Goal: Task Accomplishment & Management: Manage account settings

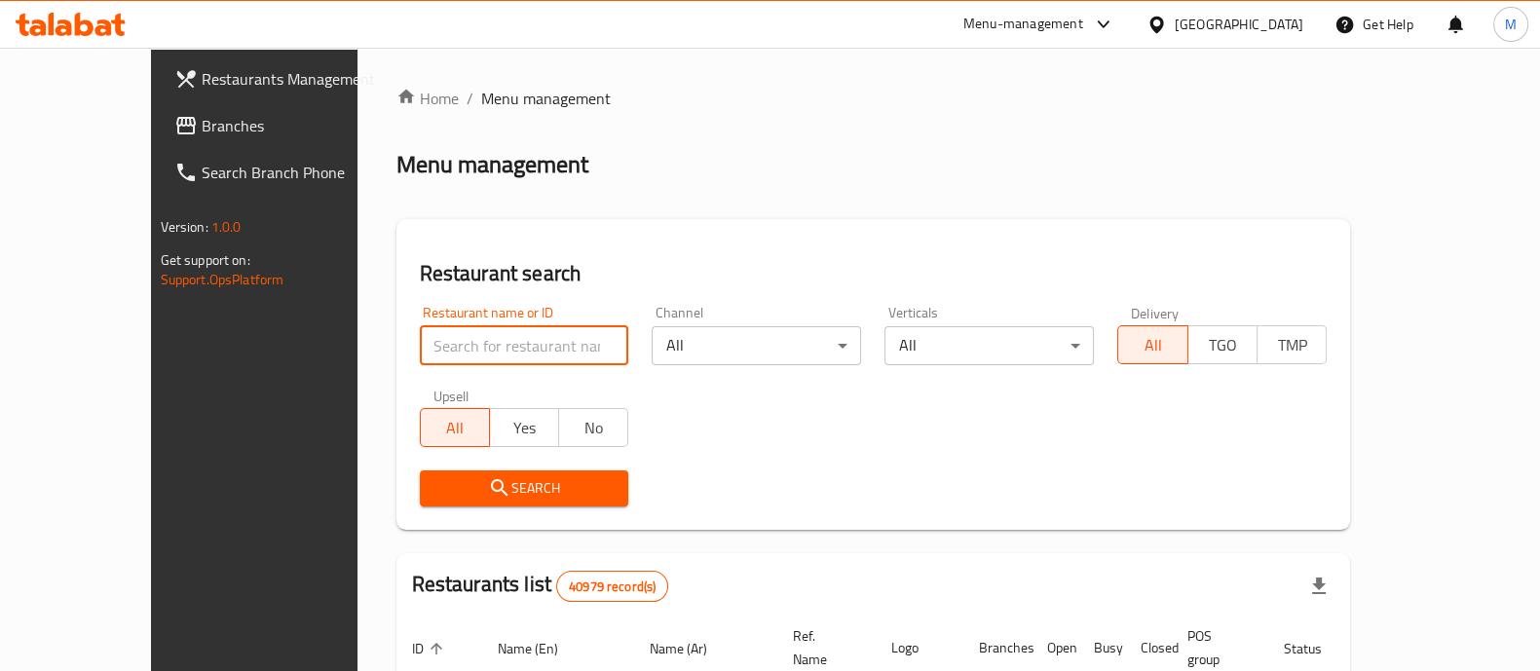
click at [520, 350] on input "search" at bounding box center [524, 345] width 209 height 39
type input "5 roosters"
click button "Search" at bounding box center [524, 489] width 209 height 36
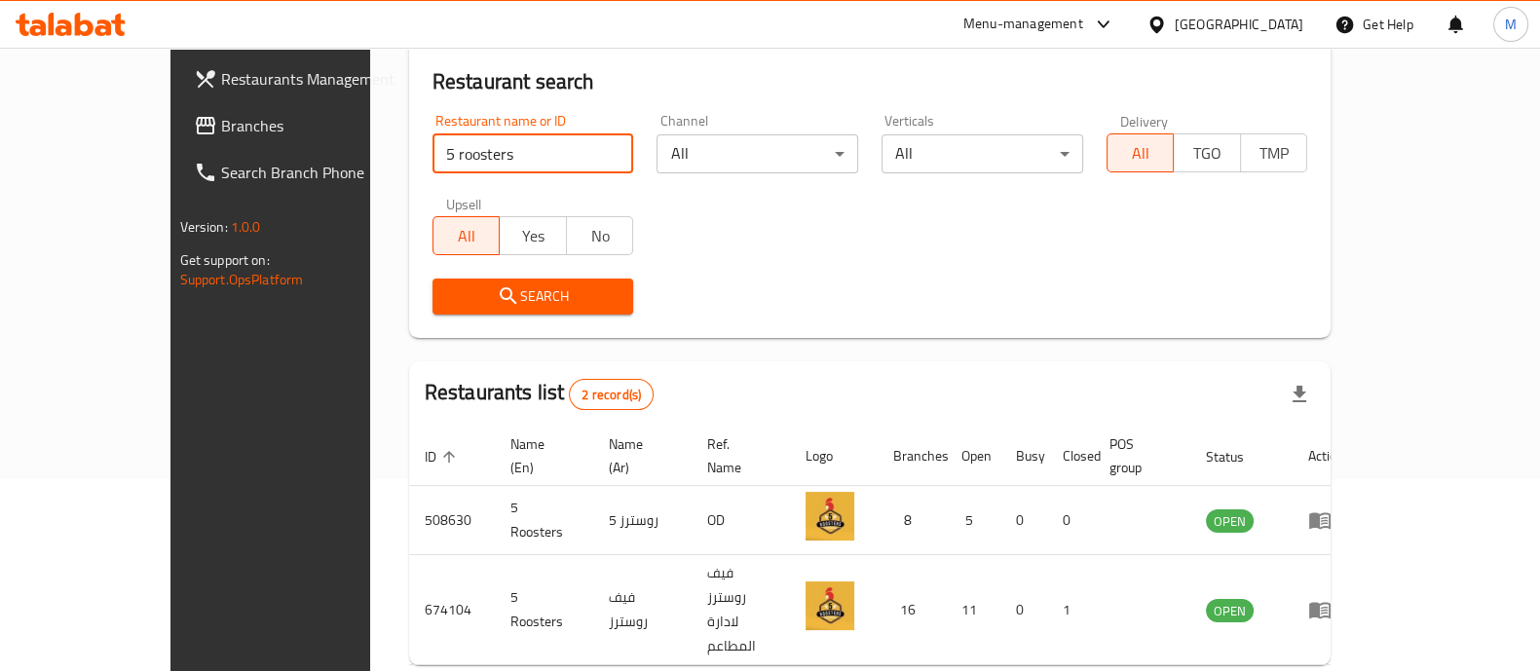
scroll to position [228, 0]
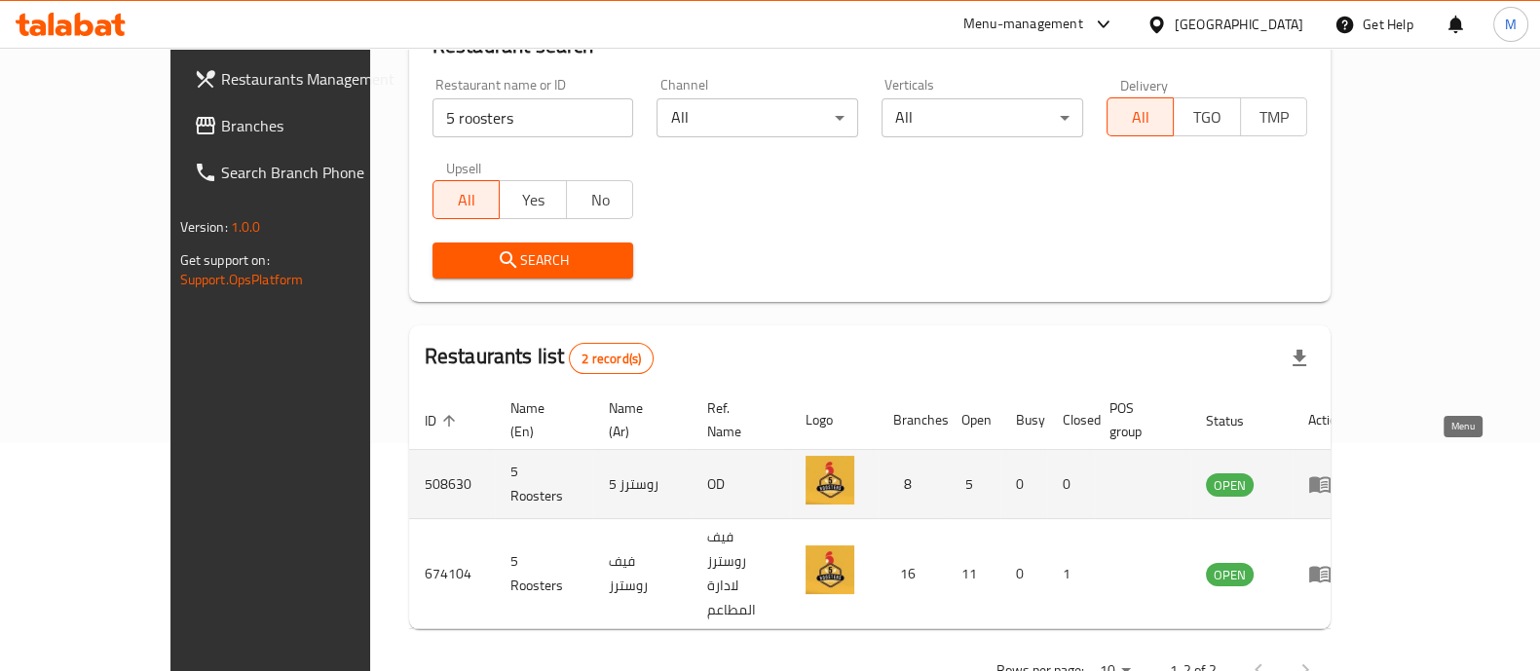
click at [1331, 477] on icon "enhanced table" at bounding box center [1319, 485] width 21 height 17
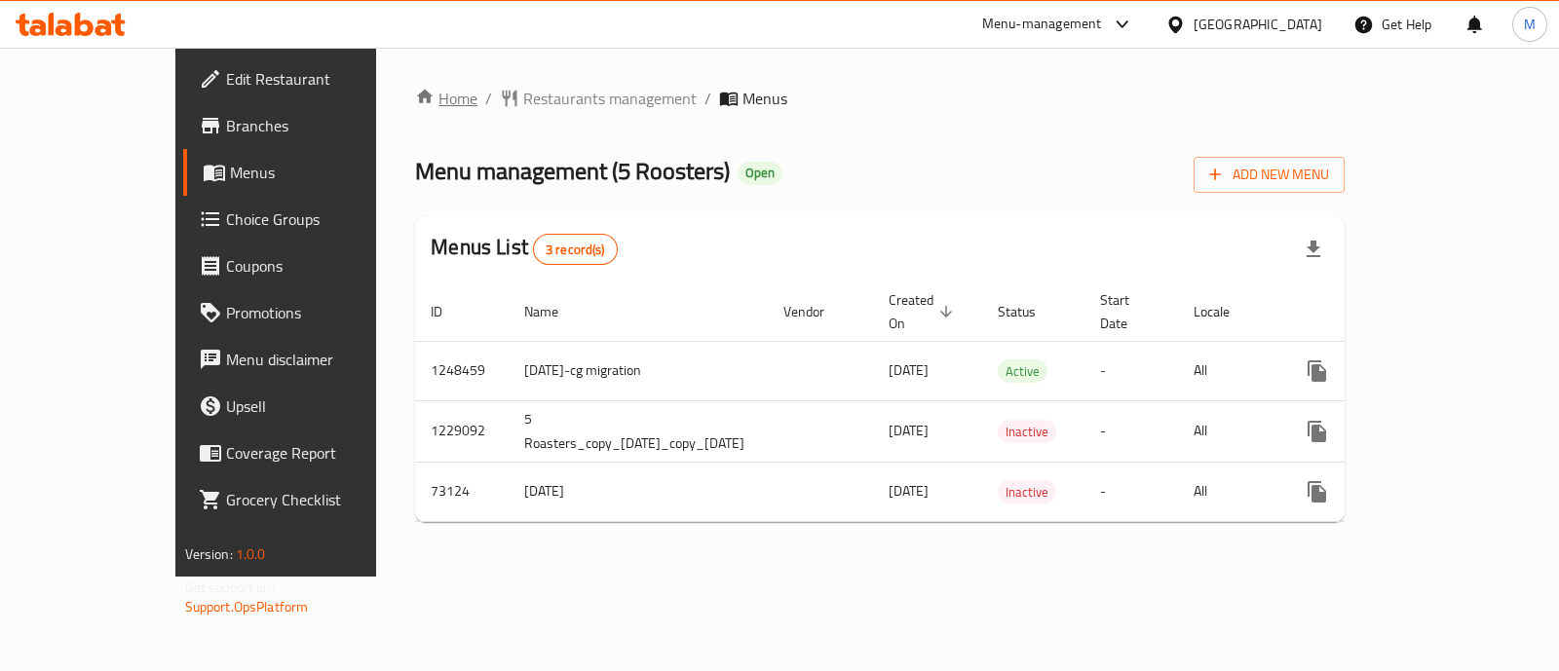
click at [415, 89] on link "Home" at bounding box center [446, 98] width 62 height 23
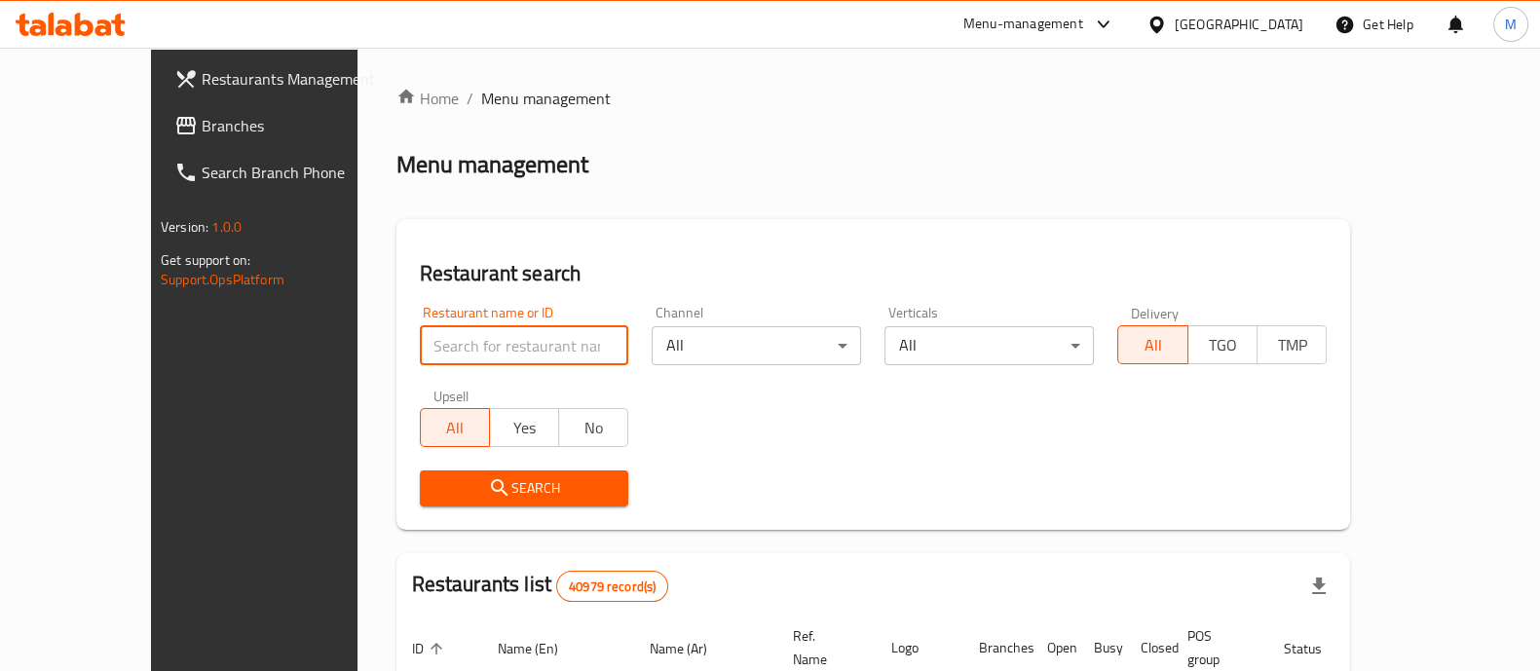
click at [467, 347] on input "search" at bounding box center [524, 345] width 209 height 39
type input "5 roosters"
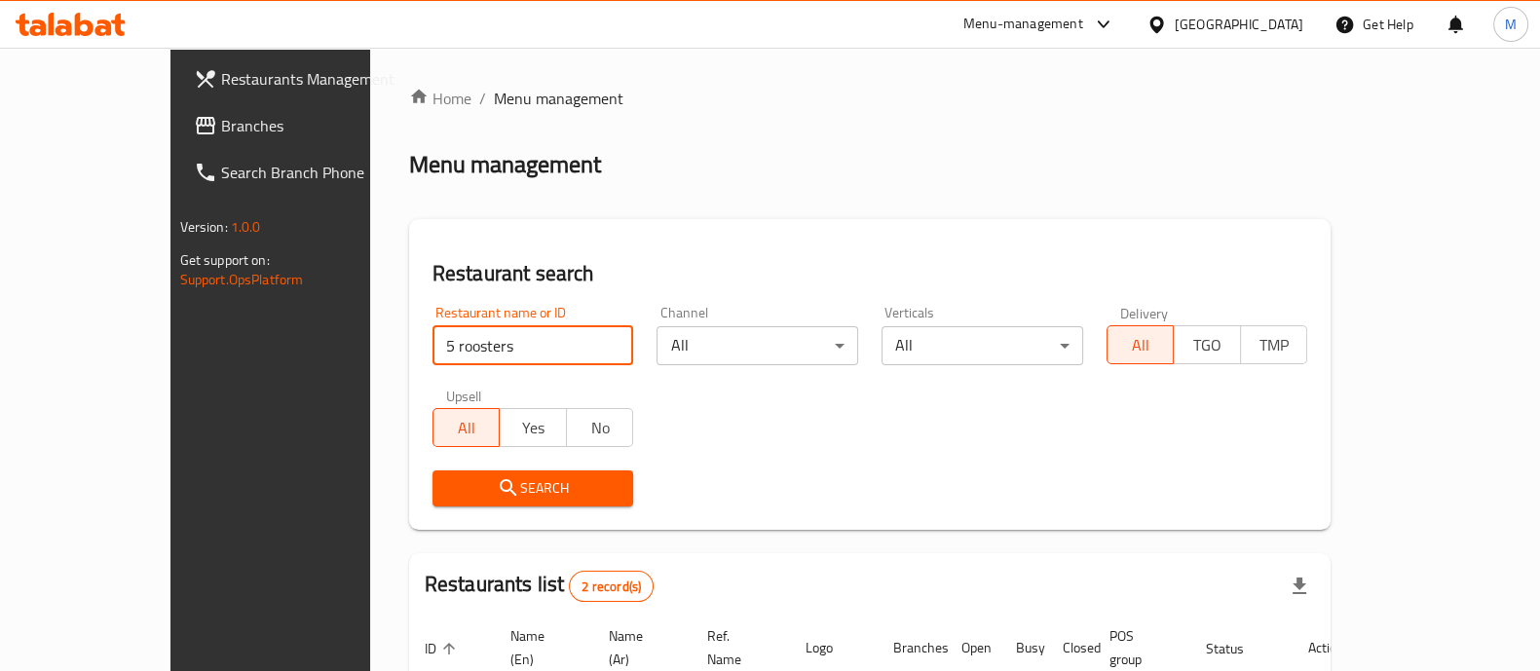
scroll to position [228, 0]
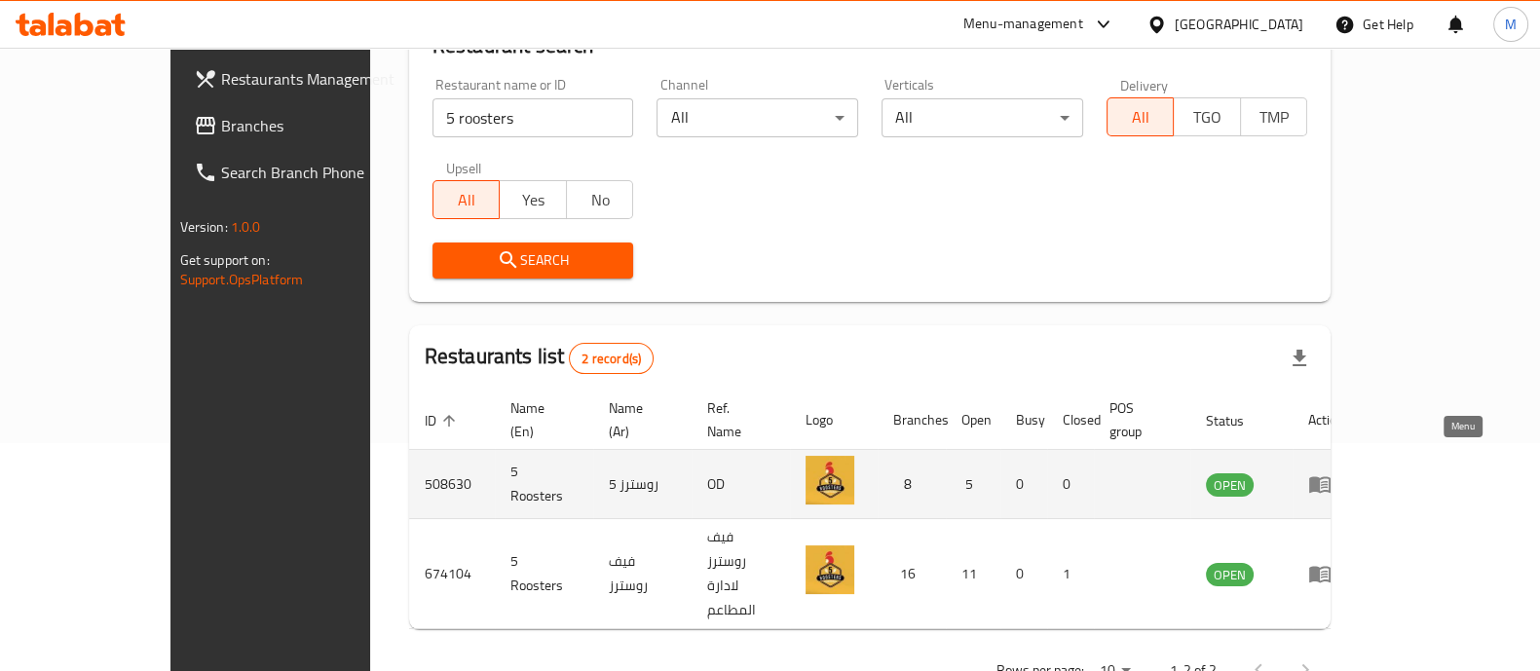
click at [1331, 477] on icon "enhanced table" at bounding box center [1319, 485] width 21 height 17
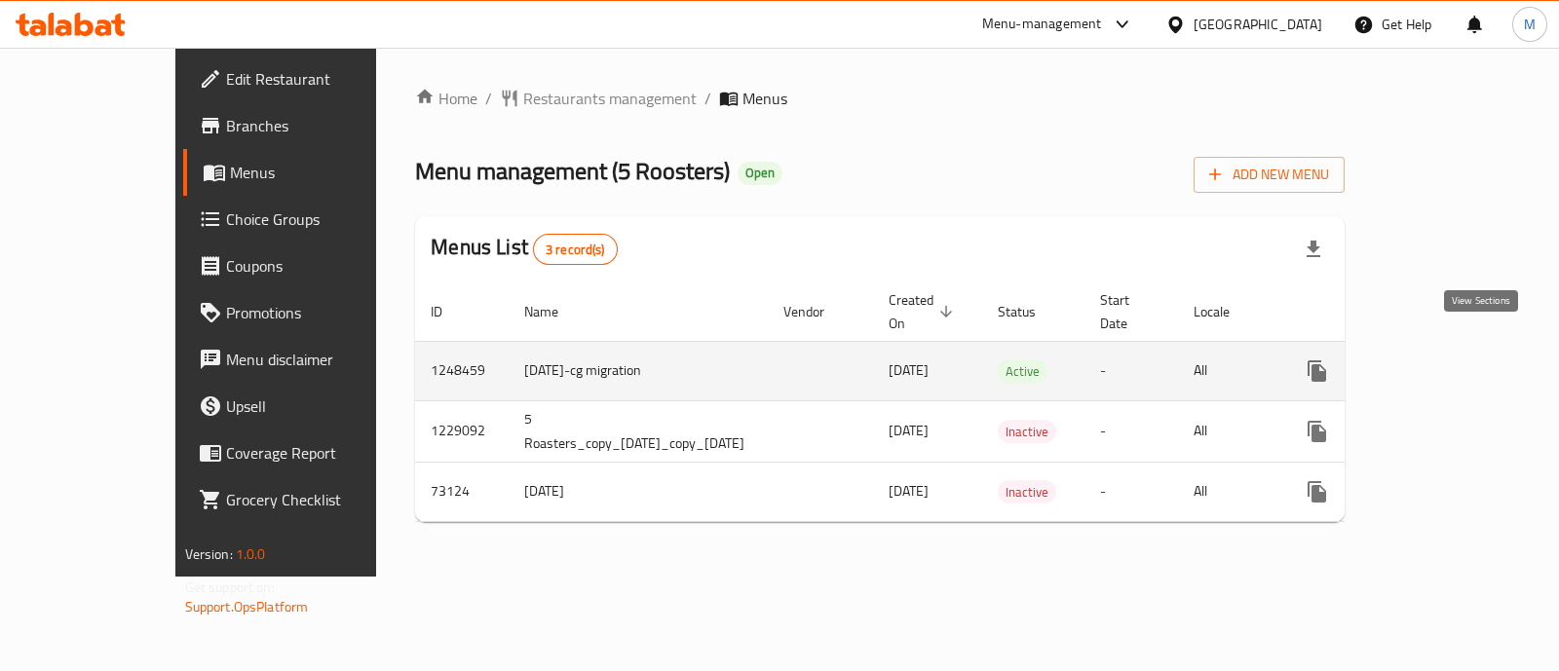
click at [1466, 362] on icon "enhanced table" at bounding box center [1458, 371] width 18 height 18
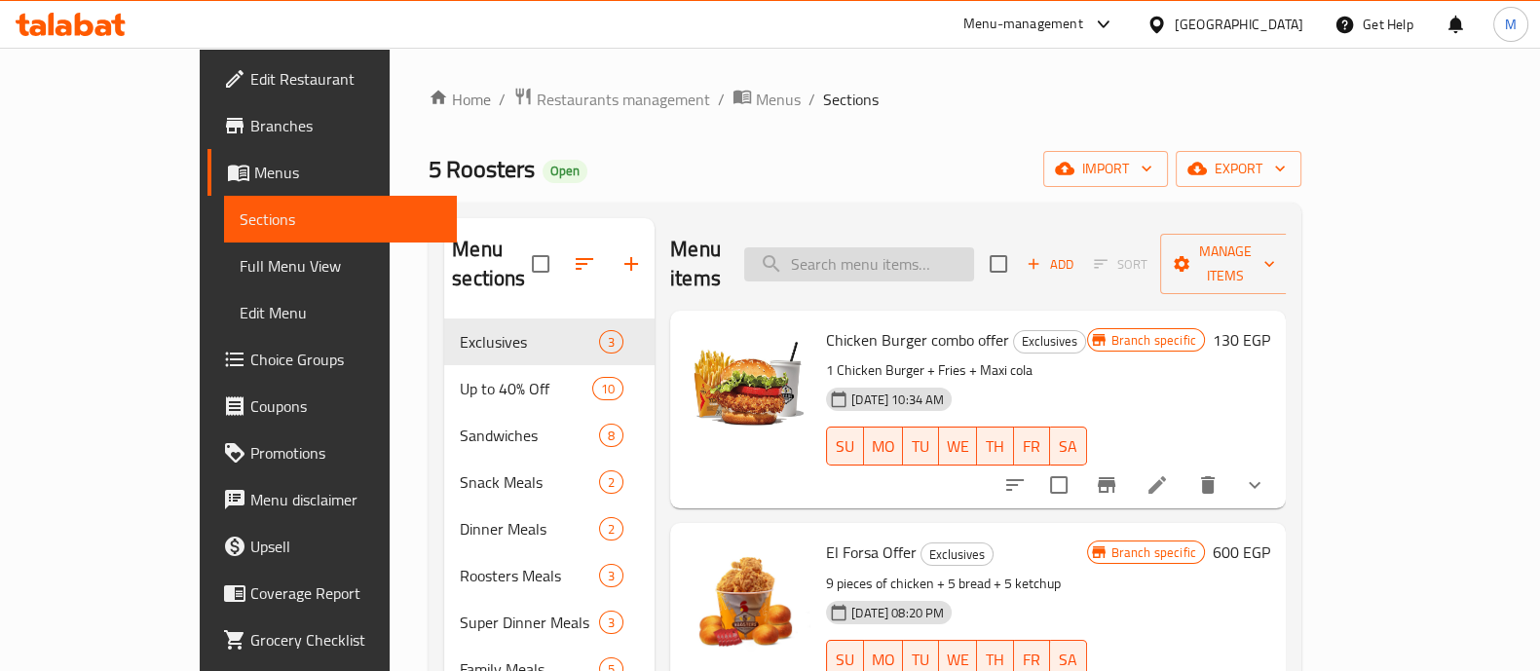
click at [890, 247] on input "search" at bounding box center [859, 264] width 230 height 34
paste input "Crispy combo offer"
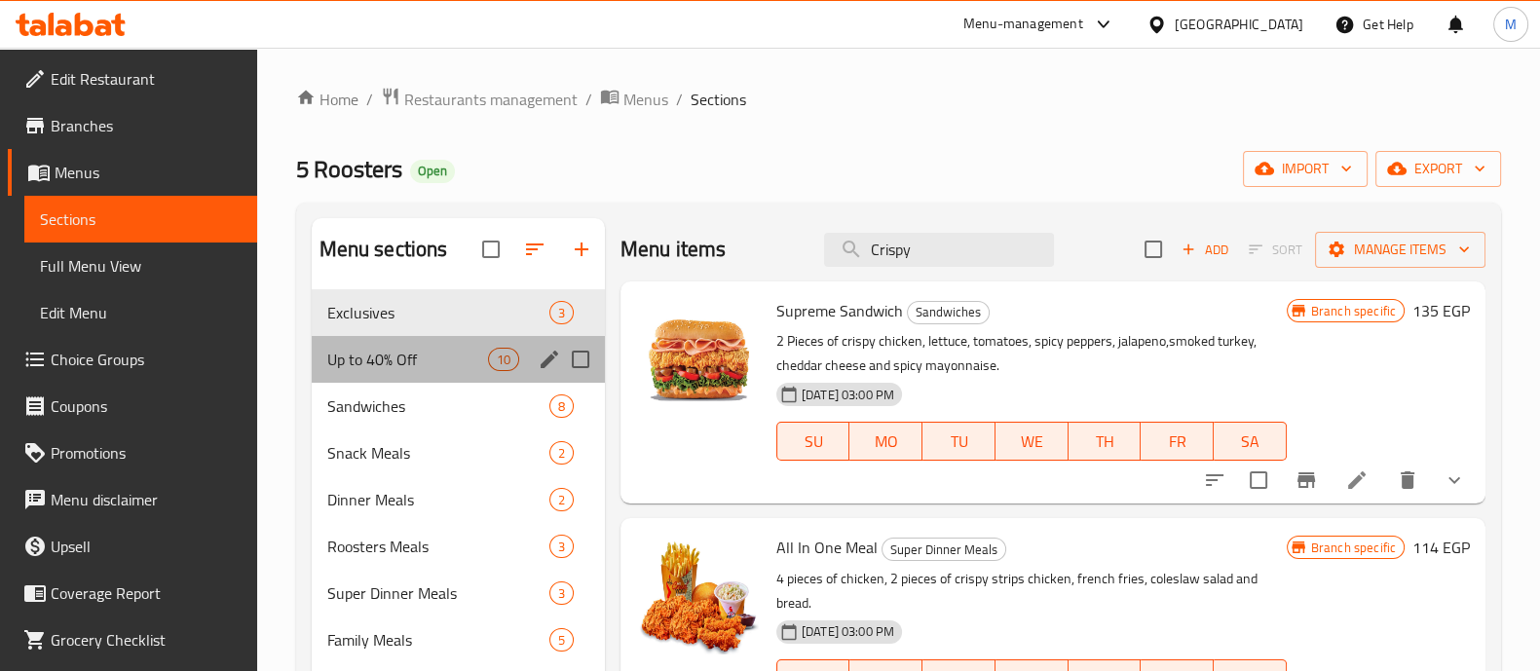
click at [390, 375] on div "Up to 40% Off 10" at bounding box center [458, 359] width 293 height 47
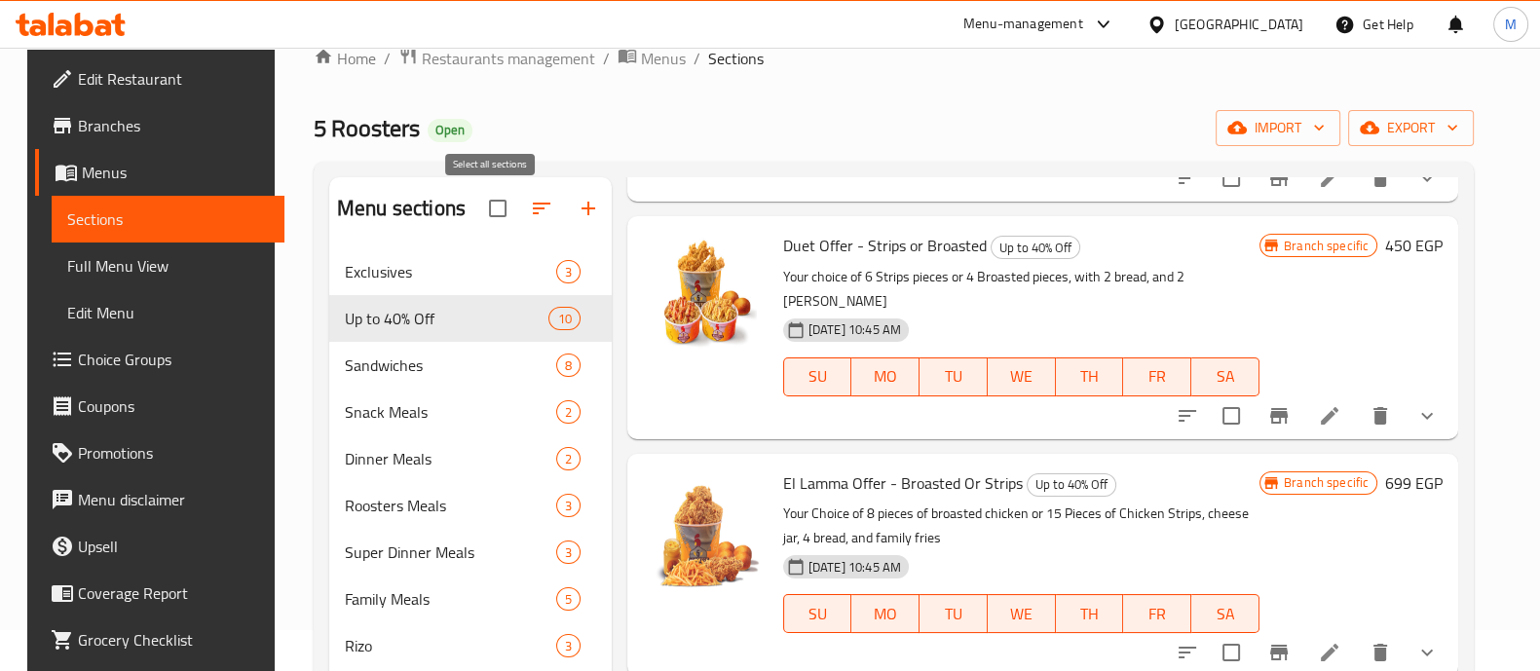
scroll to position [39, 0]
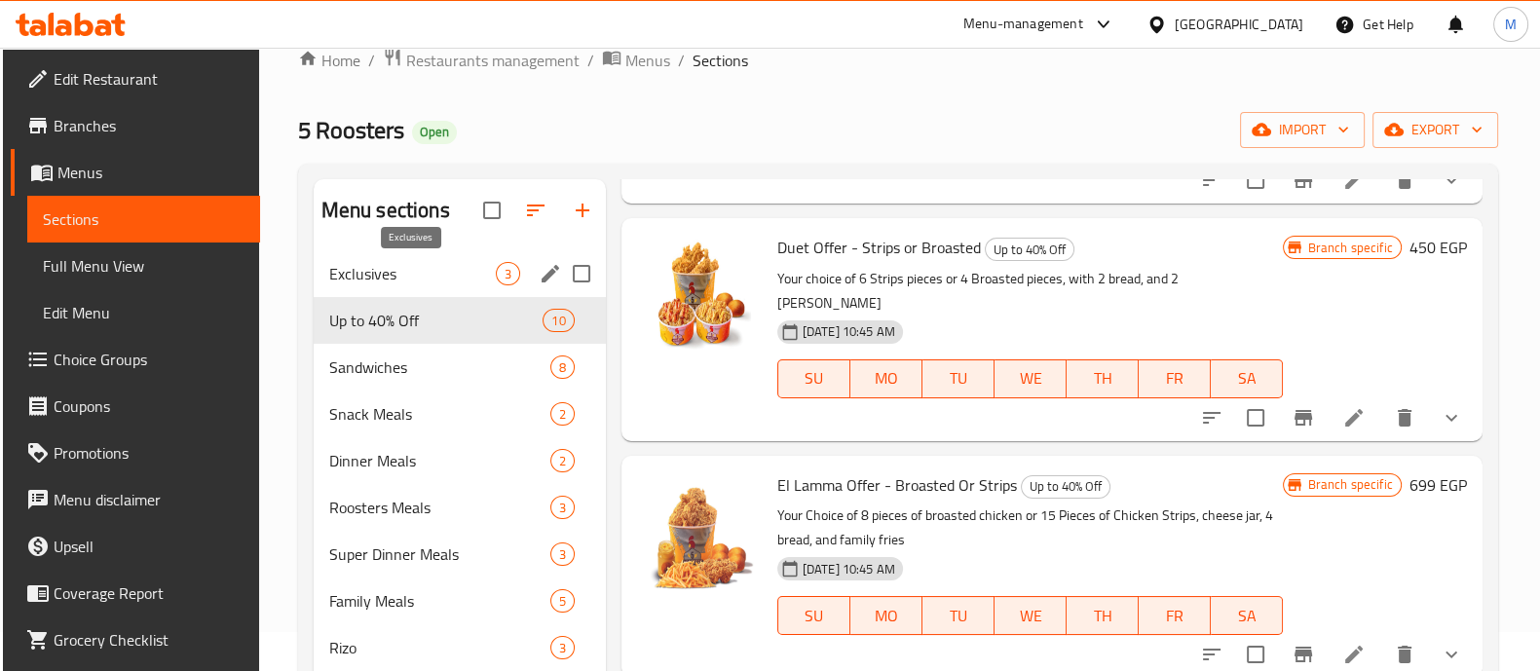
click at [425, 265] on span "Exclusives" at bounding box center [412, 273] width 167 height 23
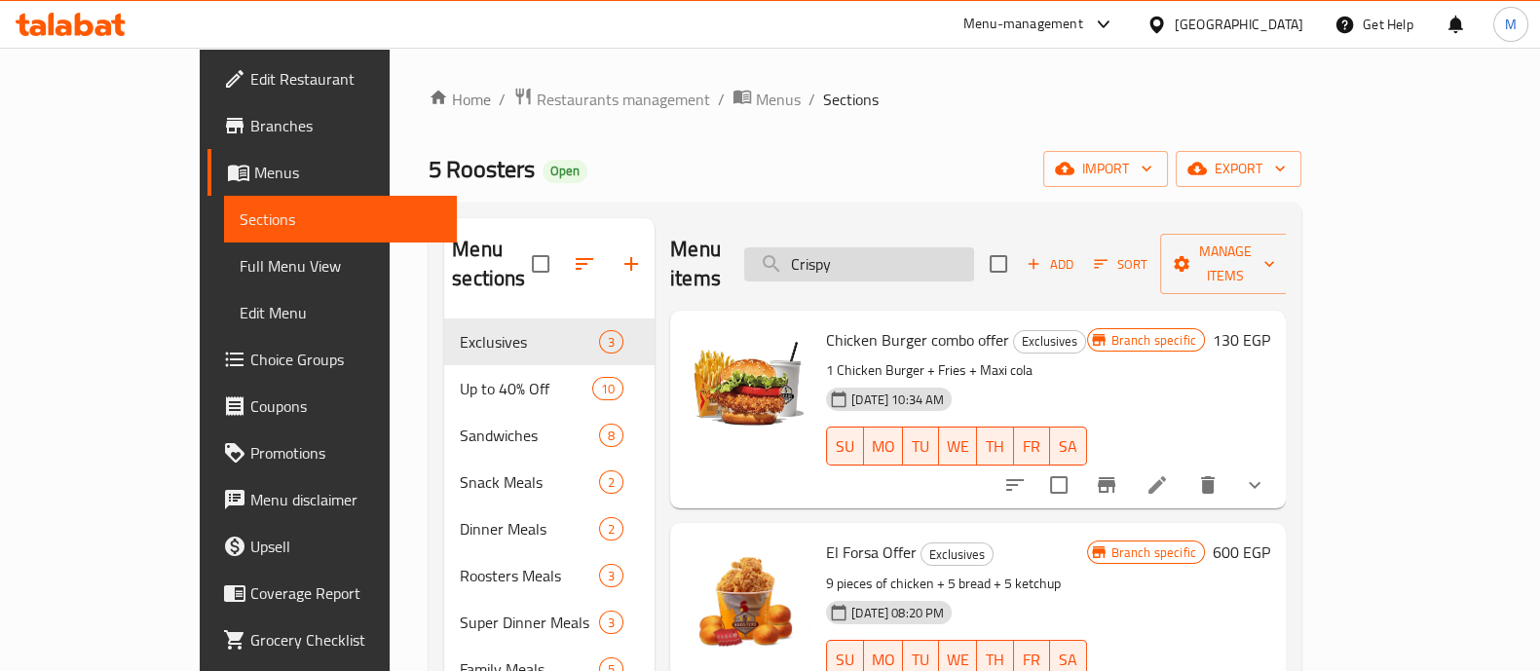
click at [923, 260] on input "Crispy" at bounding box center [859, 264] width 230 height 34
paste input "combo offer"
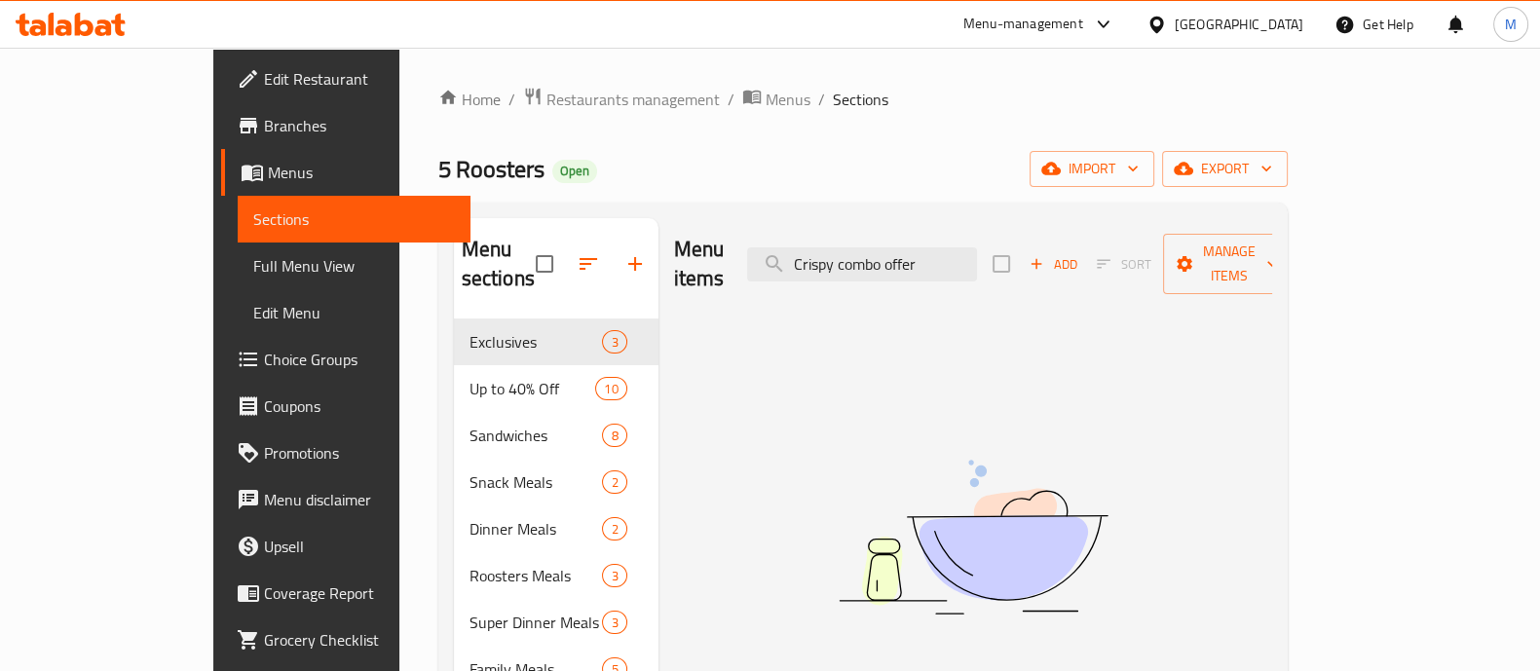
type input "Crispy combo offer"
click at [96, 21] on icon at bounding box center [71, 24] width 110 height 23
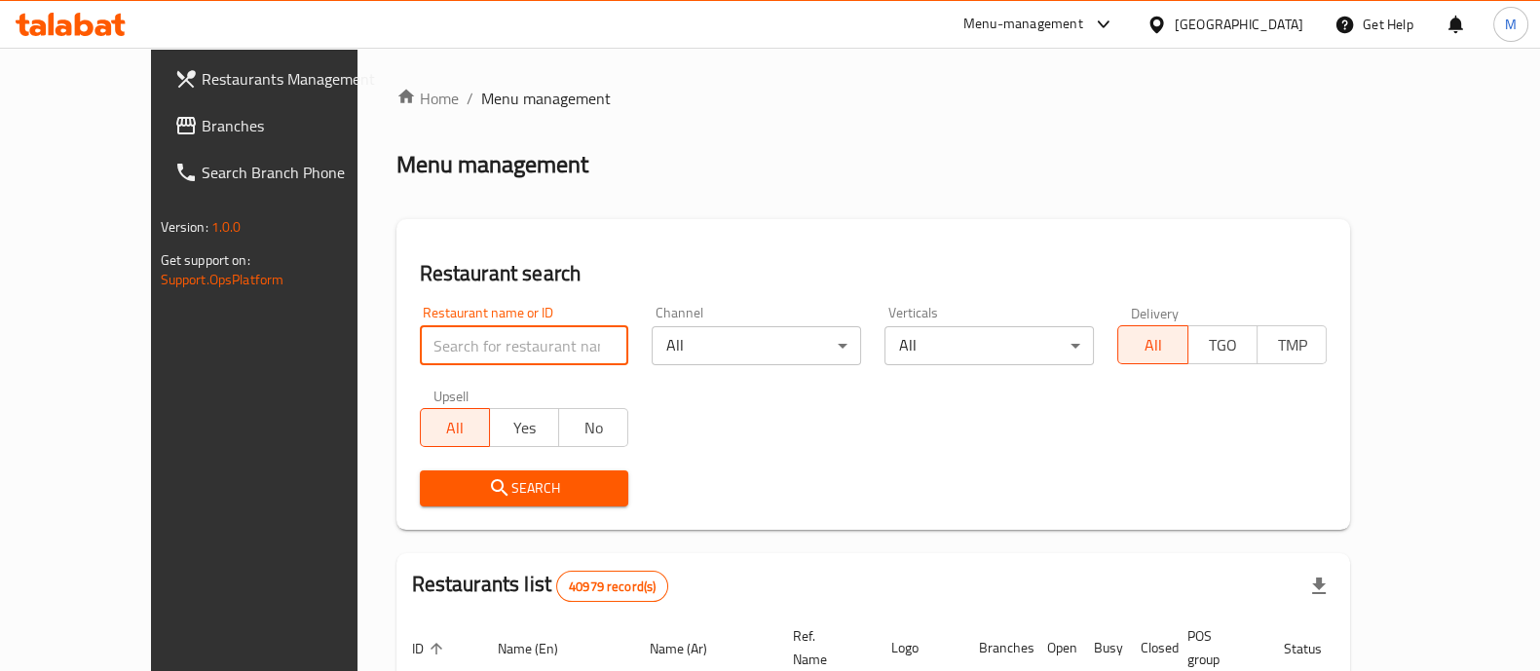
click at [465, 358] on input "search" at bounding box center [524, 345] width 209 height 39
type input "5 roosters"
click button "Search" at bounding box center [524, 489] width 209 height 36
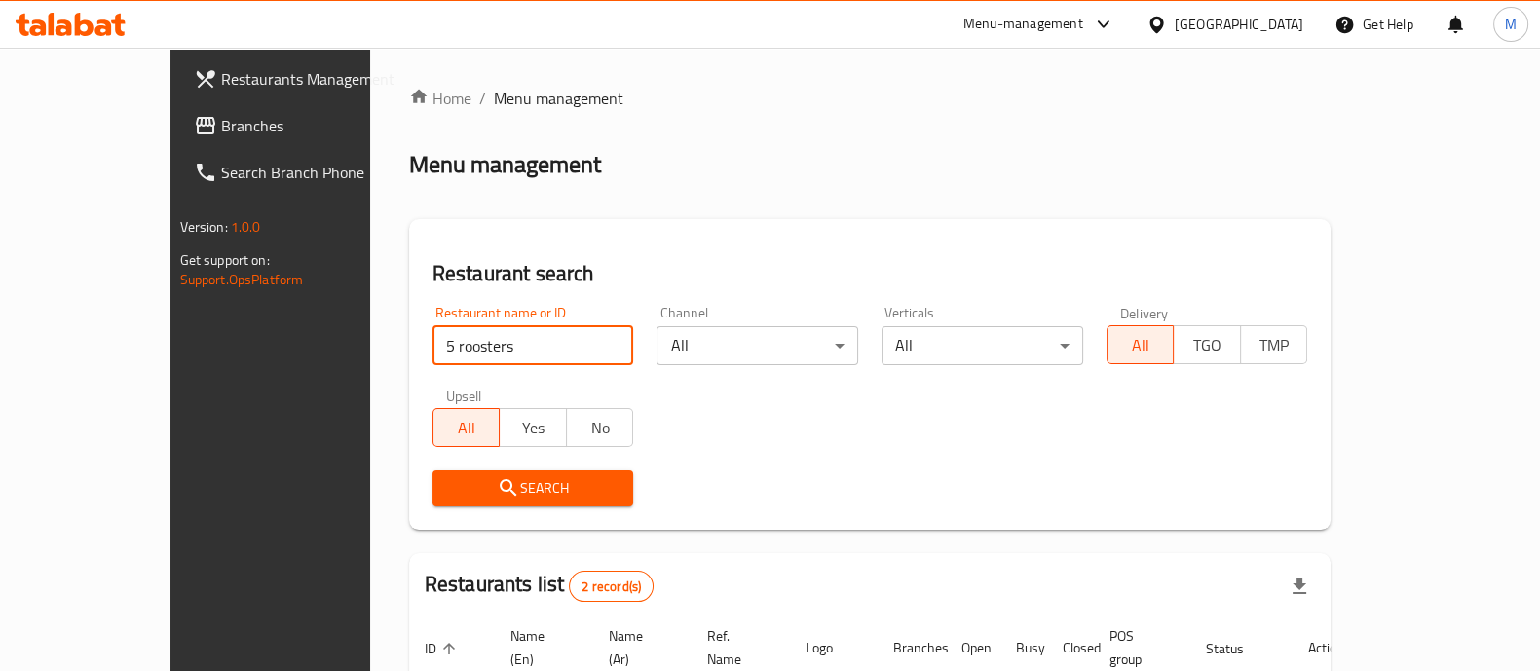
scroll to position [228, 0]
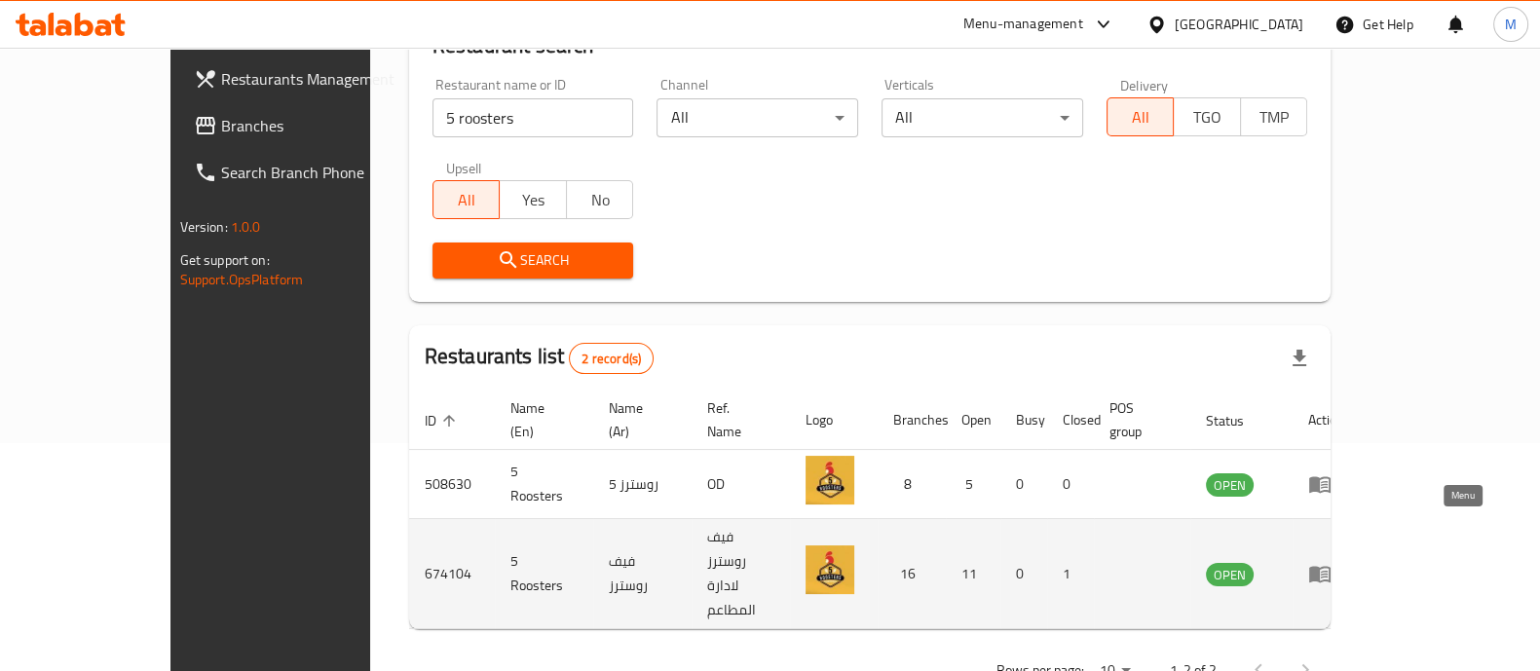
click at [1331, 567] on icon "enhanced table" at bounding box center [1319, 575] width 21 height 17
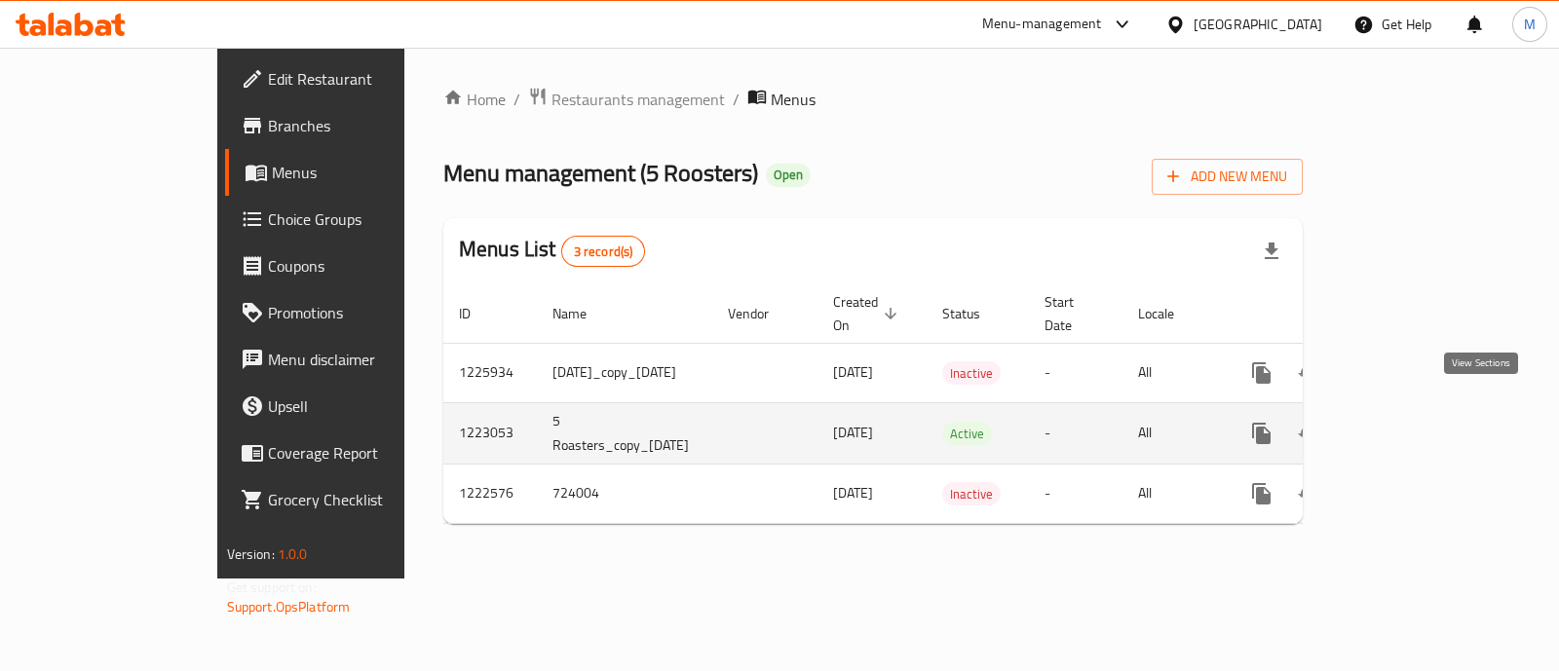
click at [1411, 425] on icon "enhanced table" at bounding box center [1402, 434] width 18 height 18
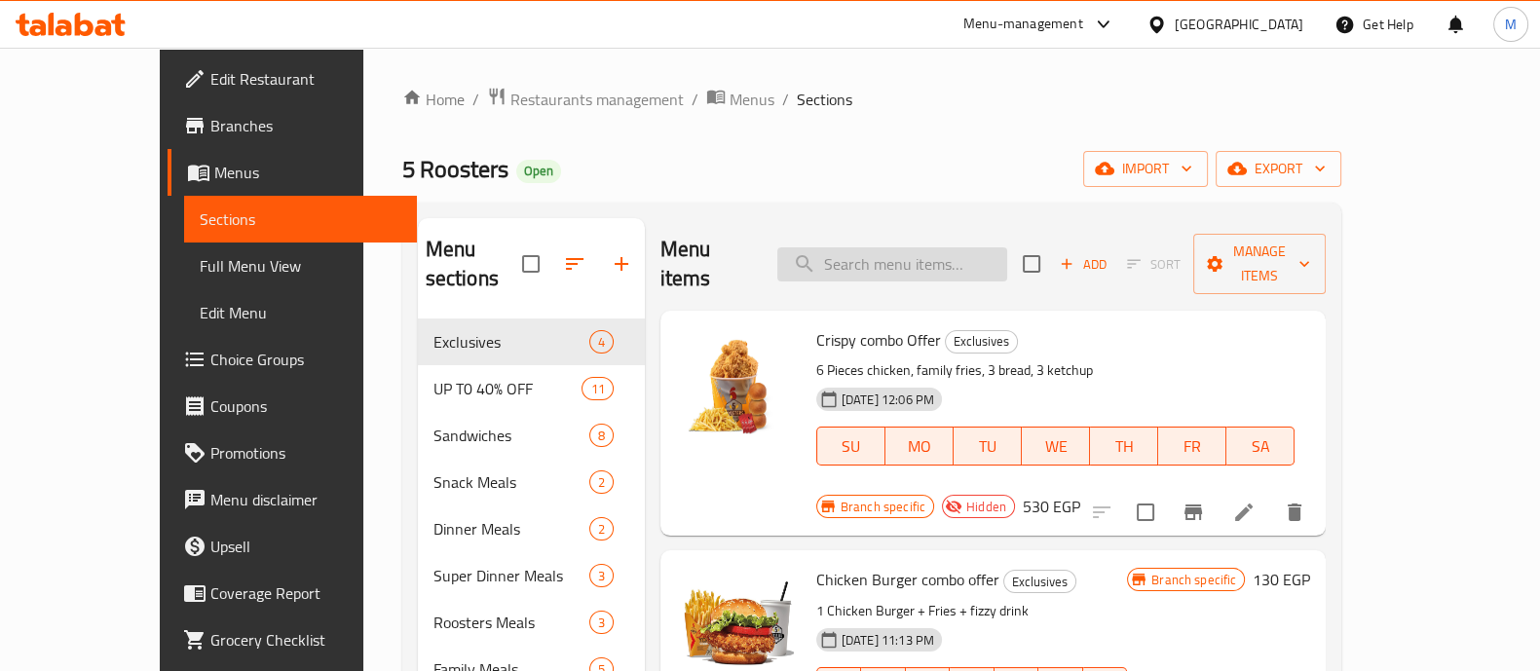
click at [866, 247] on input "search" at bounding box center [892, 264] width 230 height 34
paste input "Crispy combo offer"
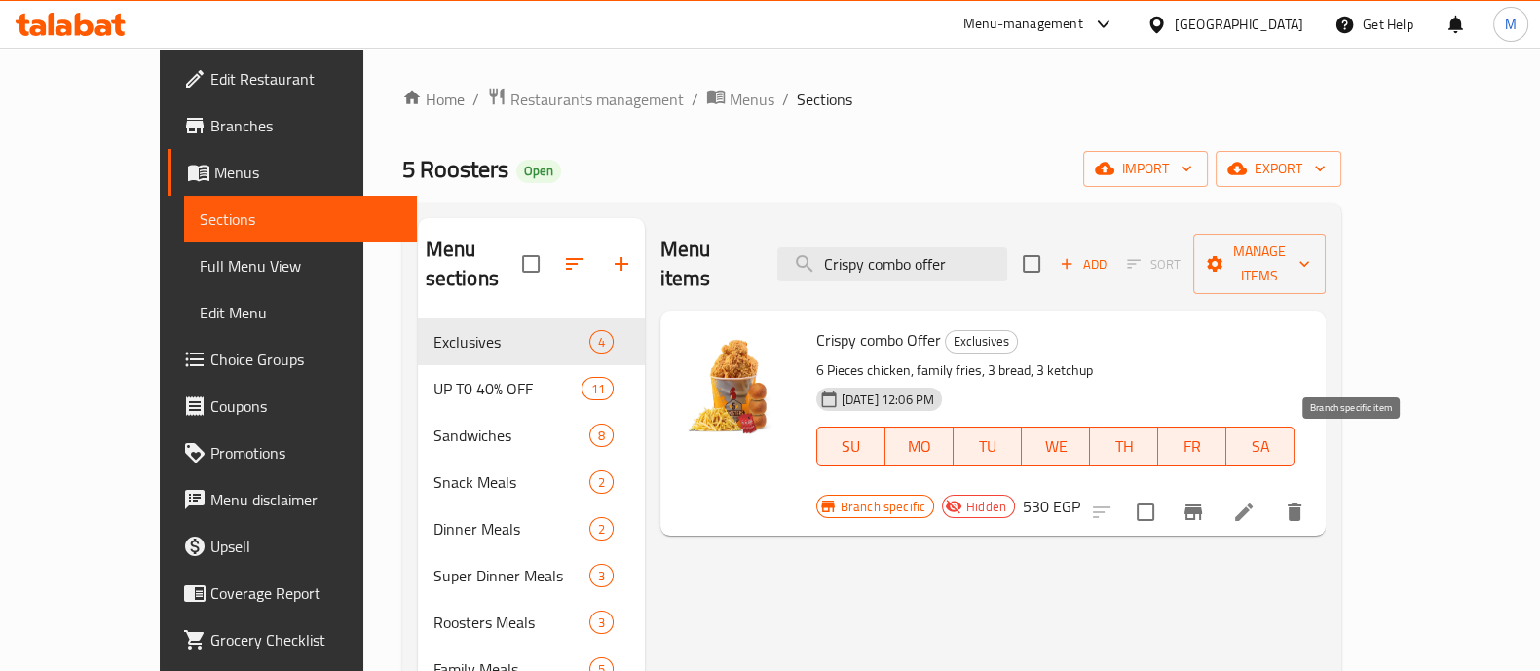
type input "Crispy combo offer"
click at [1205, 501] on icon "Branch-specific-item" at bounding box center [1193, 512] width 23 height 23
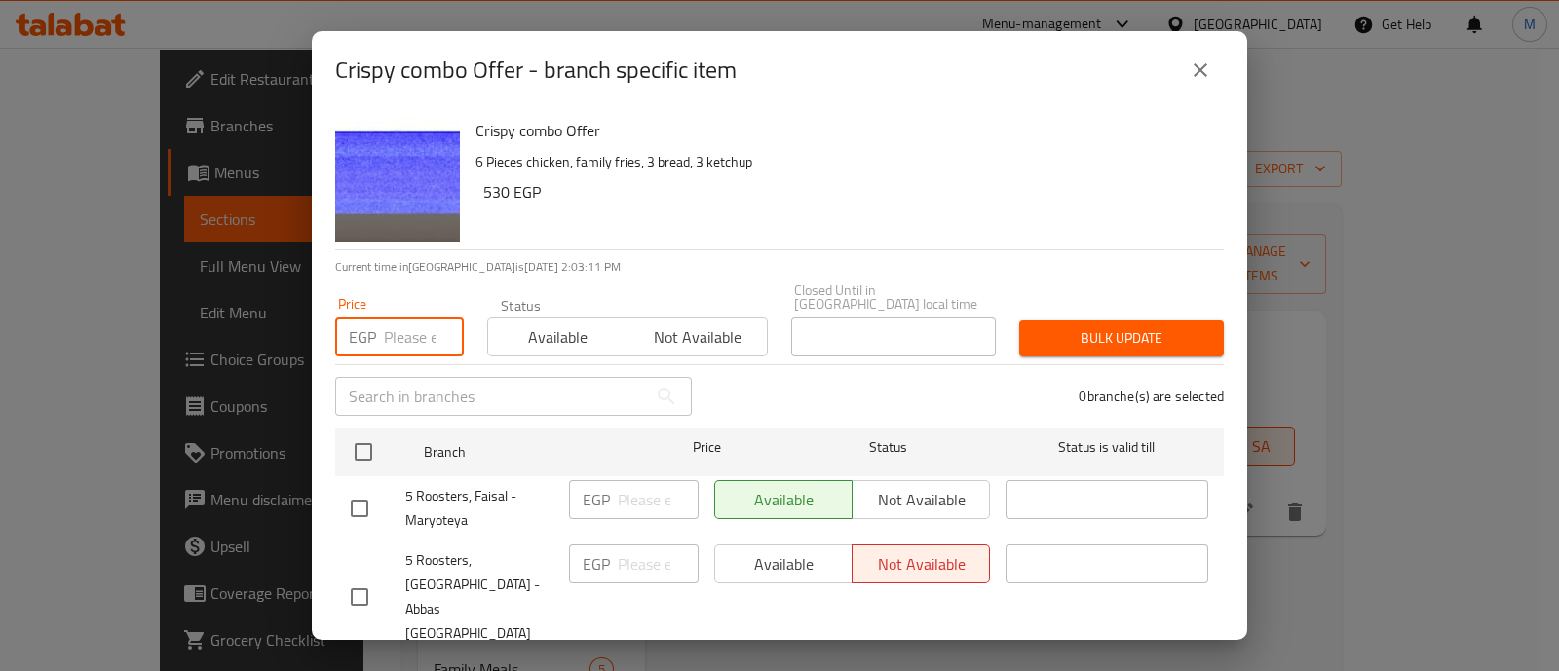
click at [405, 318] on input "number" at bounding box center [424, 337] width 80 height 39
paste input "5"
click at [405, 318] on input "number" at bounding box center [424, 337] width 80 height 39
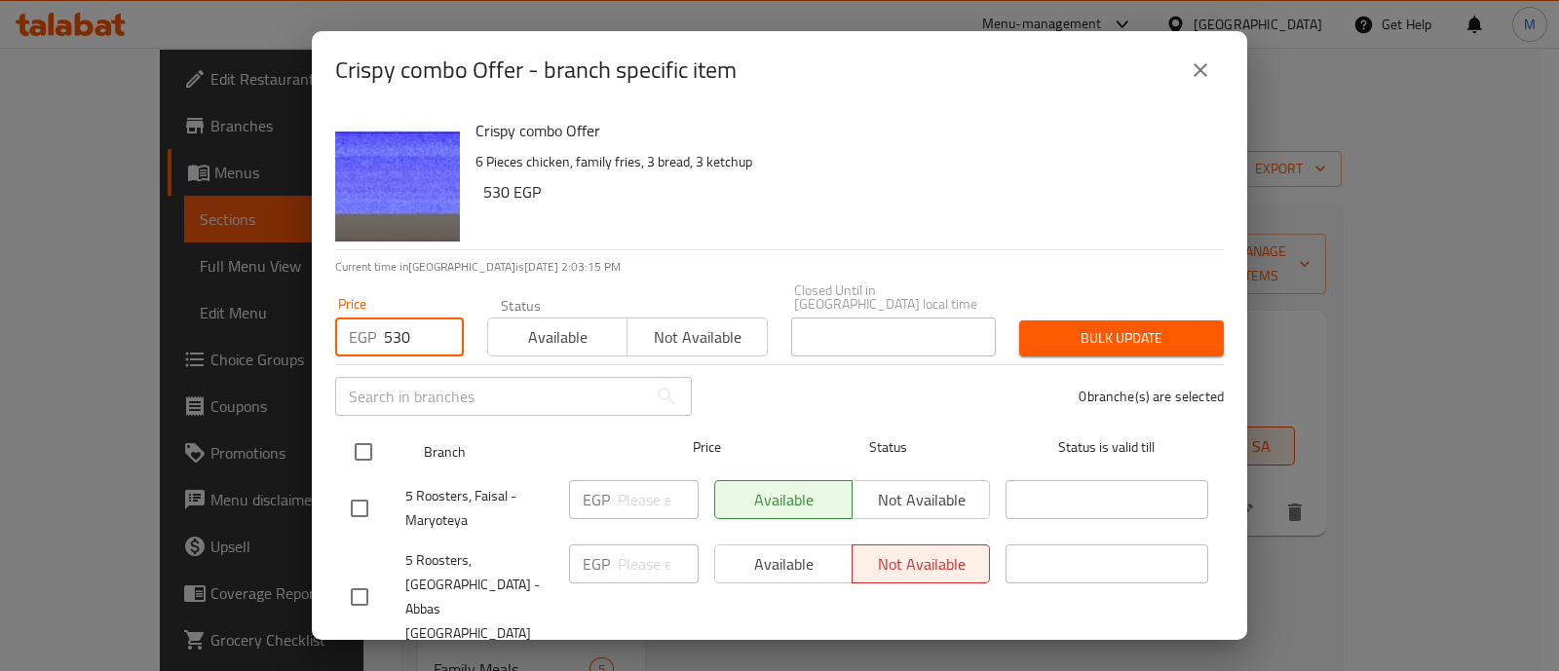
type input "530"
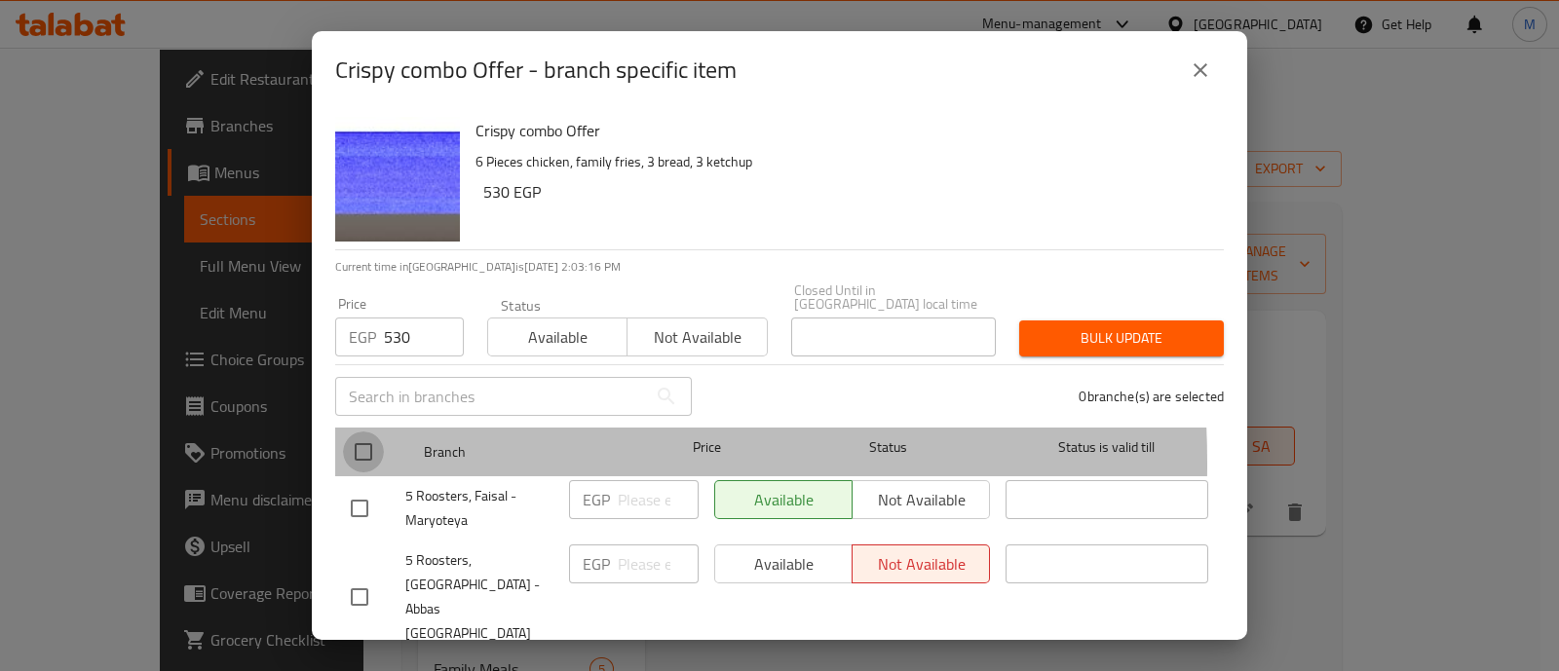
click at [368, 450] on input "checkbox" at bounding box center [363, 452] width 41 height 41
checkbox input "true"
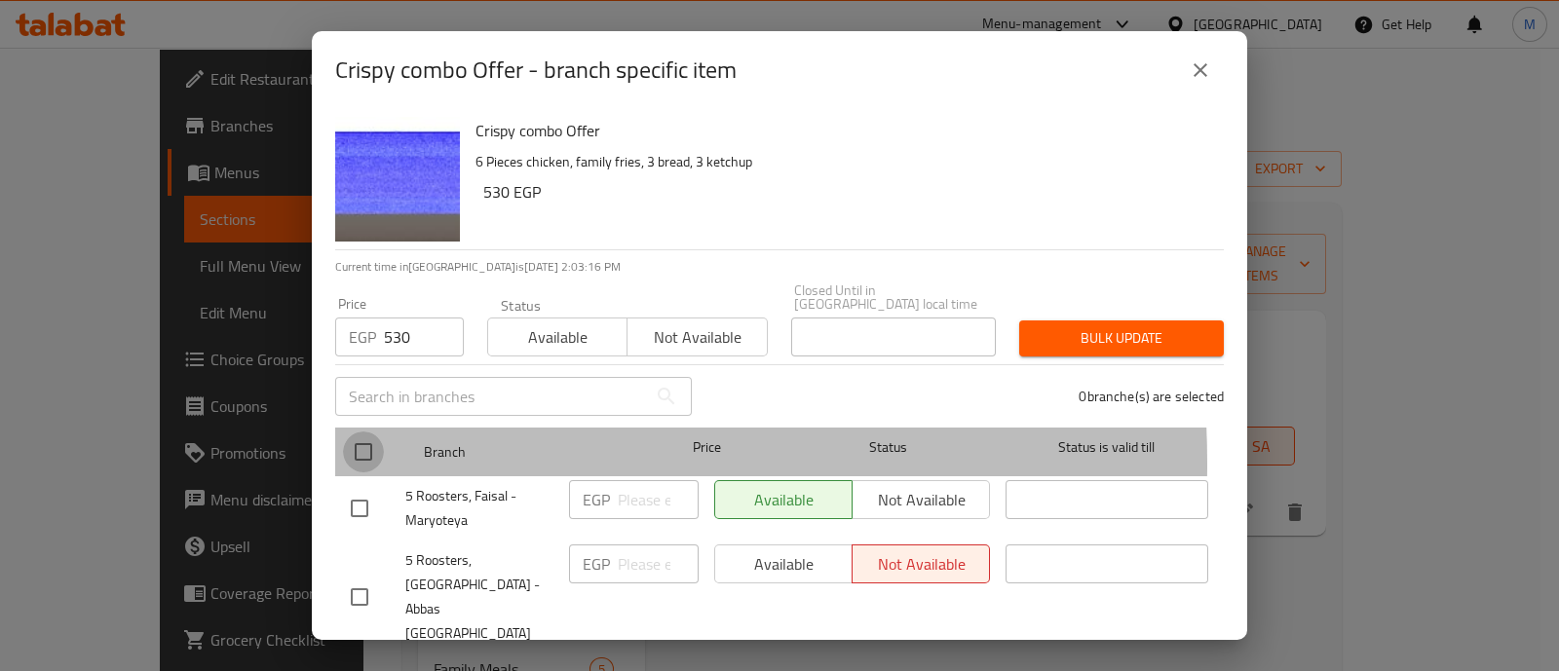
checkbox input "true"
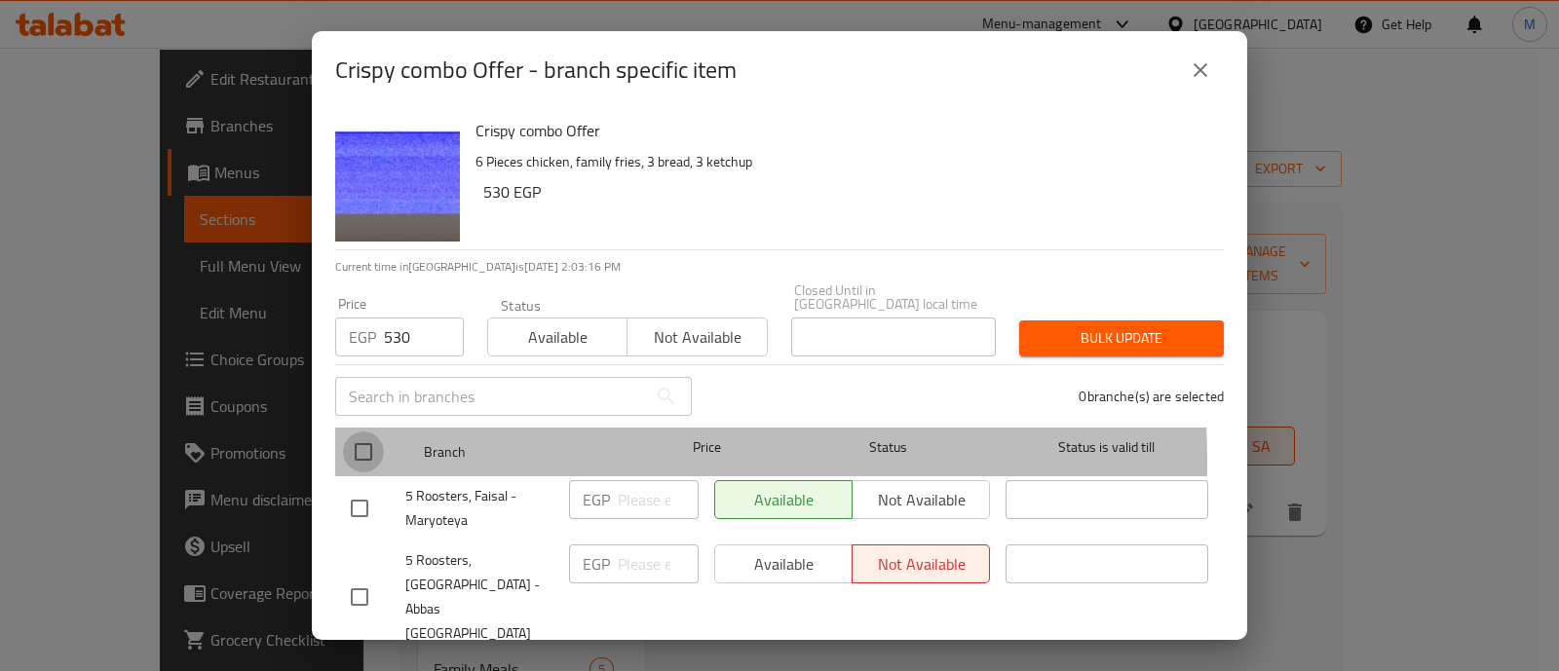
checkbox input "true"
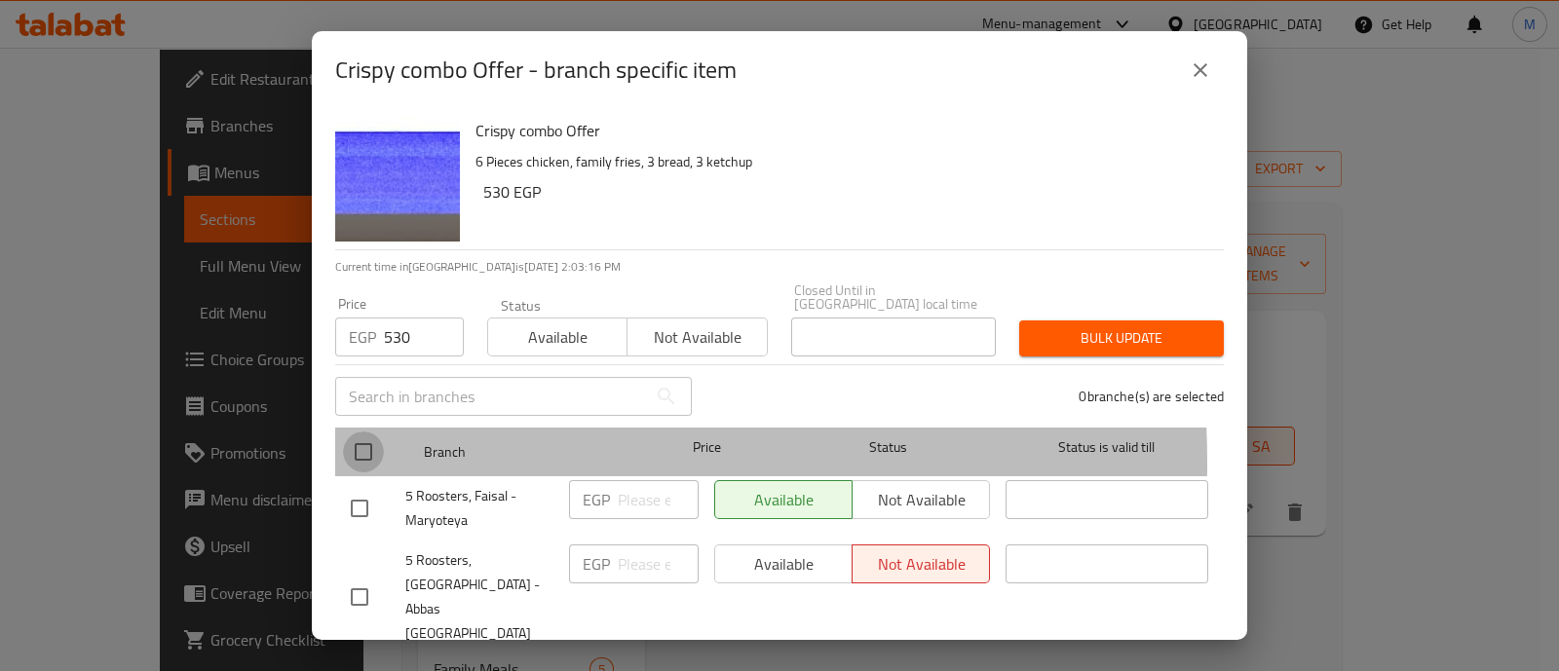
checkbox input "true"
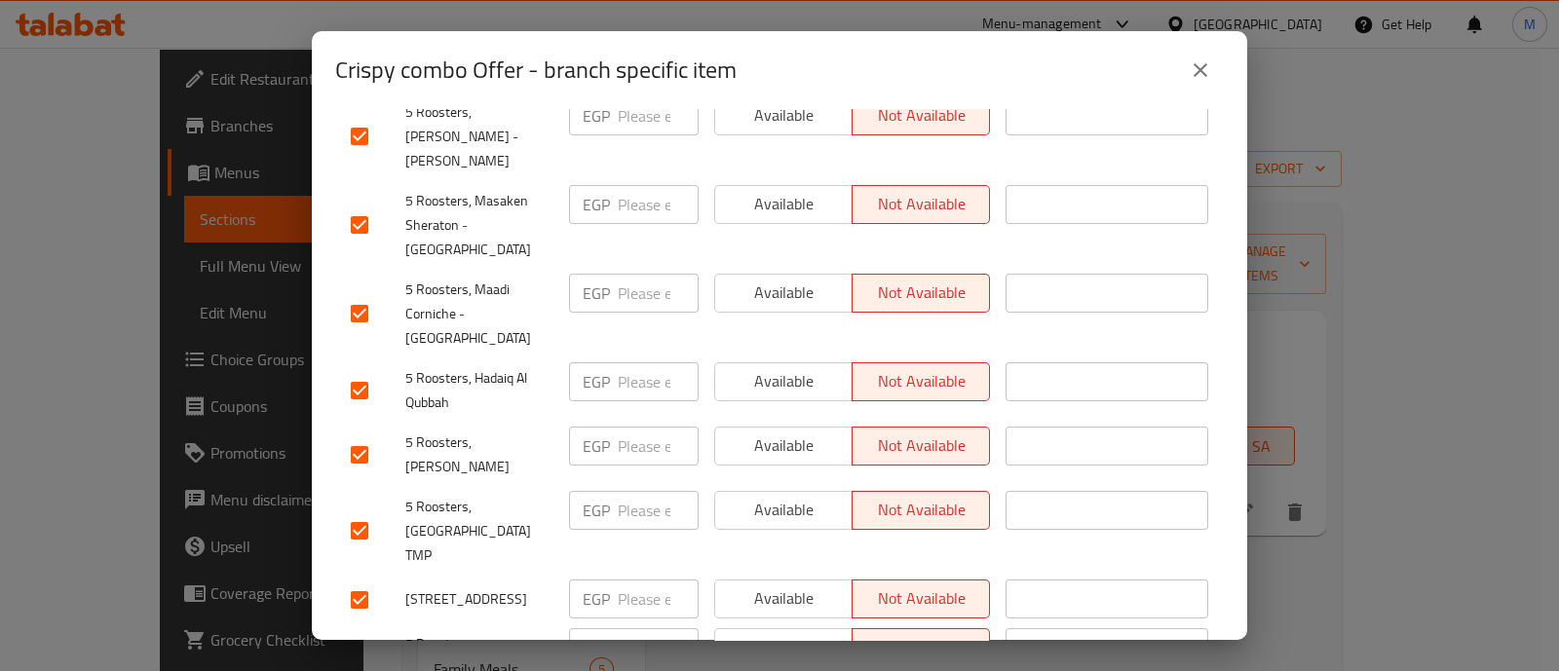
scroll to position [910, 0]
click at [360, 632] on input "checkbox" at bounding box center [359, 652] width 41 height 41
checkbox input "false"
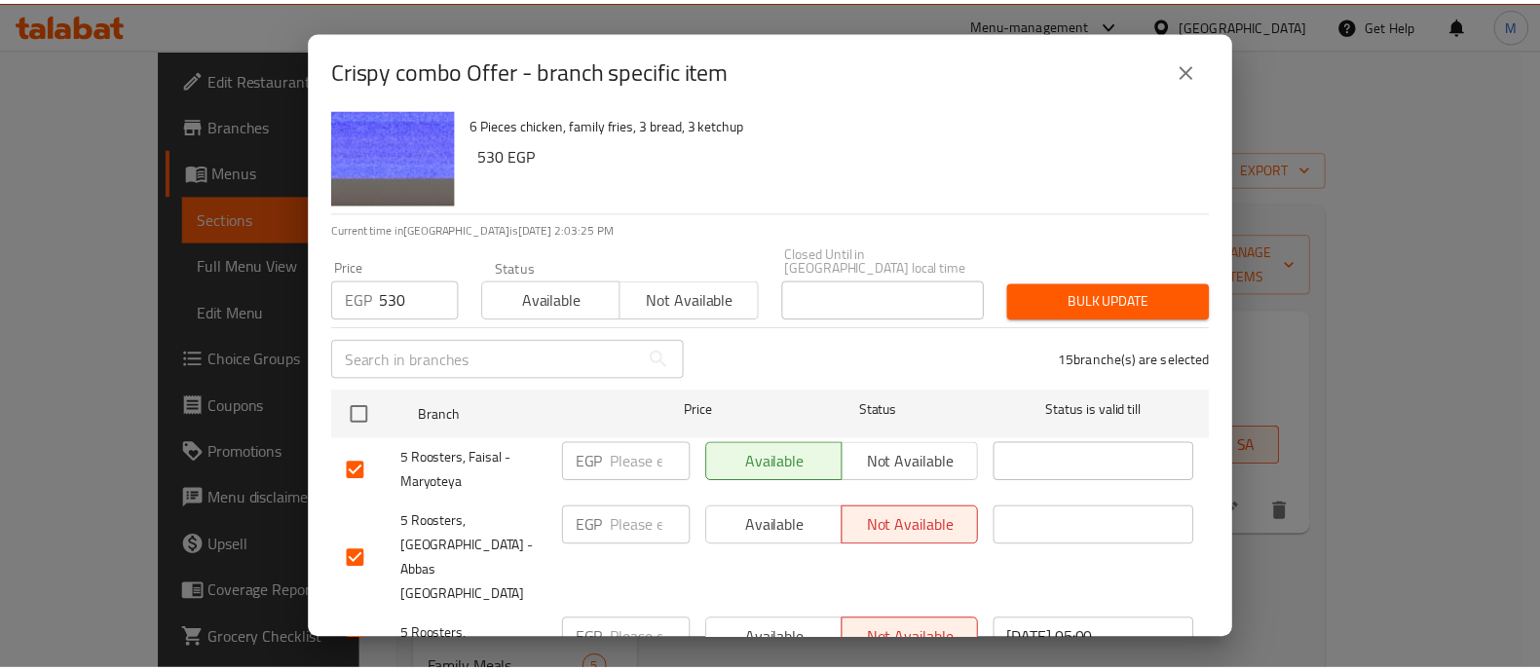
scroll to position [0, 0]
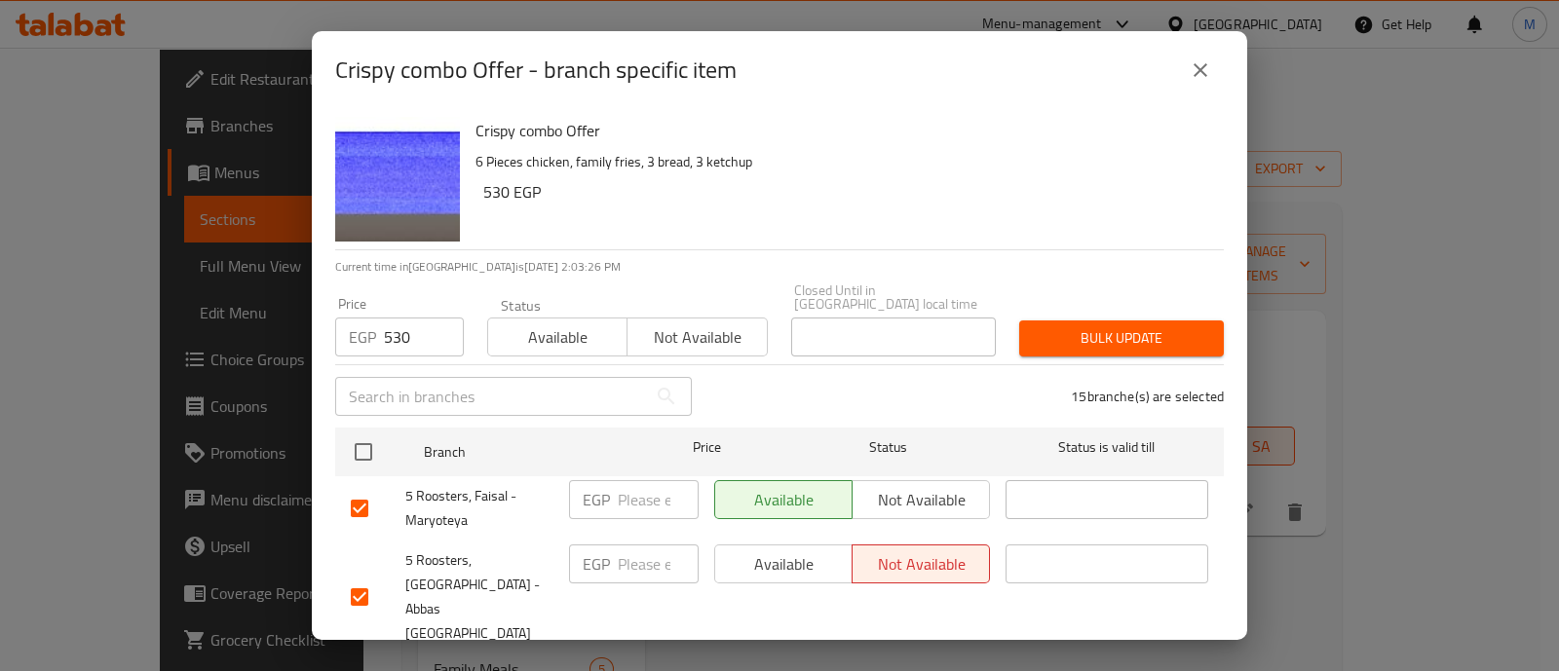
click at [1068, 343] on div "Bulk update" at bounding box center [1121, 338] width 228 height 59
click at [1067, 334] on span "Bulk update" at bounding box center [1121, 338] width 173 height 24
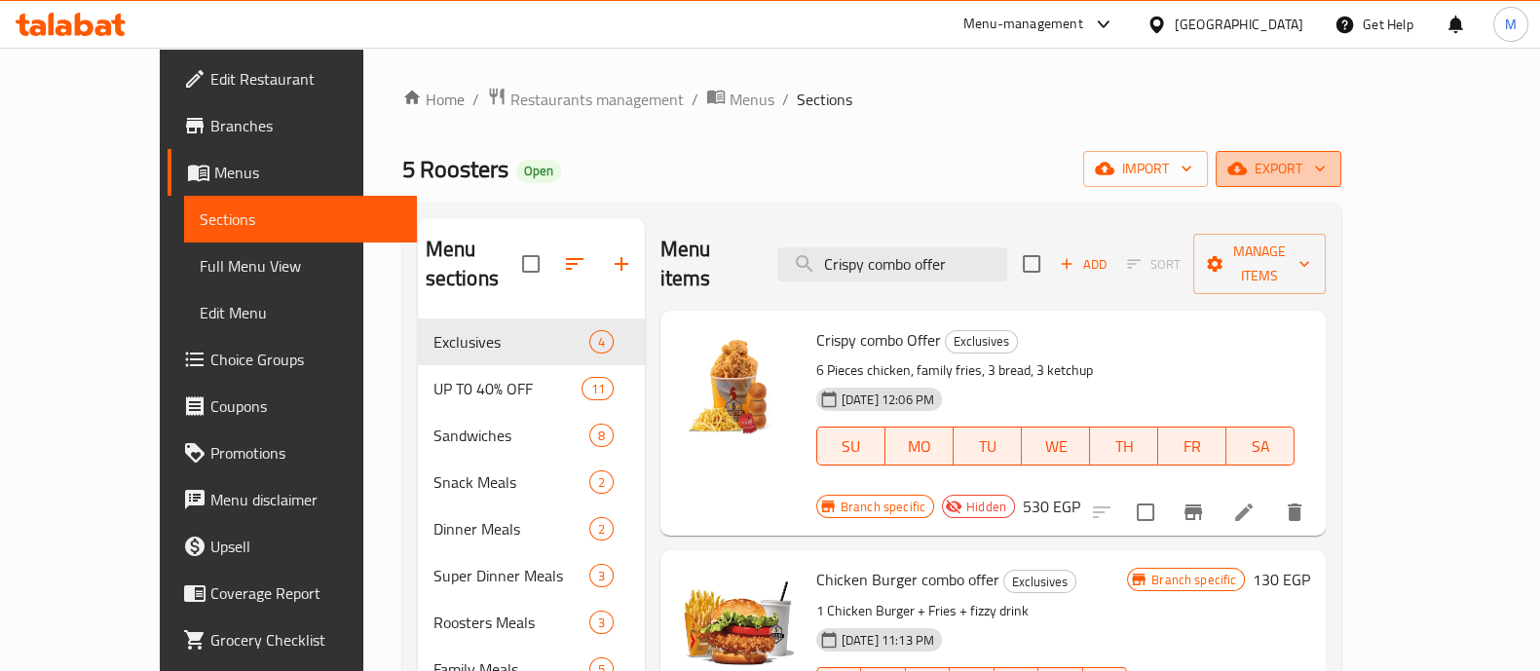
click at [1247, 172] on icon "button" at bounding box center [1237, 169] width 19 height 13
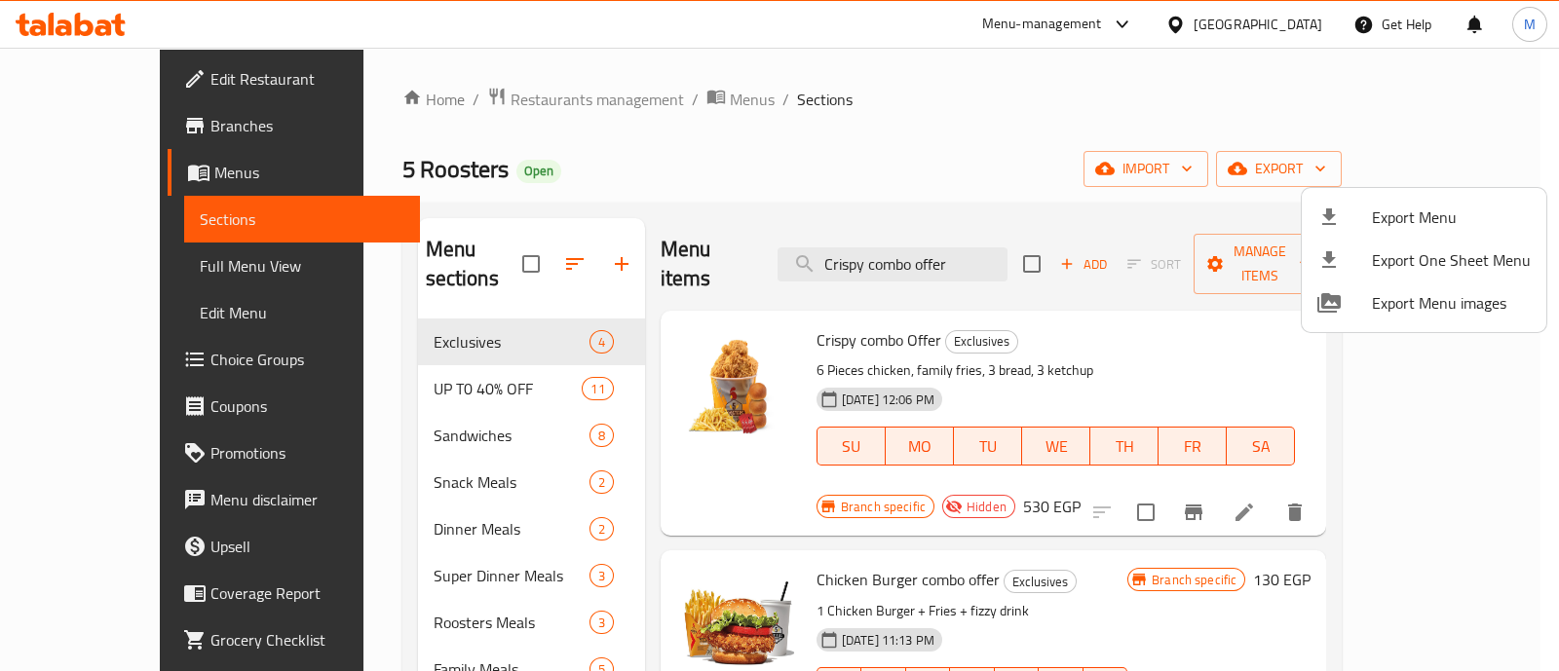
click at [1374, 449] on div at bounding box center [779, 335] width 1559 height 671
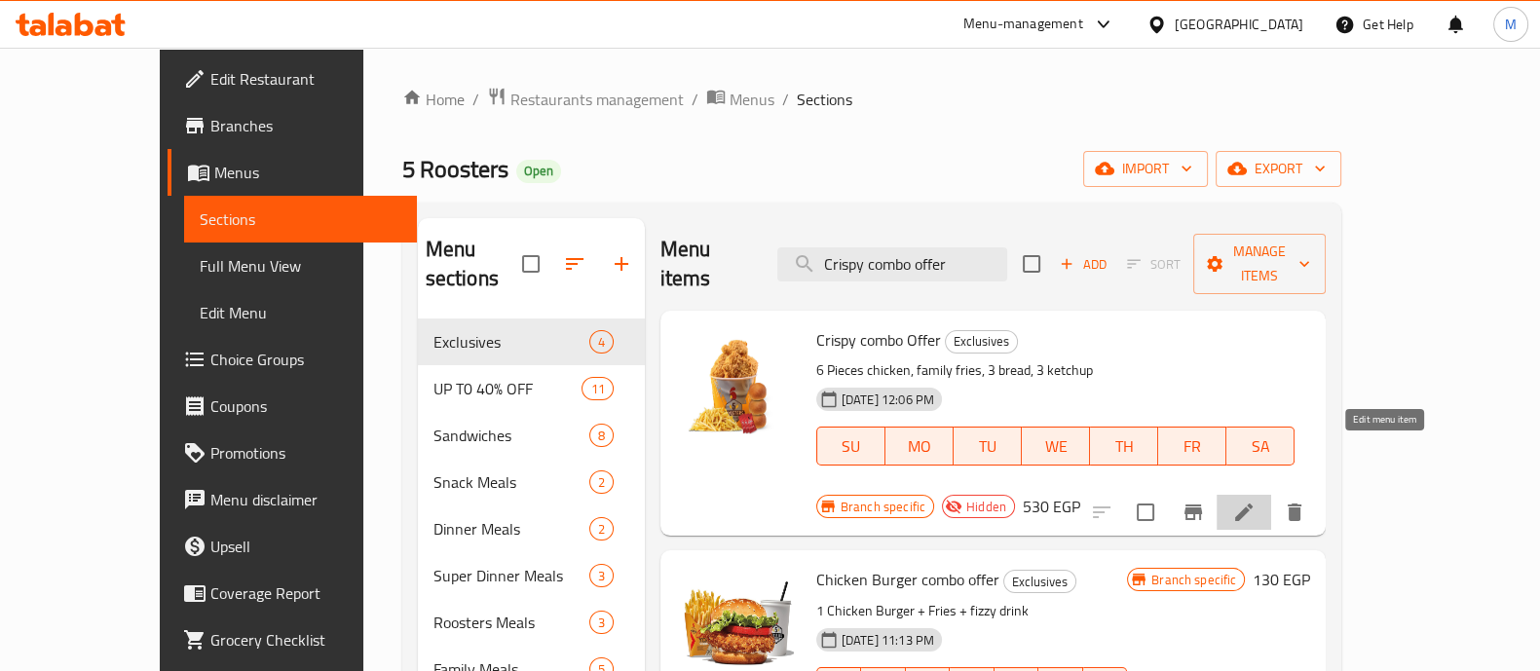
click at [1256, 501] on icon at bounding box center [1243, 512] width 23 height 23
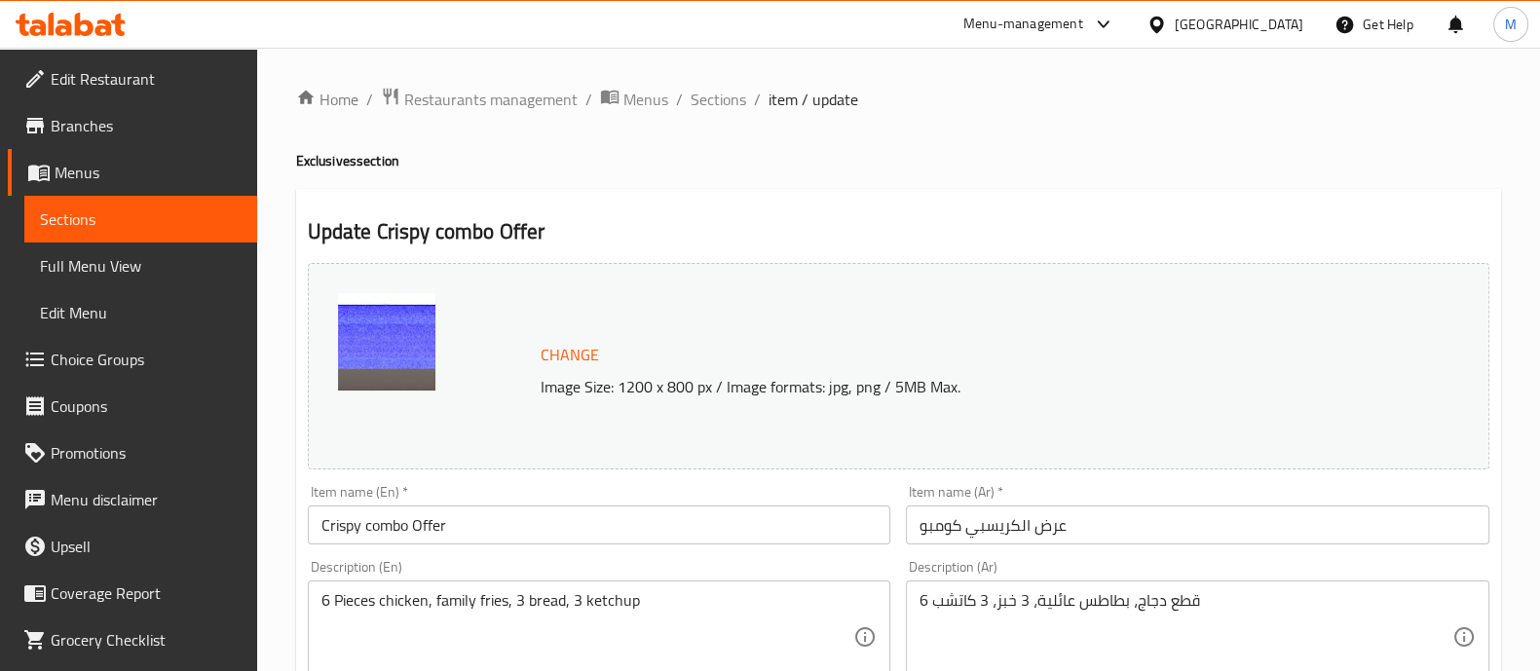
click at [460, 523] on input "Crispy combo Offer" at bounding box center [600, 525] width 584 height 39
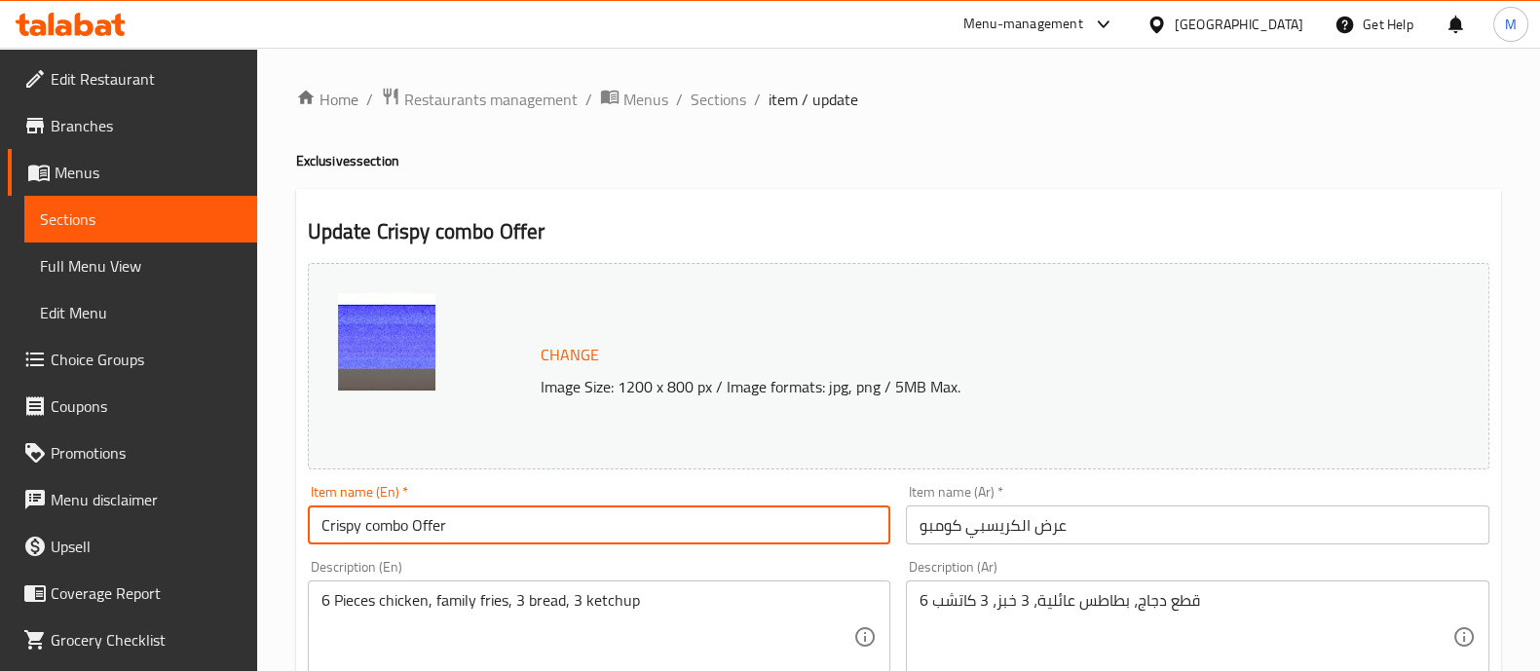
click at [460, 523] on input "Crispy combo Offer" at bounding box center [600, 525] width 584 height 39
paste input "safqa الصفقة"
click at [380, 528] on input "safqa الصفقة" at bounding box center [600, 525] width 584 height 39
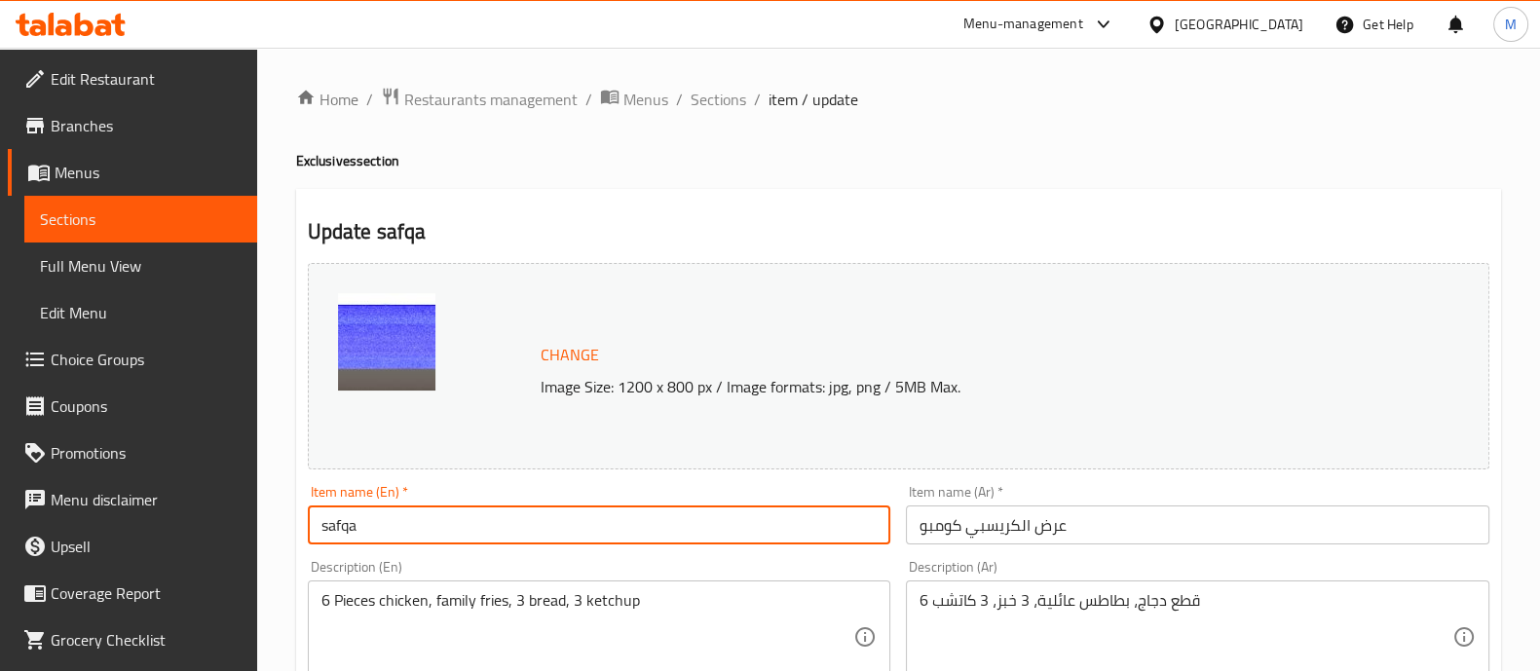
type input "safqa"
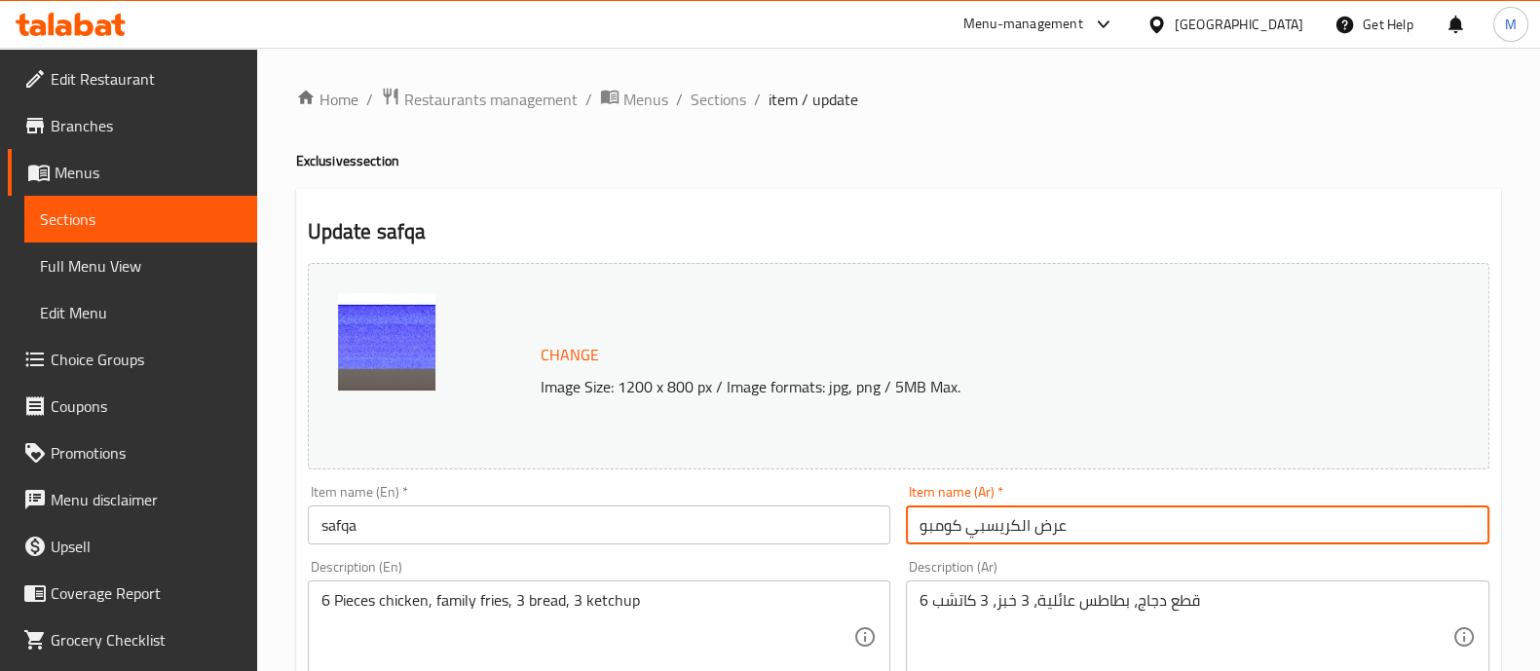
drag, startPoint x: 1032, startPoint y: 526, endPoint x: 789, endPoint y: 509, distance: 243.2
paste input "الصفقة"
click at [970, 524] on input "عرضالصفقة" at bounding box center [1198, 525] width 584 height 39
type input "عرض الصفقة"
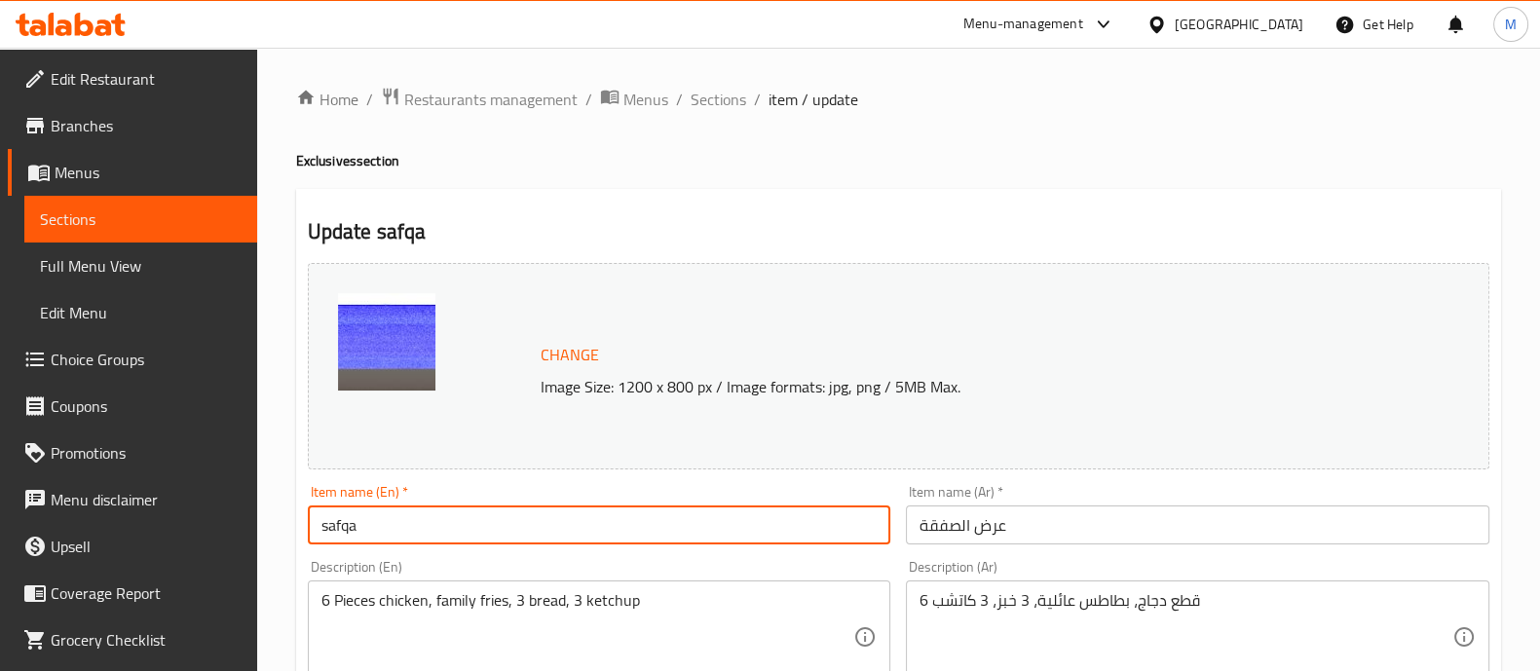
click at [380, 521] on input "safqa" at bounding box center [600, 525] width 584 height 39
click at [331, 525] on input "safqa Deal" at bounding box center [600, 525] width 584 height 39
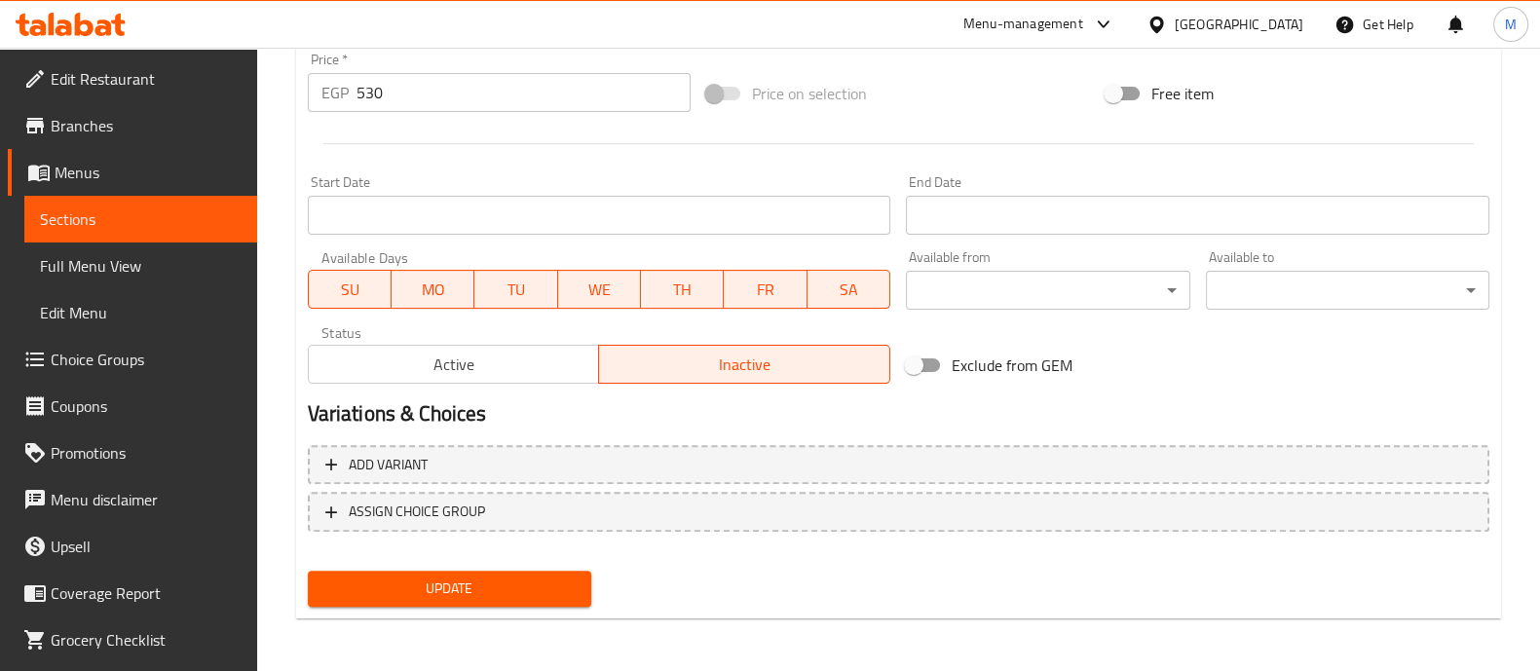
type input "Safqa Deal"
click at [519, 582] on span "Update" at bounding box center [449, 589] width 252 height 24
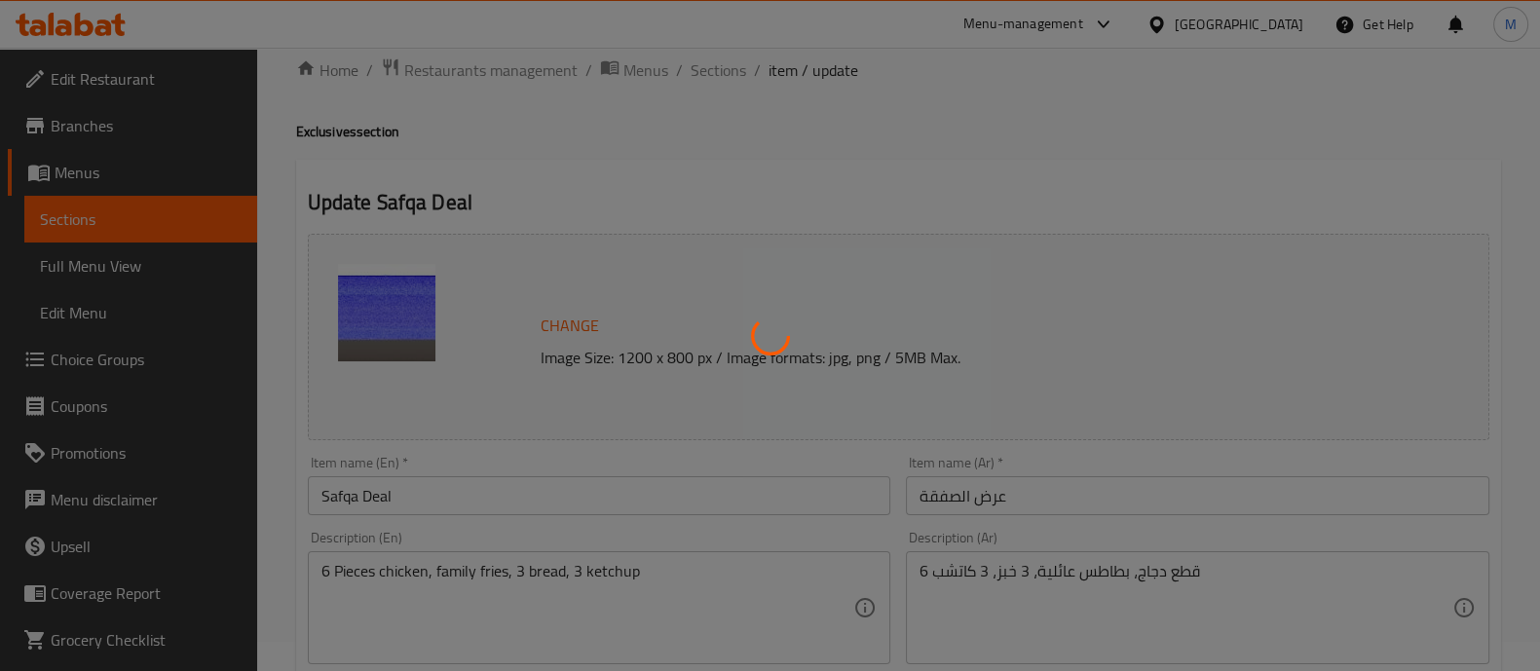
scroll to position [0, 0]
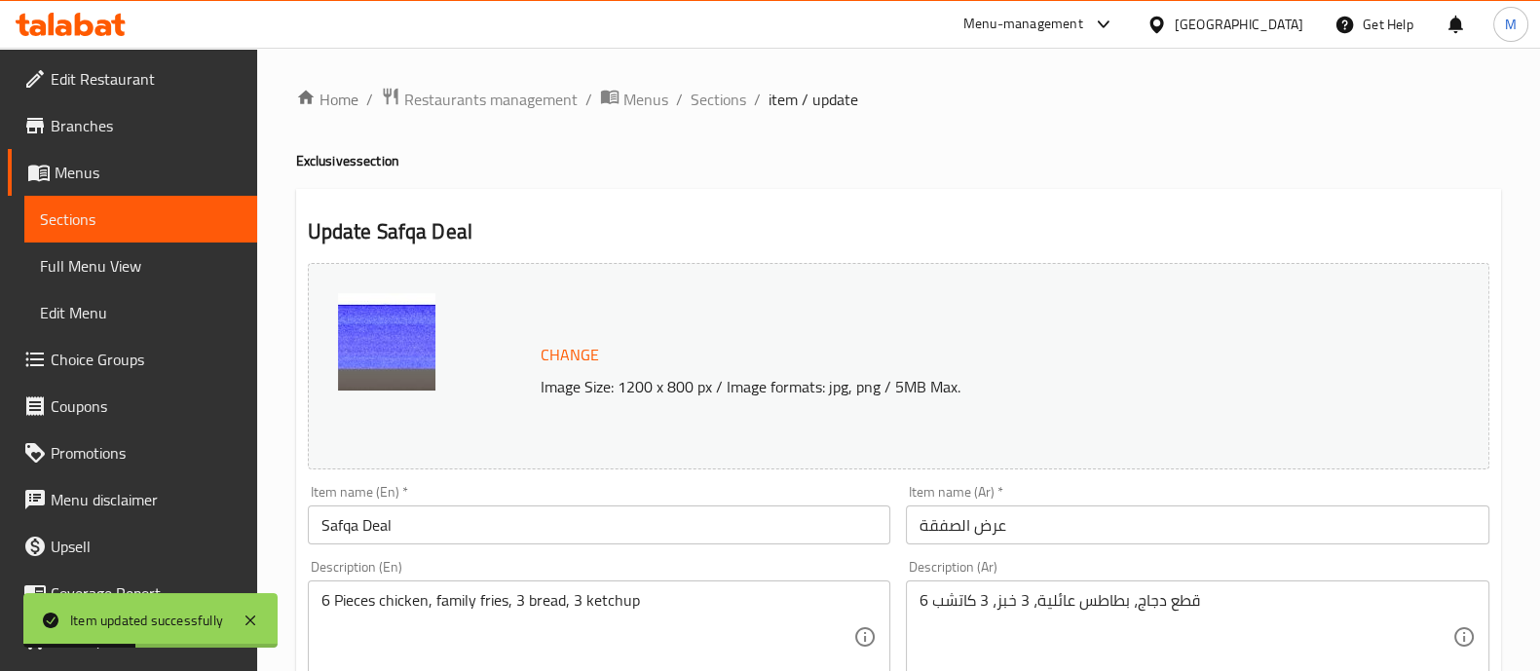
click at [744, 92] on ol "Home / Restaurants management / Menus / Sections / item / update" at bounding box center [898, 99] width 1205 height 25
click at [736, 97] on span "Sections" at bounding box center [719, 99] width 56 height 23
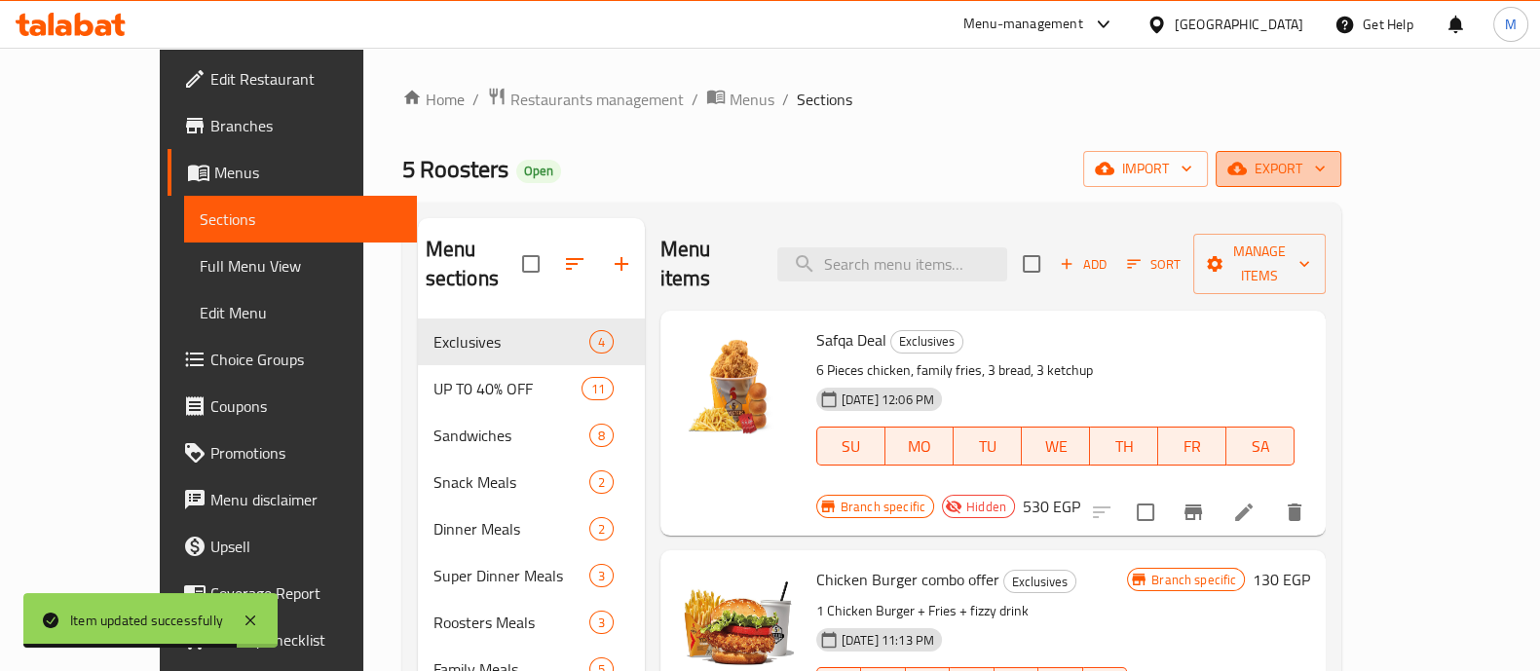
click at [1247, 178] on icon "button" at bounding box center [1237, 168] width 19 height 19
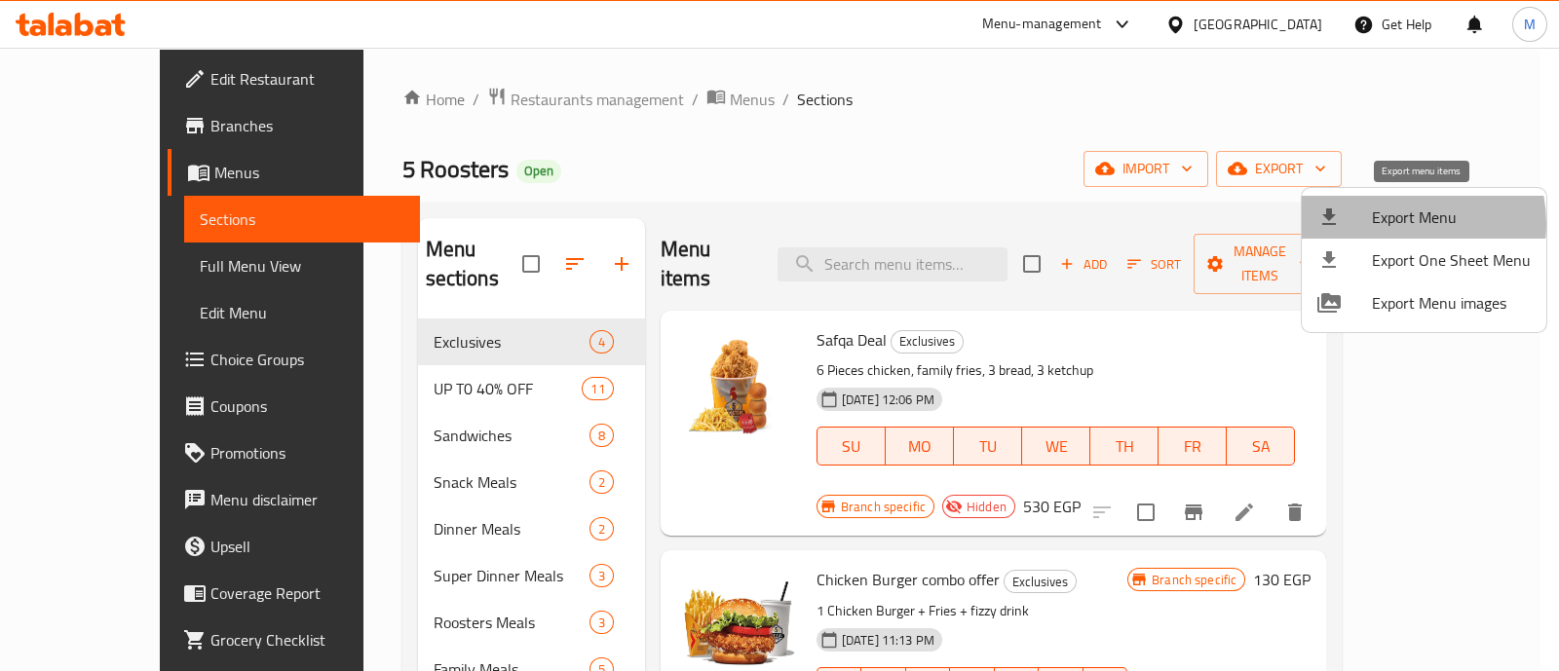
click at [1389, 224] on span "Export Menu" at bounding box center [1451, 217] width 159 height 23
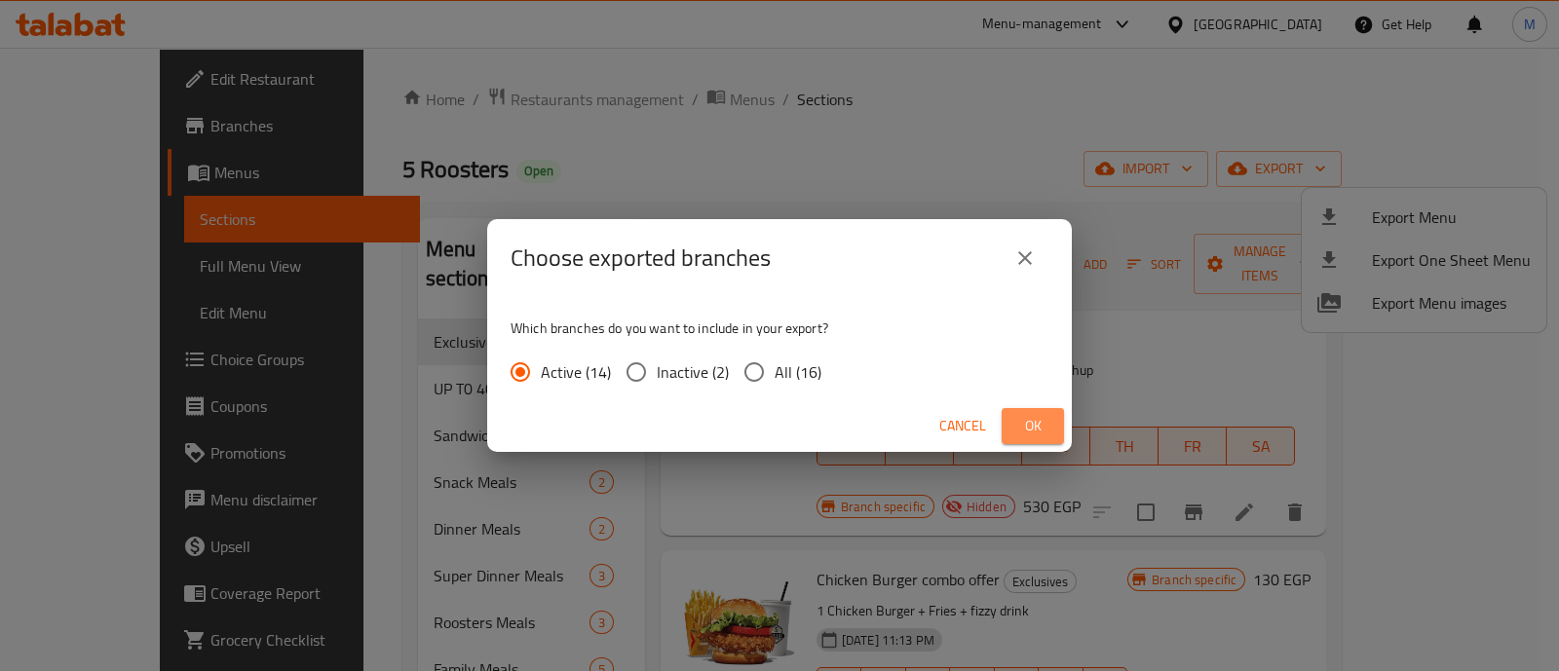
click at [1042, 423] on span "Ok" at bounding box center [1032, 426] width 31 height 24
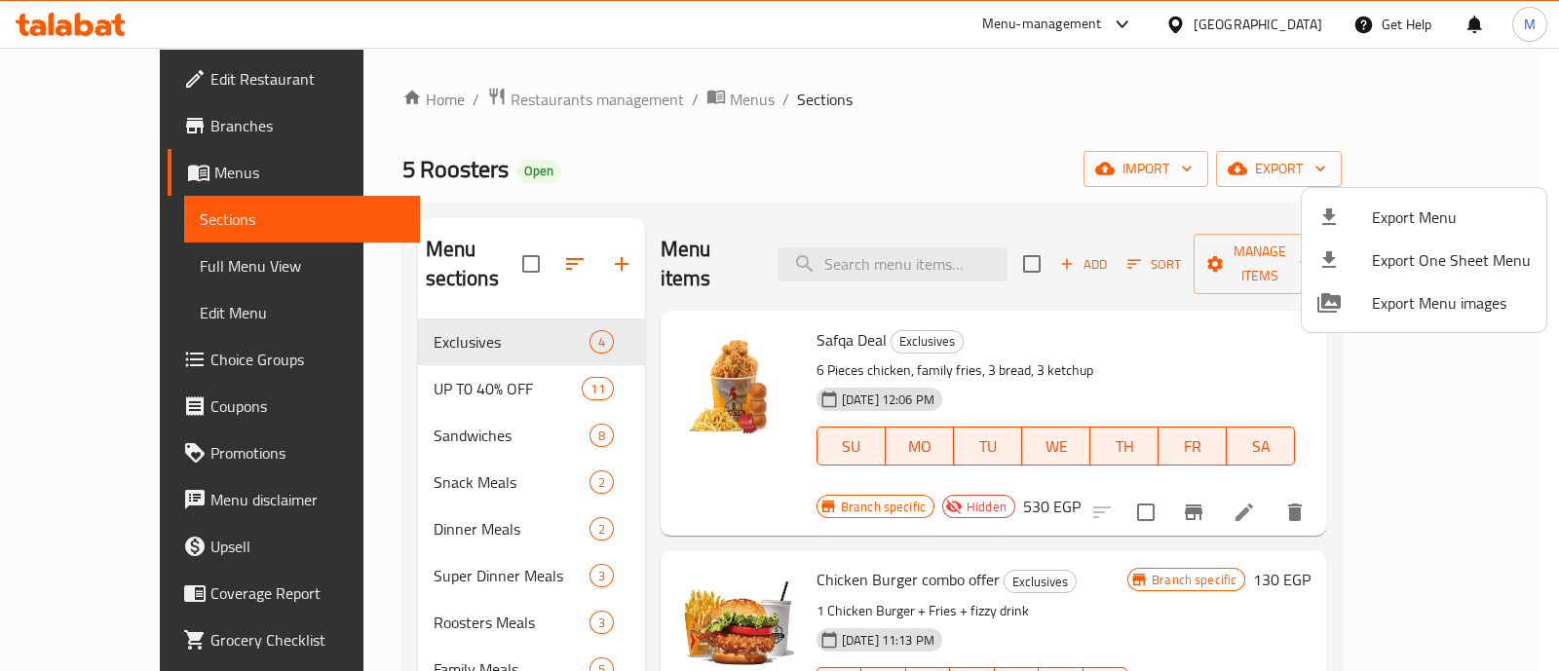
click at [64, 119] on div at bounding box center [779, 335] width 1559 height 671
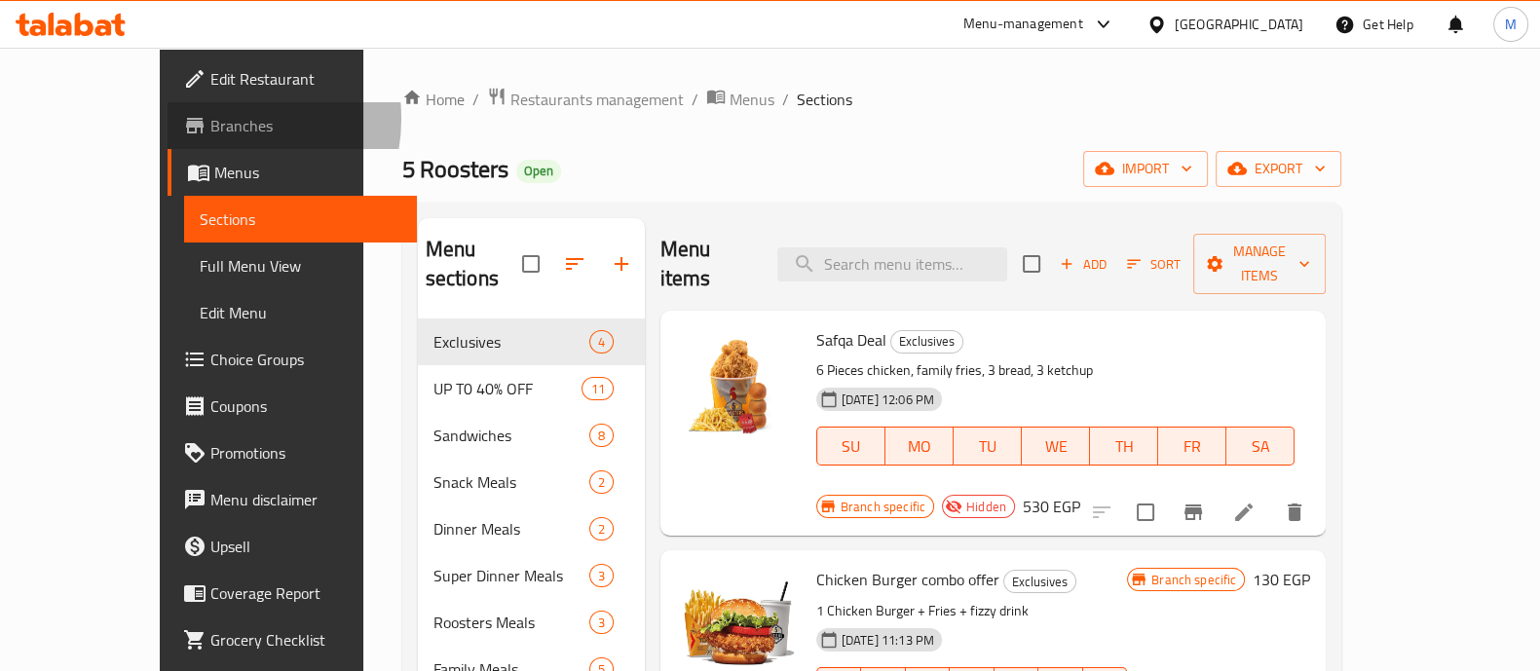
click at [210, 119] on span "Branches" at bounding box center [305, 125] width 191 height 23
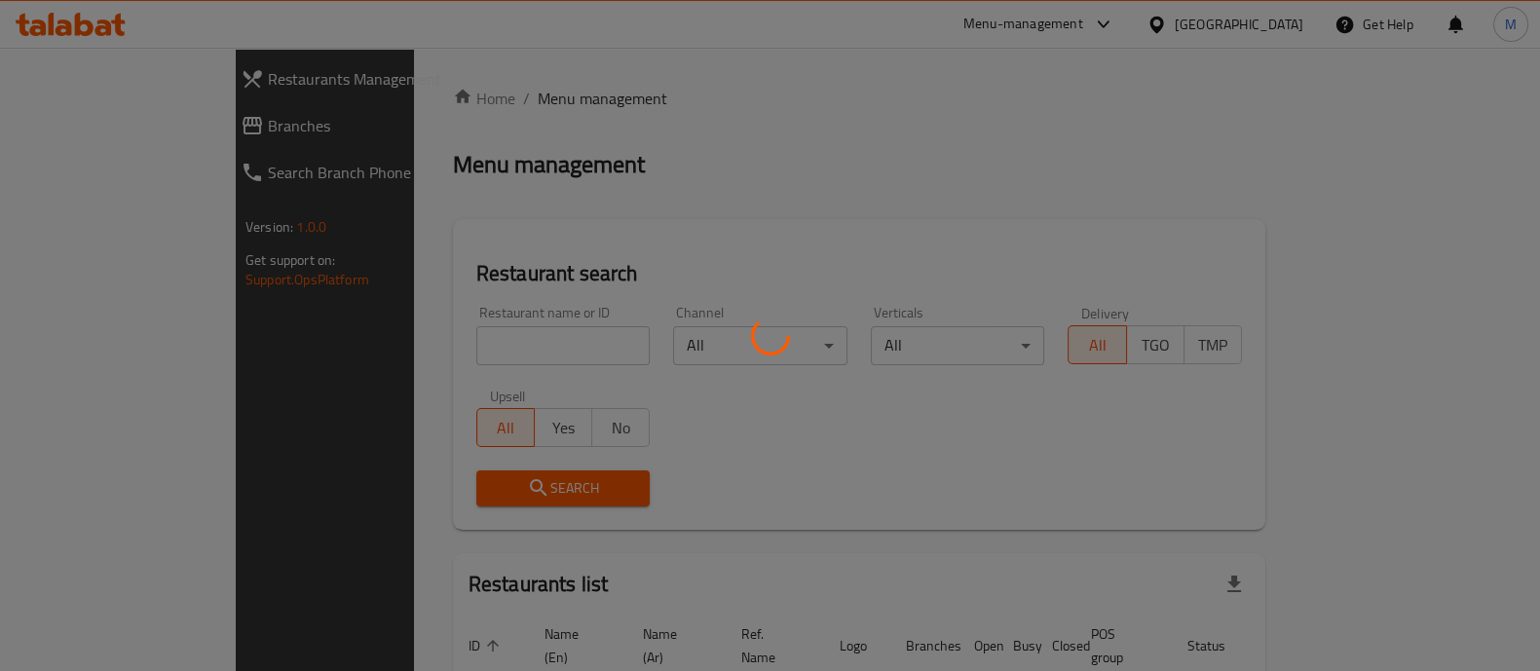
scroll to position [124, 0]
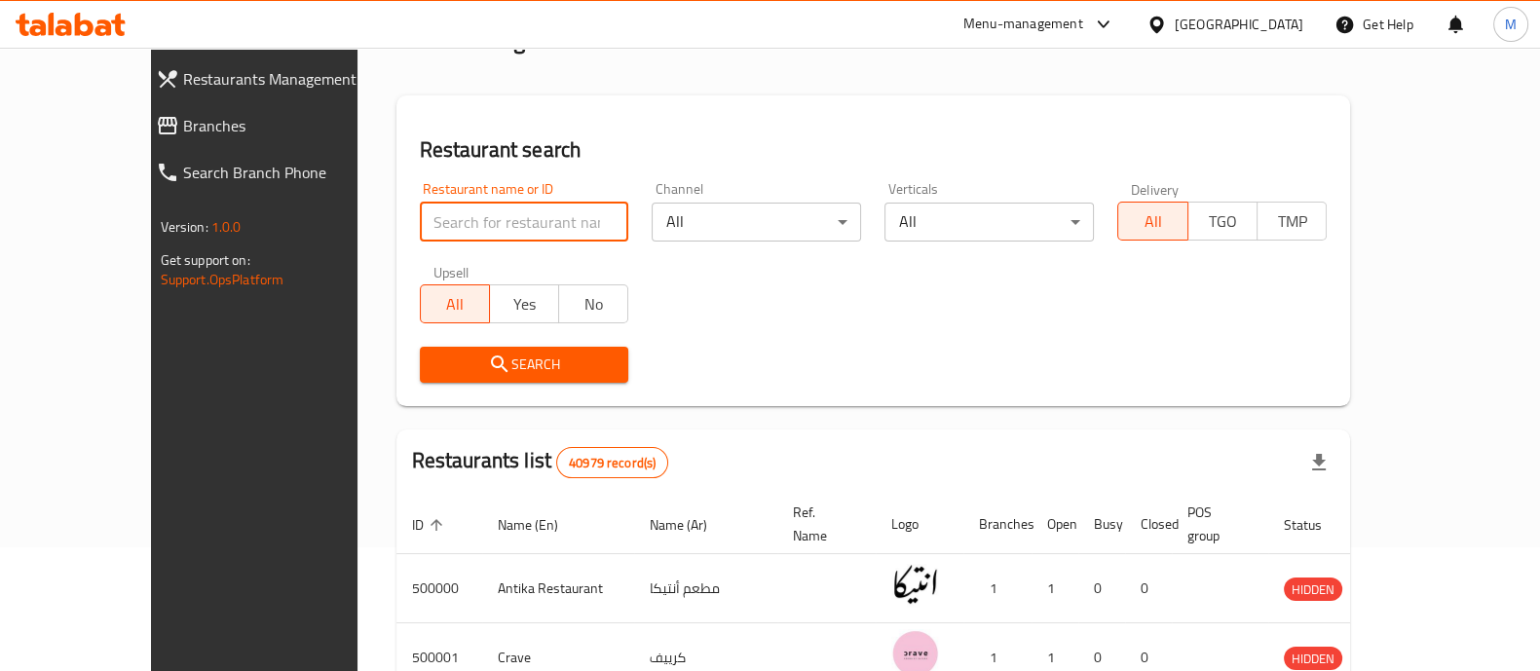
click at [518, 216] on input "search" at bounding box center [524, 222] width 209 height 39
type input "5 roosters"
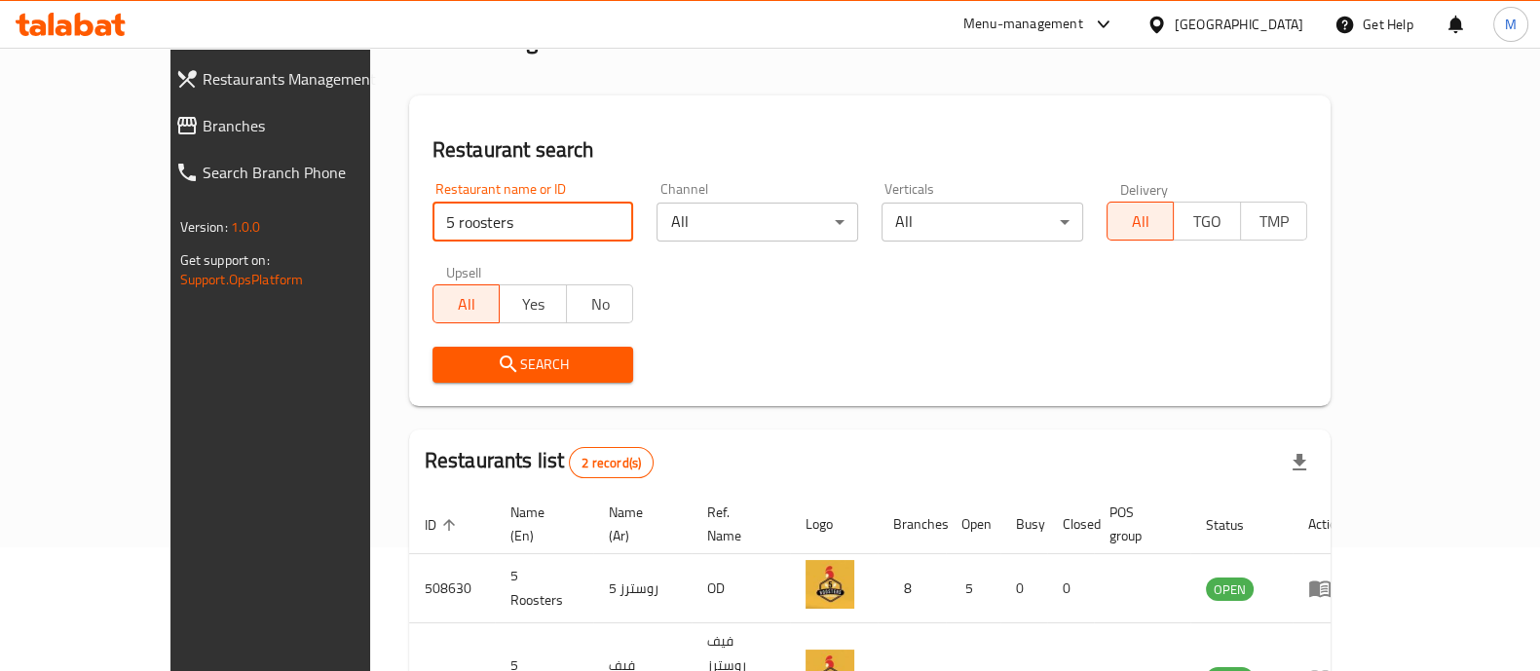
scroll to position [228, 0]
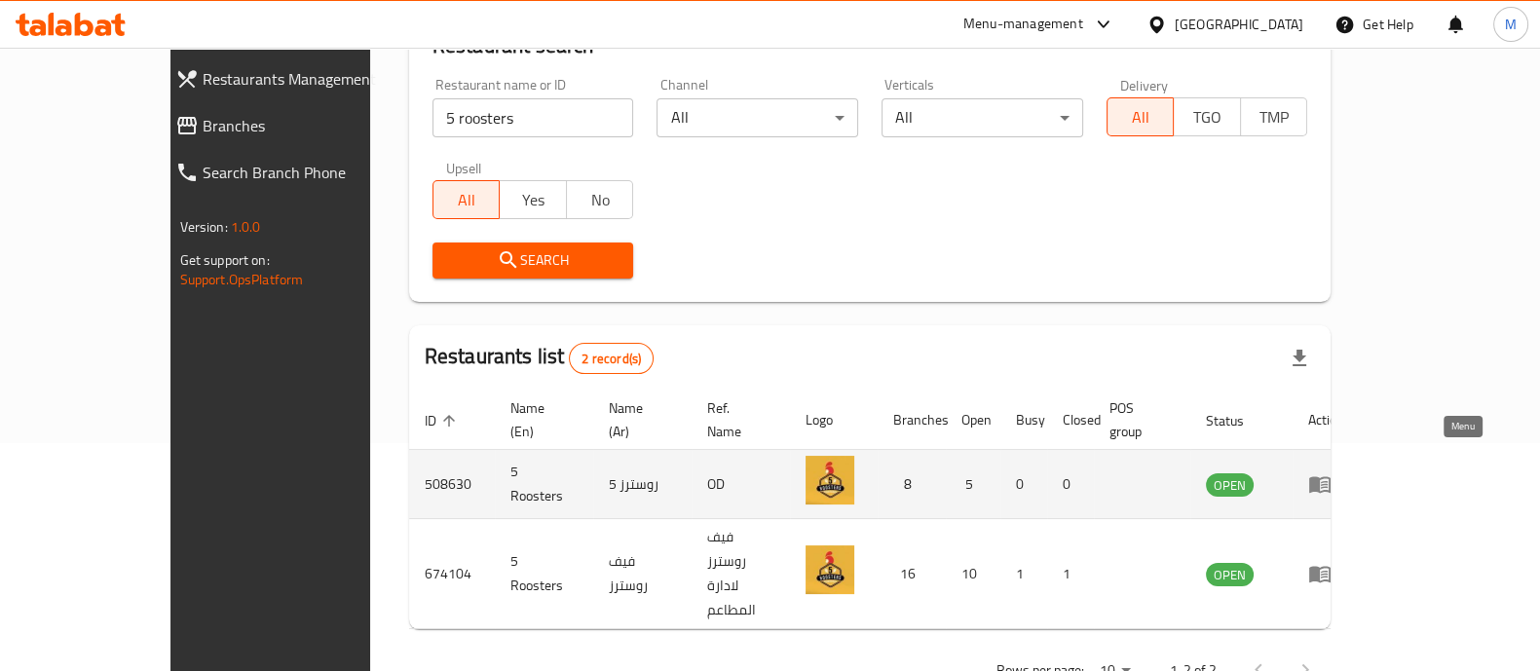
click at [1332, 473] on icon "enhanced table" at bounding box center [1319, 484] width 23 height 23
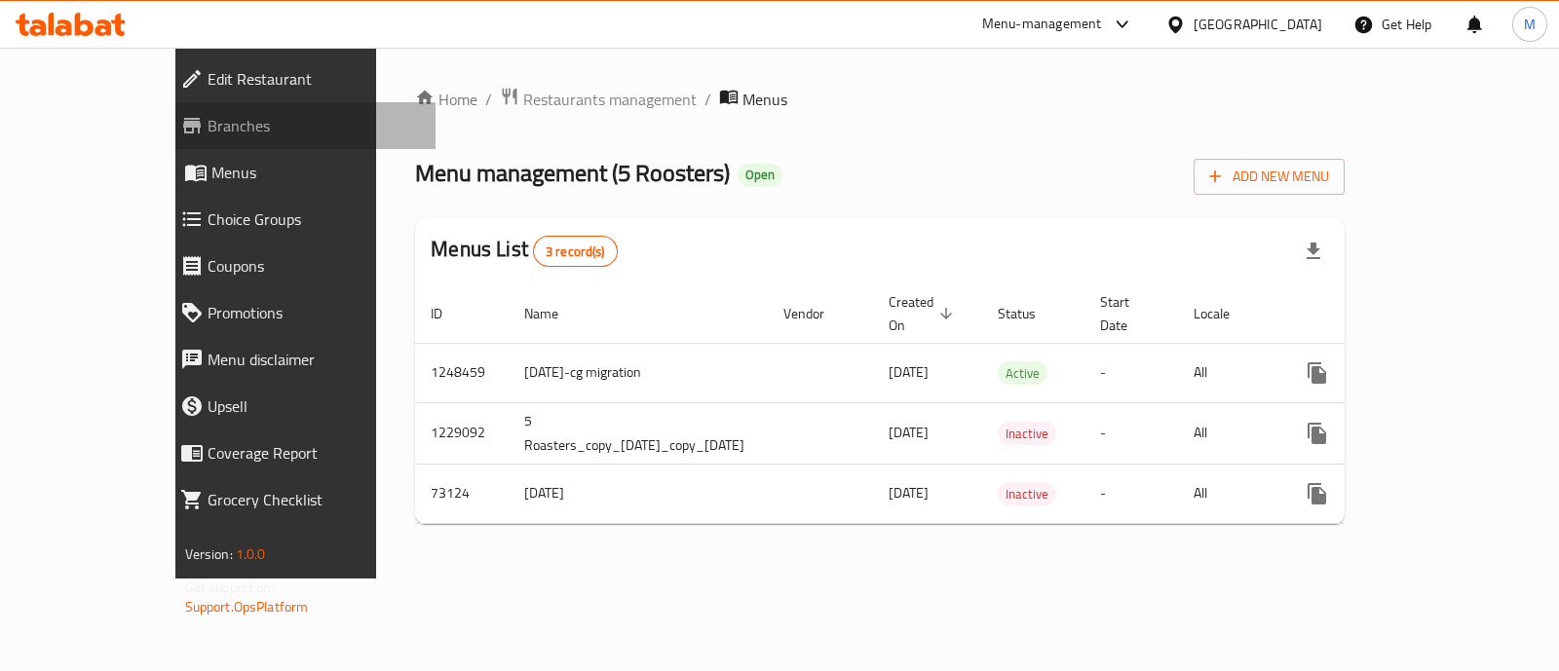
click at [208, 114] on span "Branches" at bounding box center [314, 125] width 212 height 23
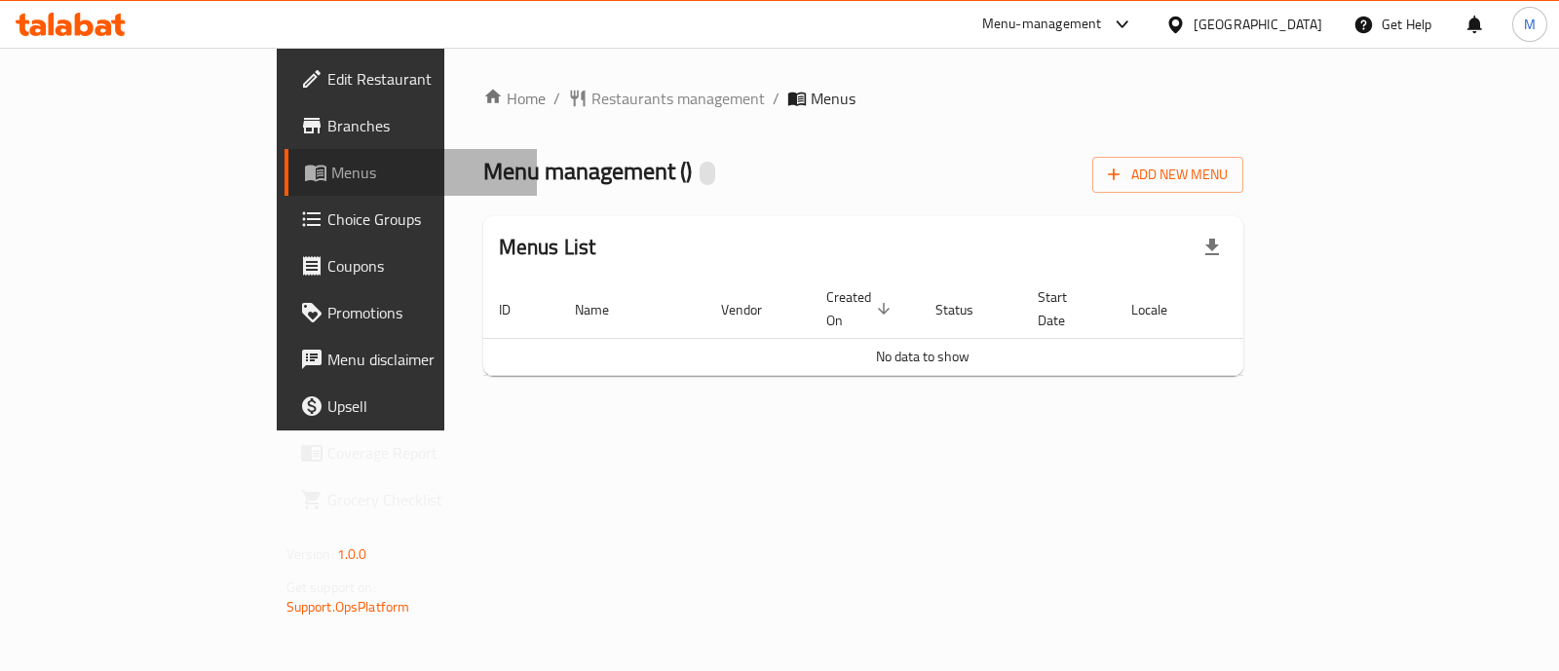
click at [331, 183] on span "Menus" at bounding box center [426, 172] width 190 height 23
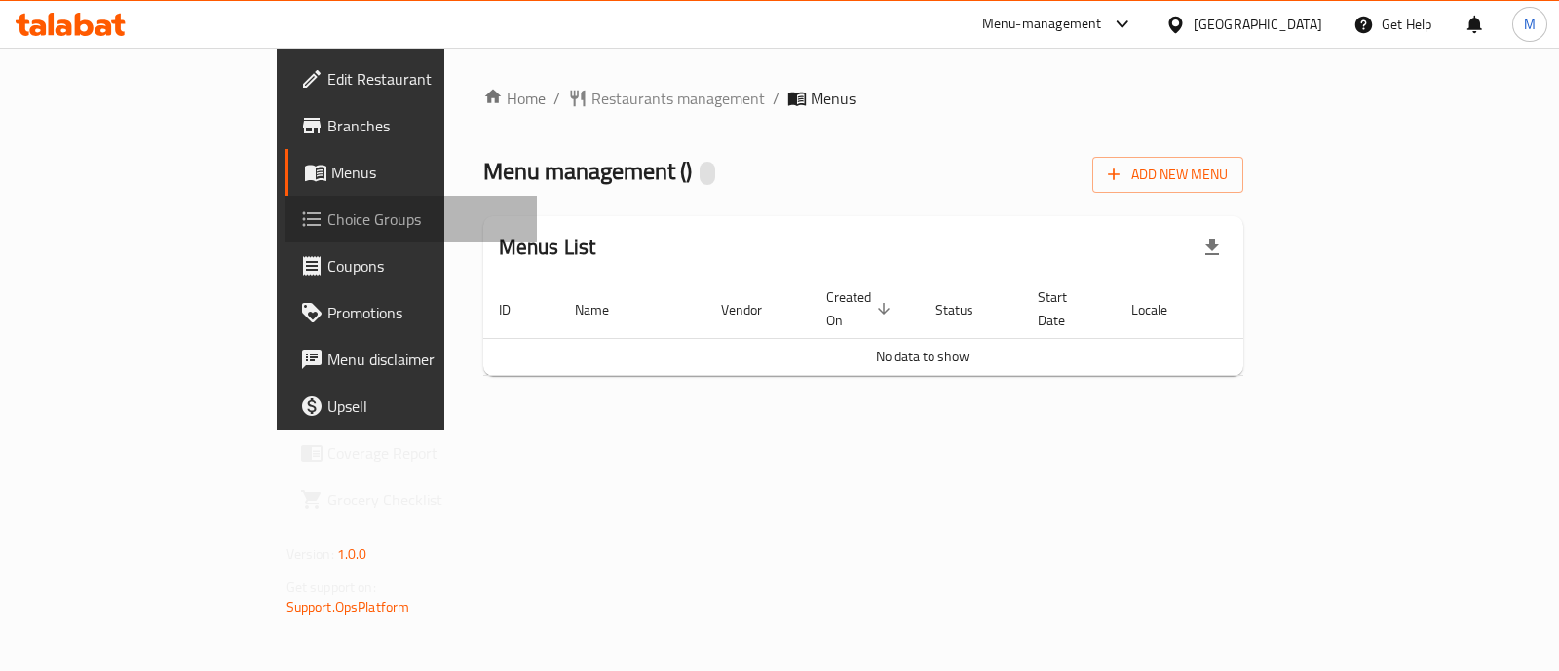
click at [327, 208] on span "Choice Groups" at bounding box center [424, 219] width 194 height 23
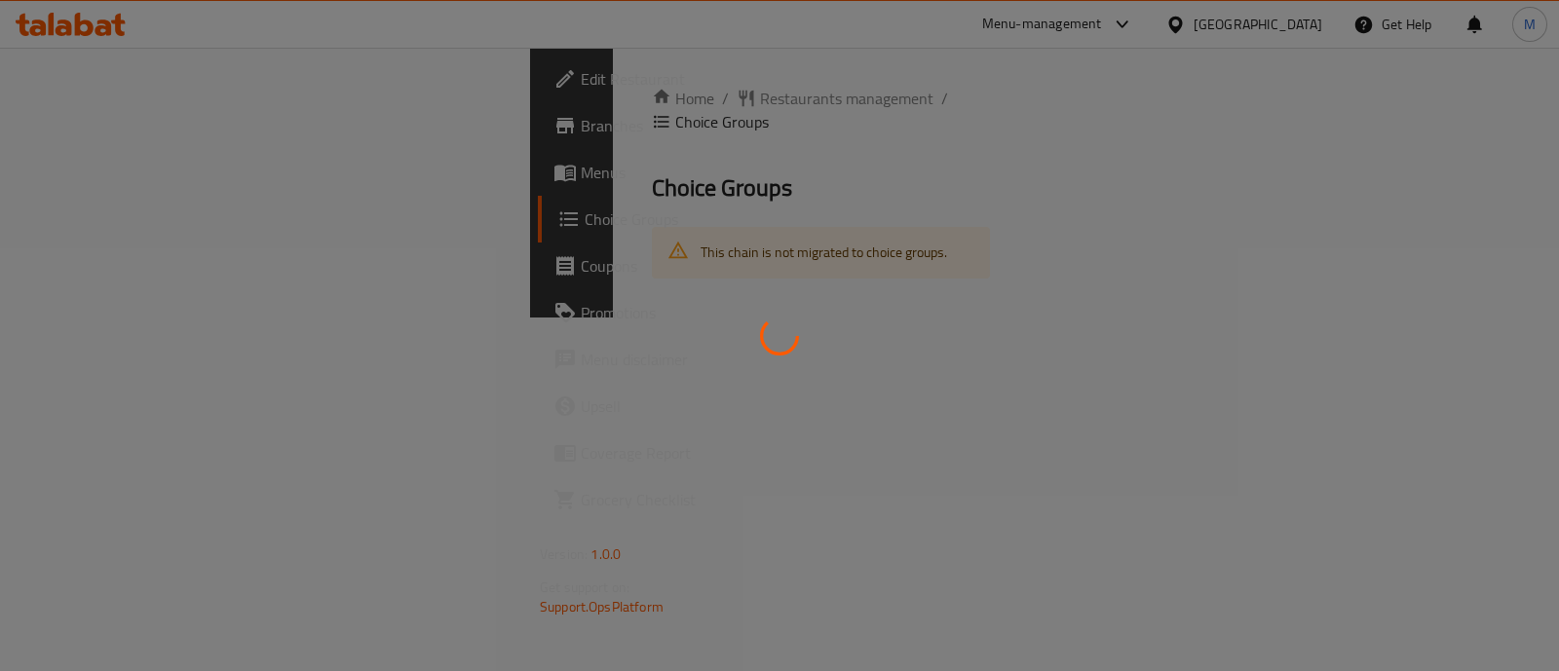
click at [146, 185] on div at bounding box center [779, 335] width 1559 height 671
click at [112, 177] on div at bounding box center [779, 335] width 1559 height 671
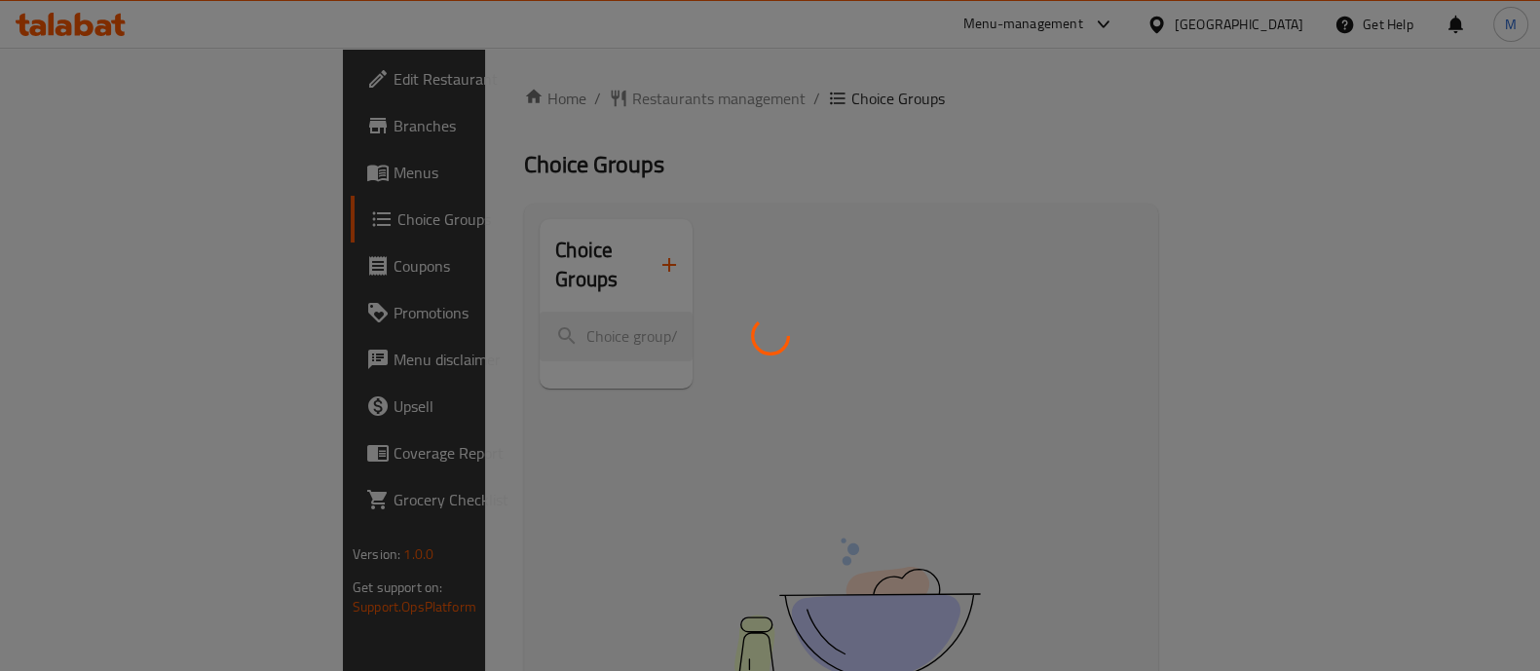
click at [74, 168] on div at bounding box center [770, 335] width 1540 height 671
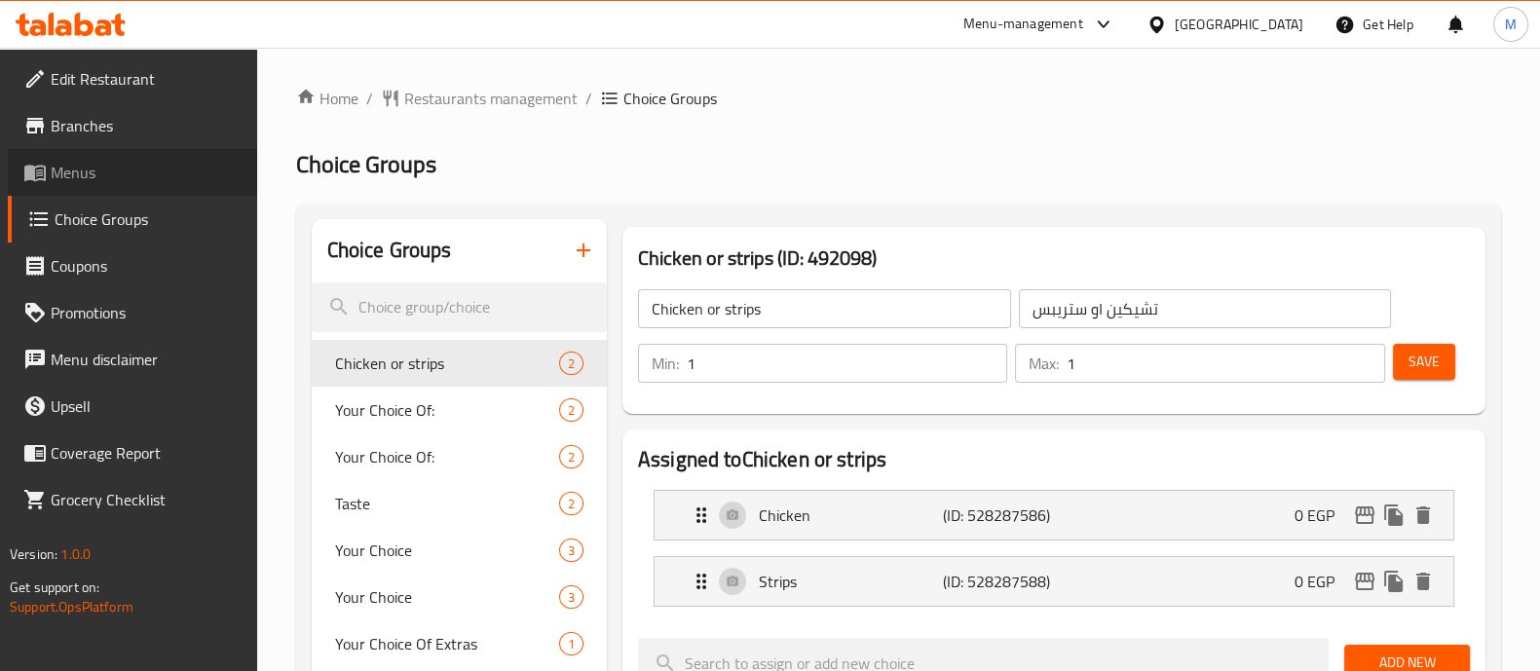
click at [89, 166] on span "Menus" at bounding box center [146, 172] width 191 height 23
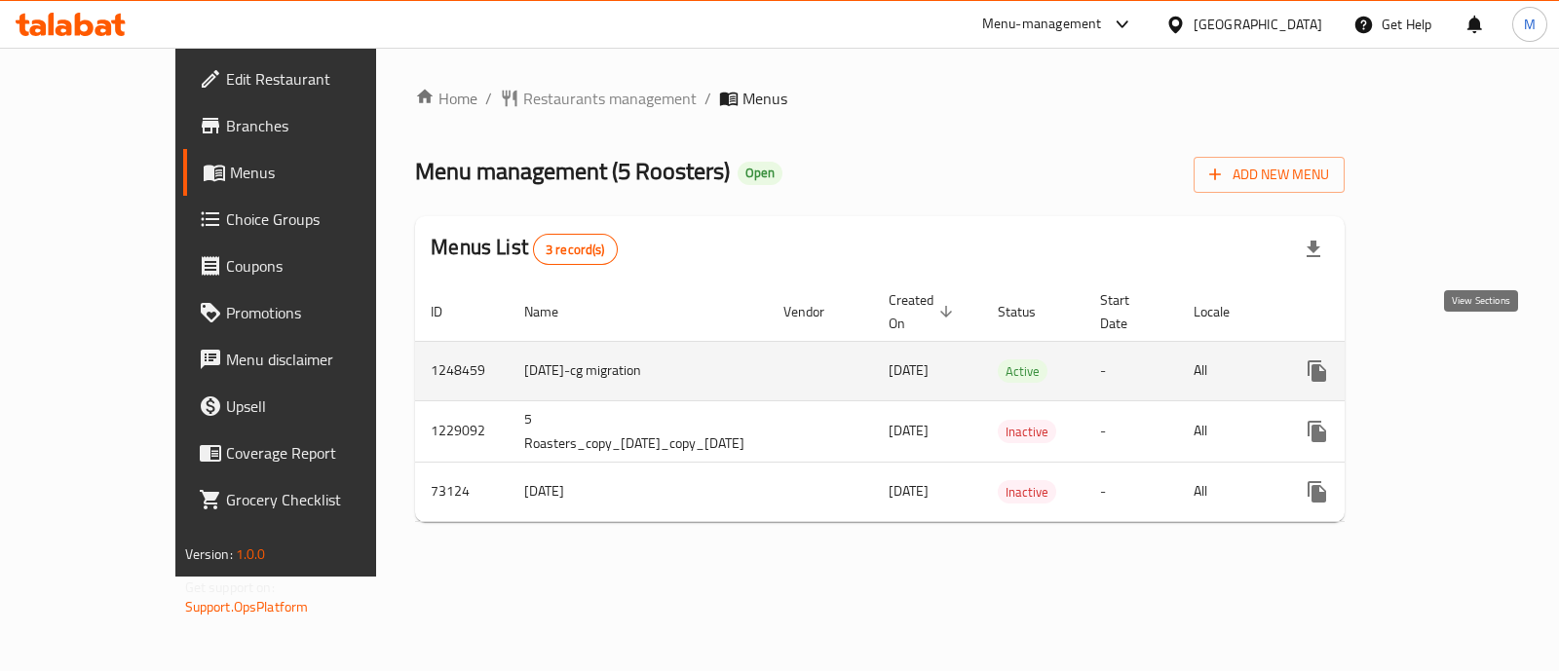
click at [1469, 360] on icon "enhanced table" at bounding box center [1457, 371] width 23 height 23
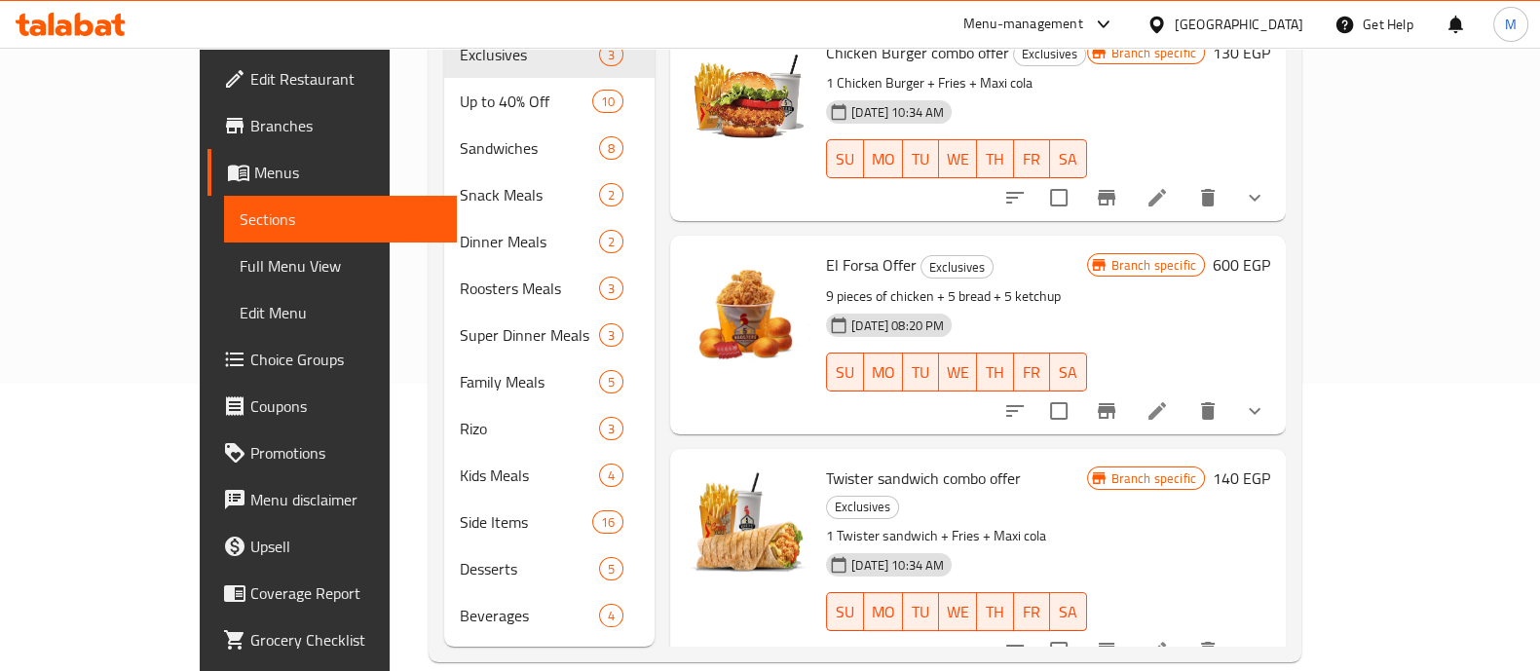
scroll to position [248, 0]
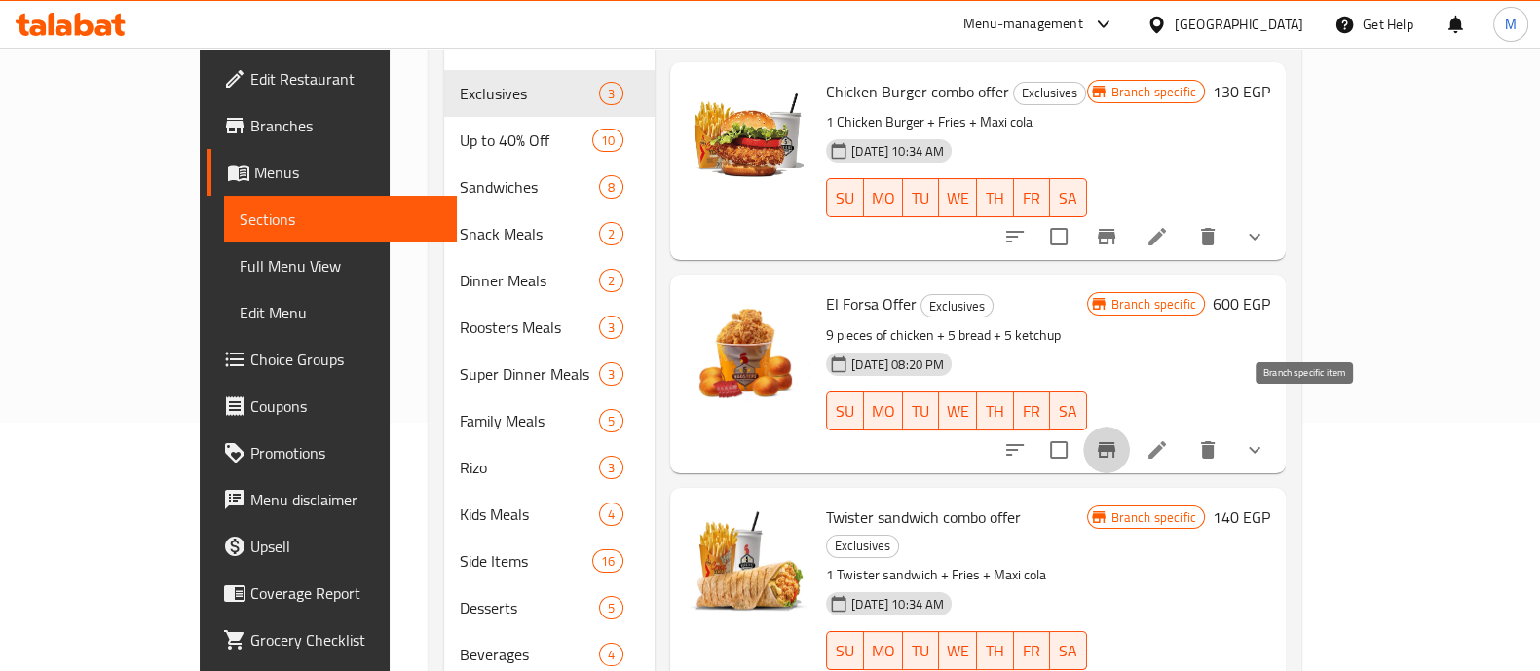
click at [1116, 442] on icon "Branch-specific-item" at bounding box center [1107, 450] width 18 height 16
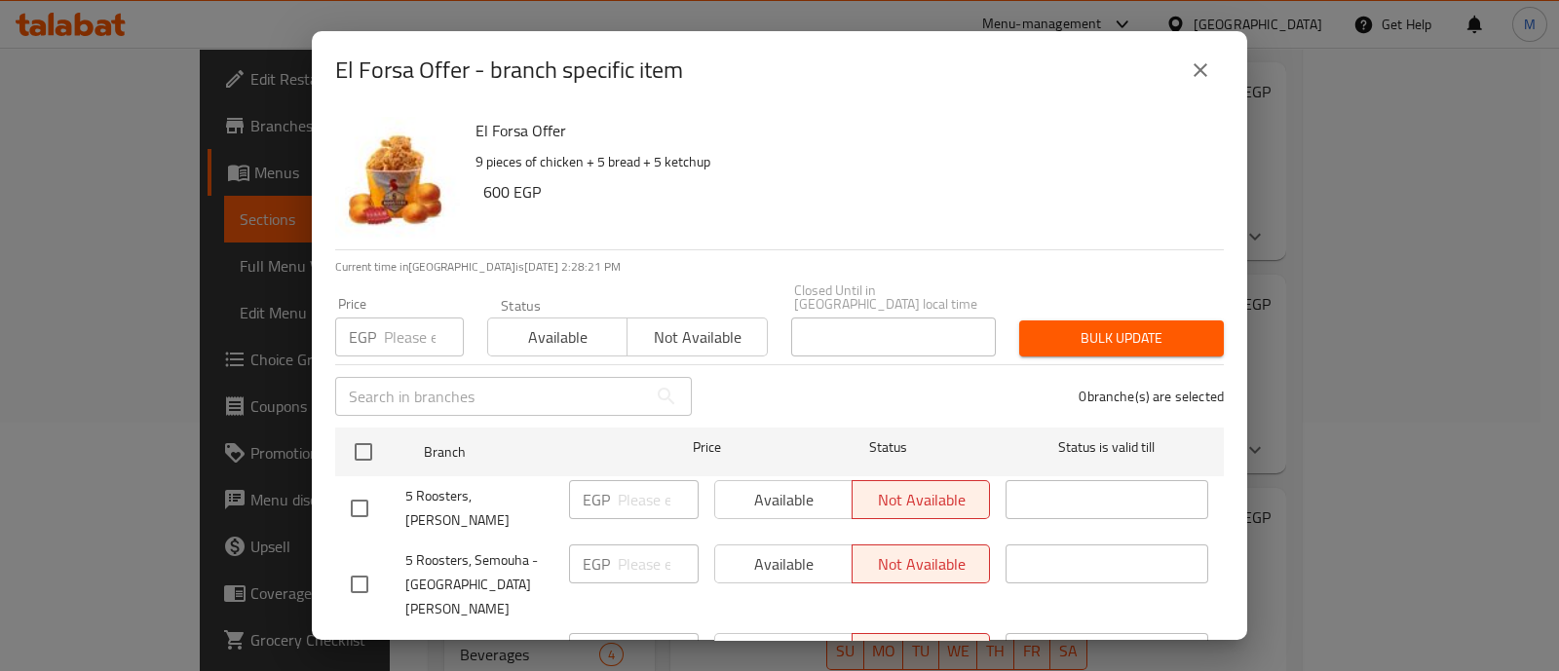
click at [1199, 70] on icon "close" at bounding box center [1201, 70] width 14 height 14
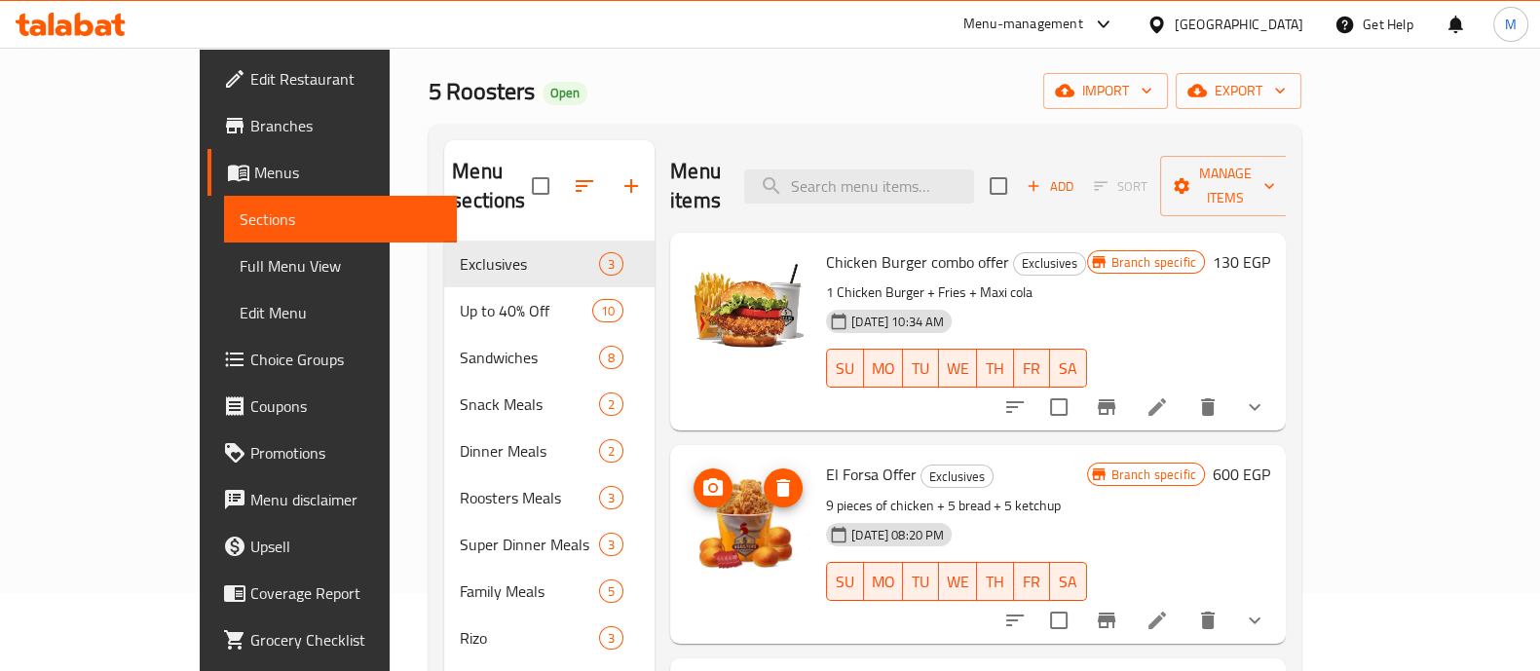
scroll to position [76, 0]
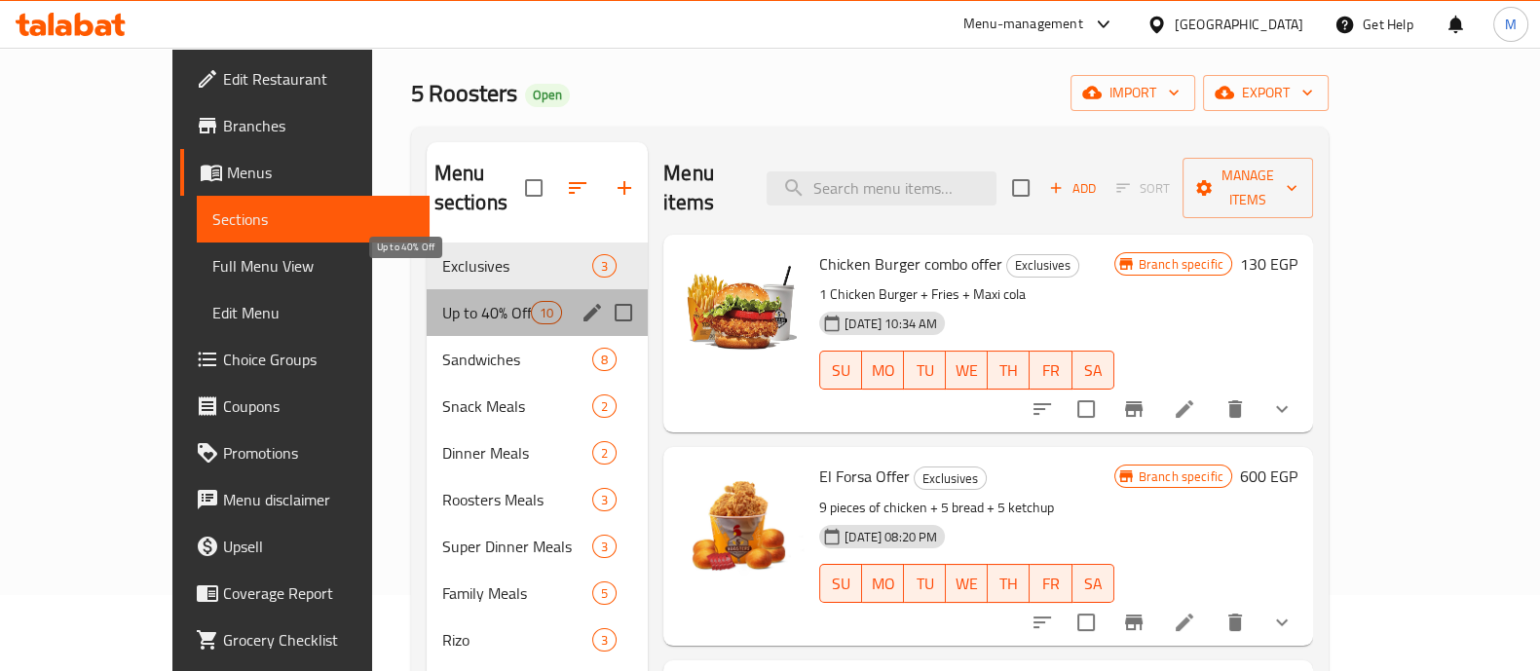
click at [442, 301] on span "Up to 40% Off" at bounding box center [486, 312] width 89 height 23
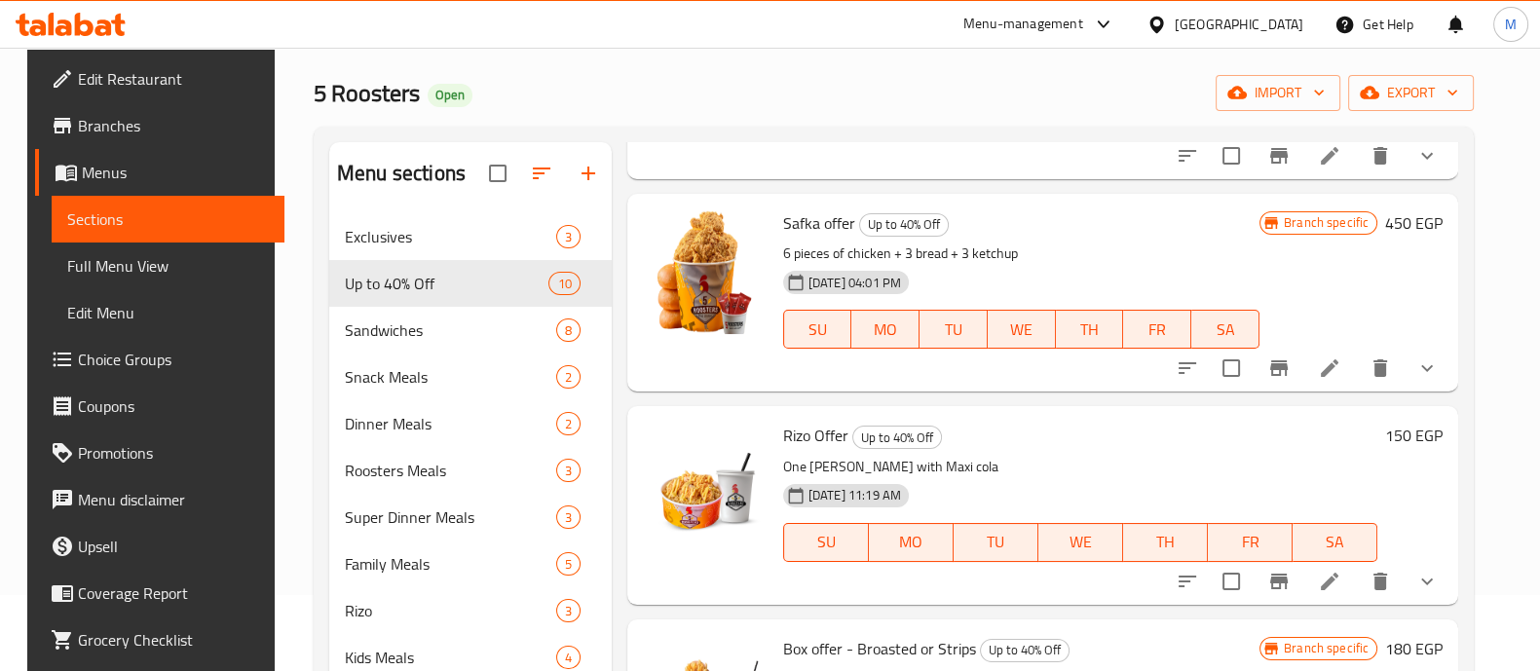
scroll to position [440, 0]
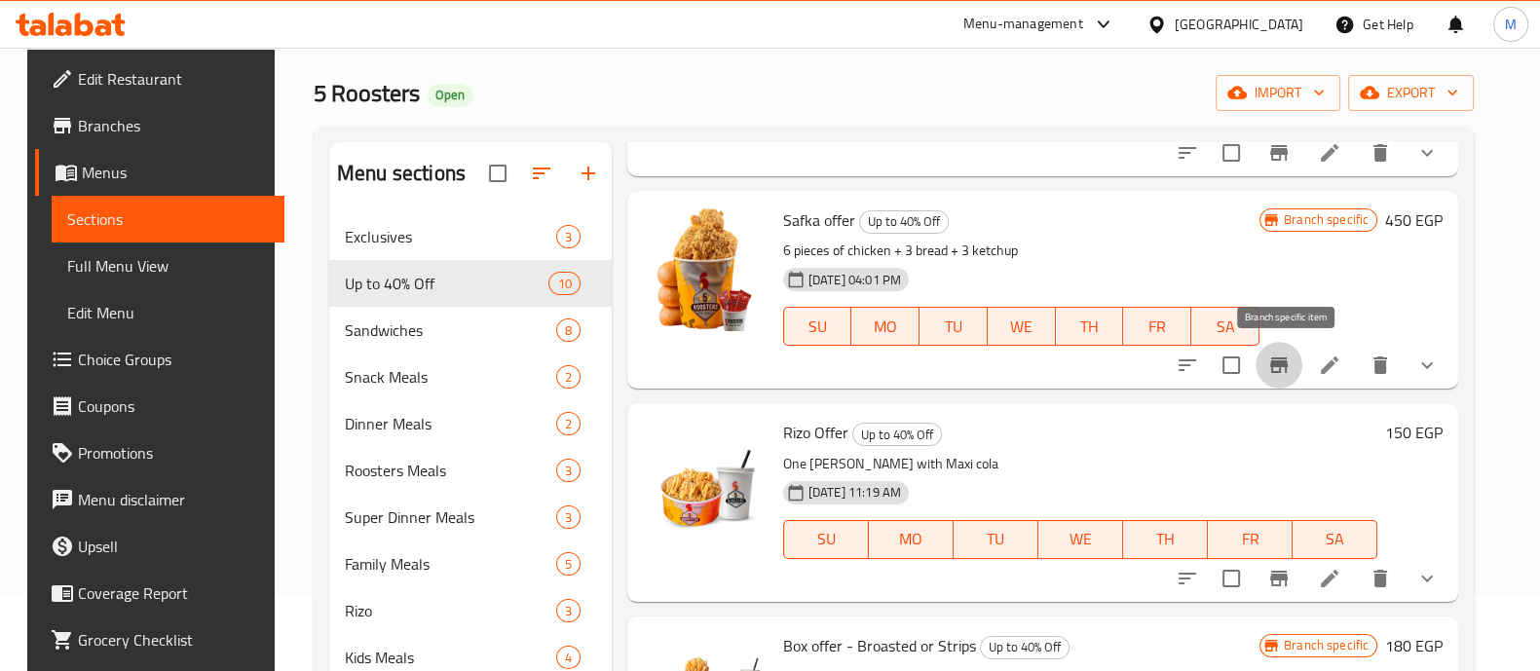
click at [1288, 362] on icon "Branch-specific-item" at bounding box center [1279, 366] width 18 height 16
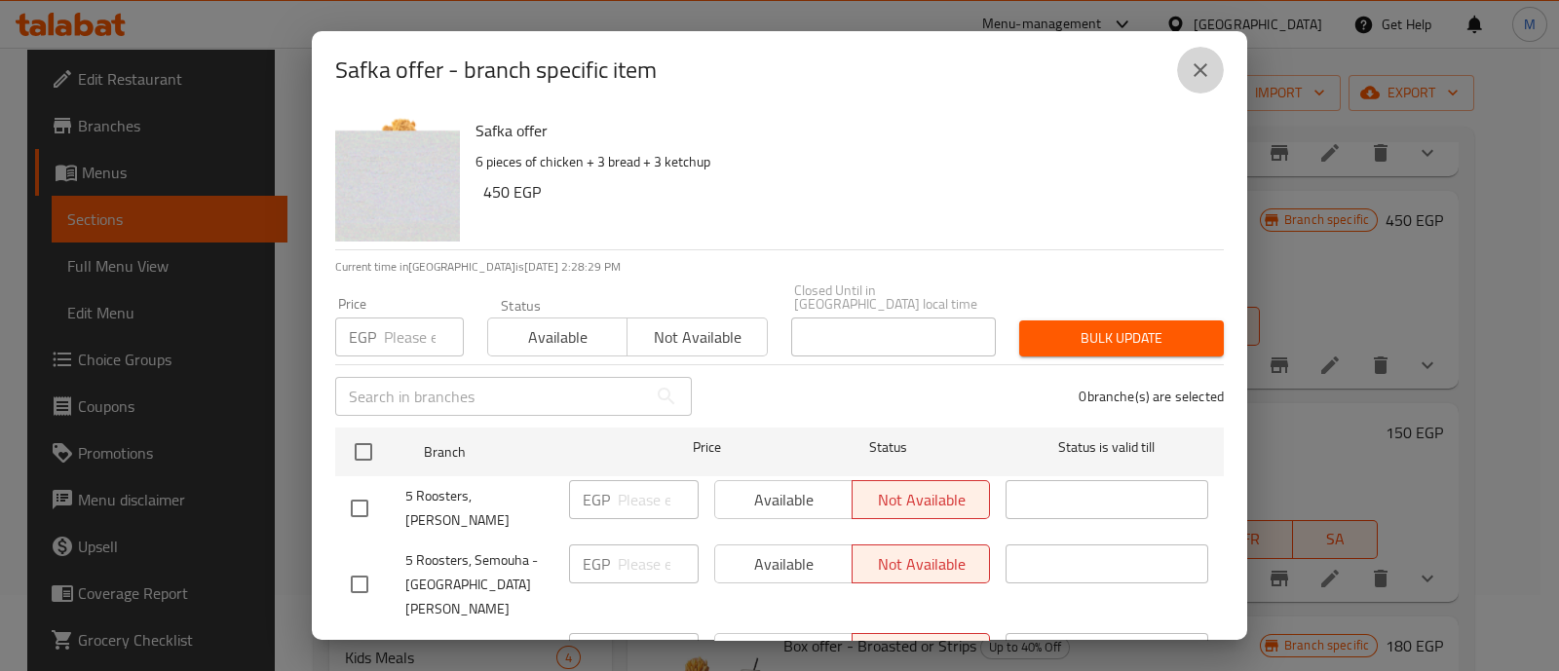
click at [1203, 84] on button "close" at bounding box center [1200, 70] width 47 height 47
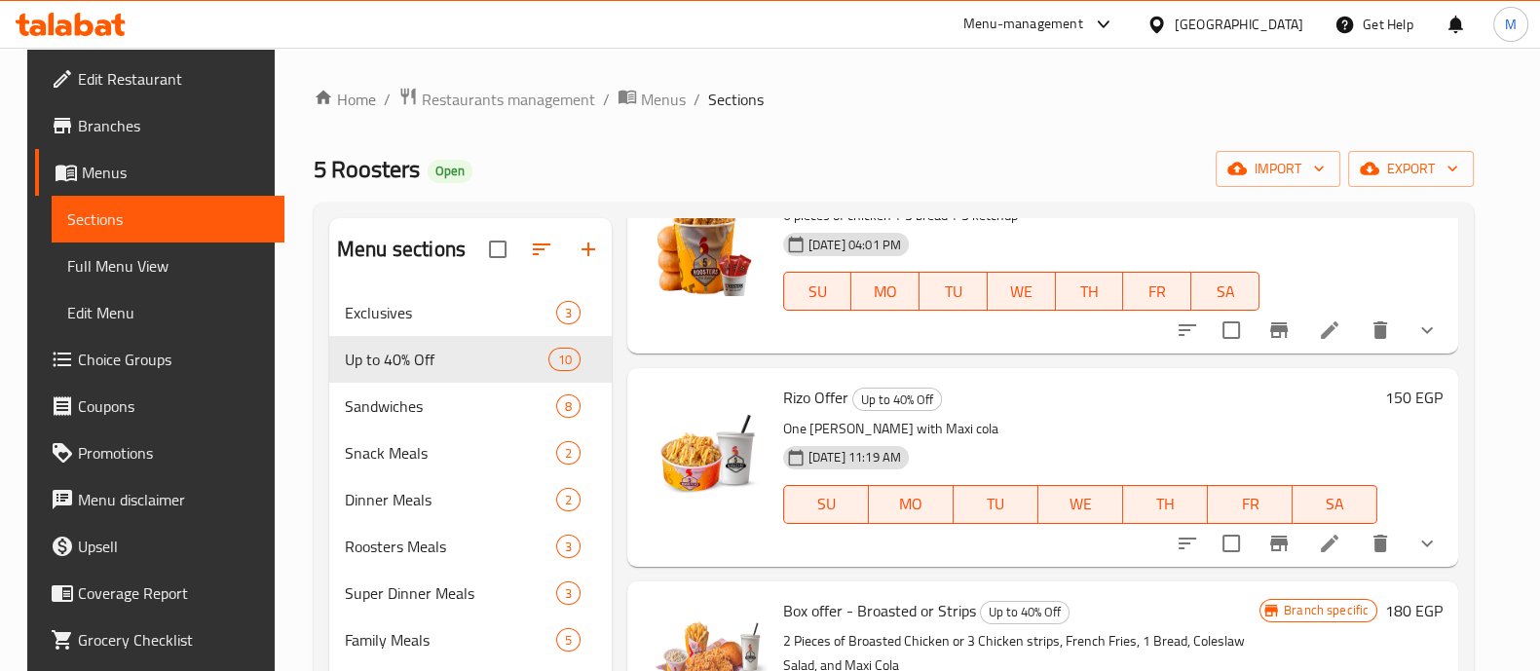
scroll to position [0, 0]
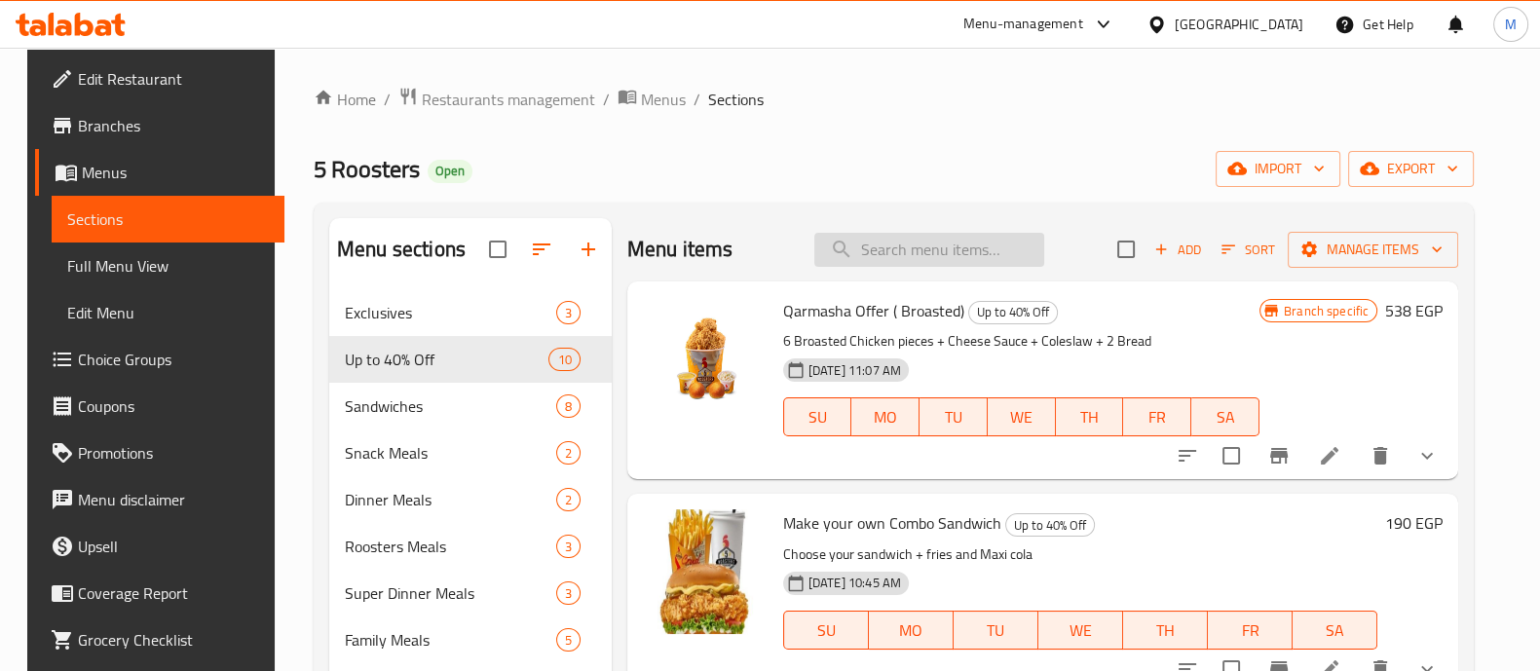
click at [886, 244] on input "search" at bounding box center [930, 250] width 230 height 34
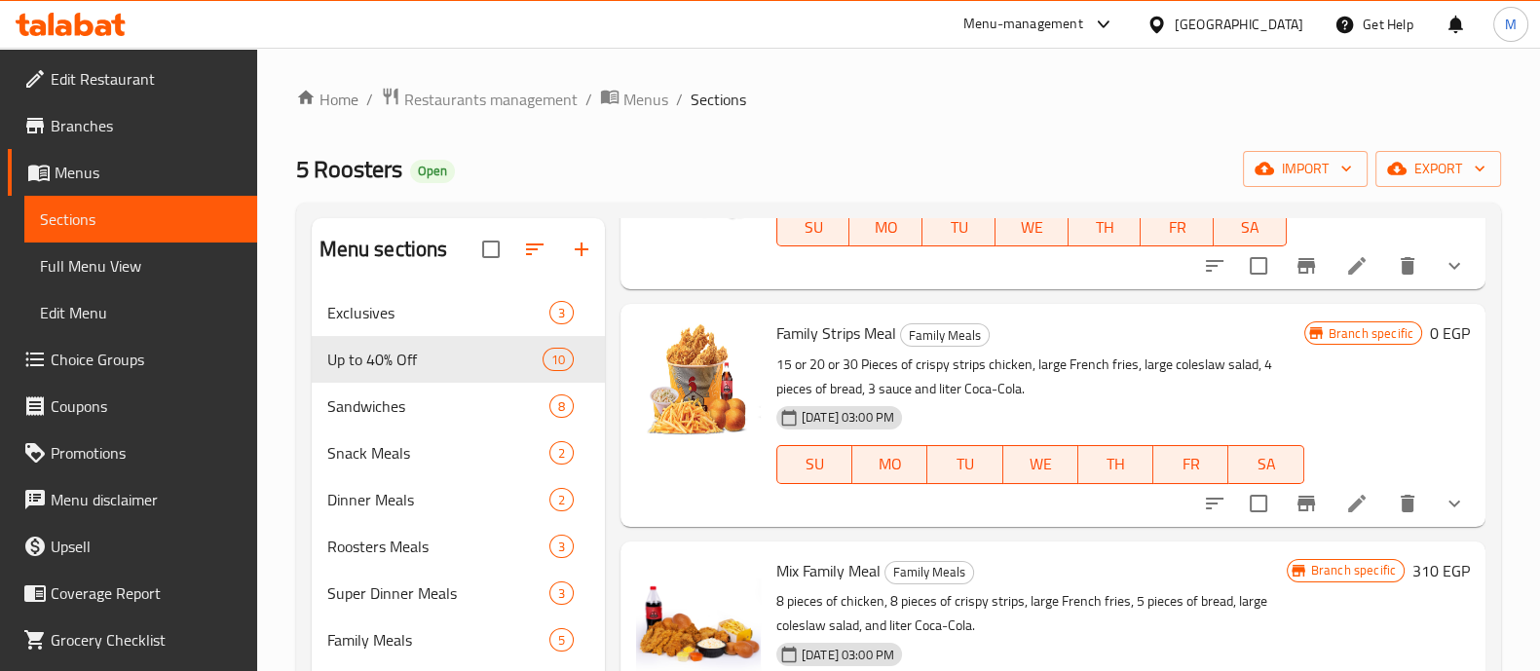
scroll to position [759, 0]
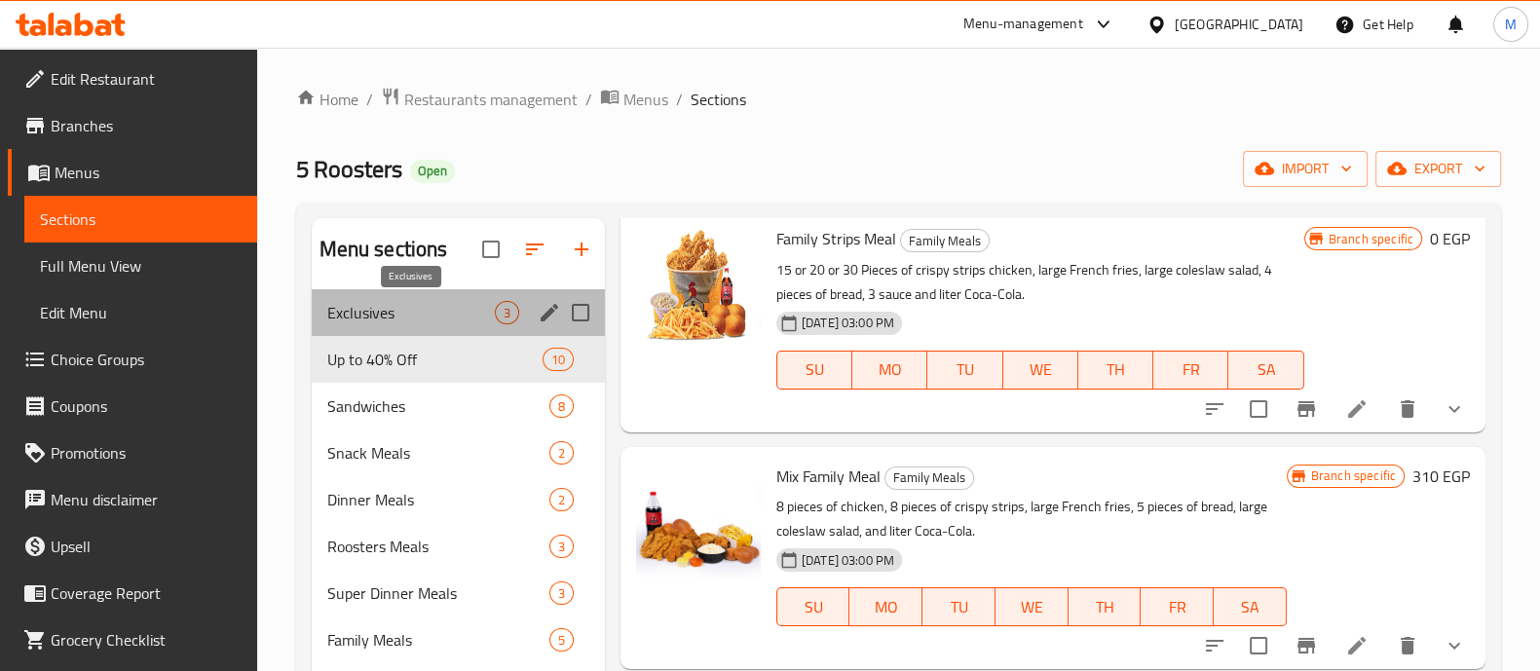
click at [476, 312] on span "Exclusives" at bounding box center [411, 312] width 168 height 23
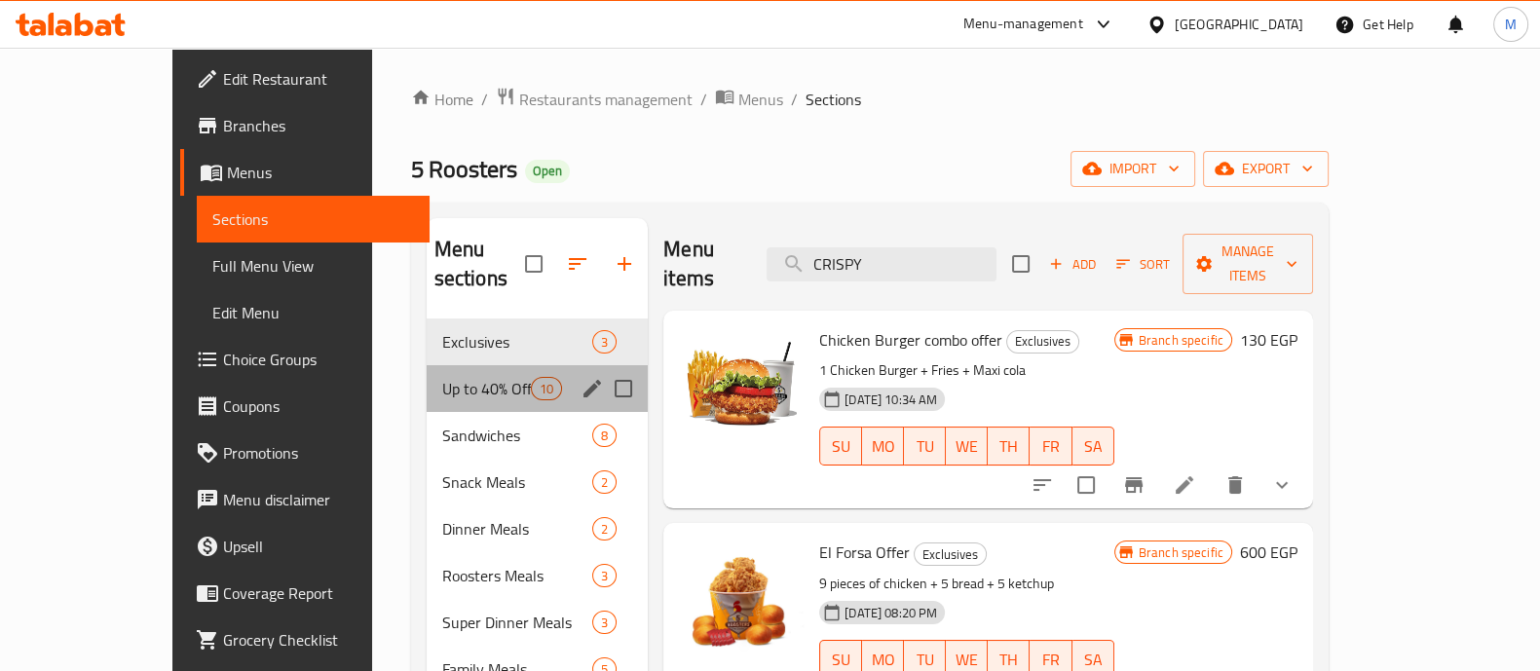
click at [437, 375] on div "Up to 40% Off 10" at bounding box center [538, 388] width 222 height 47
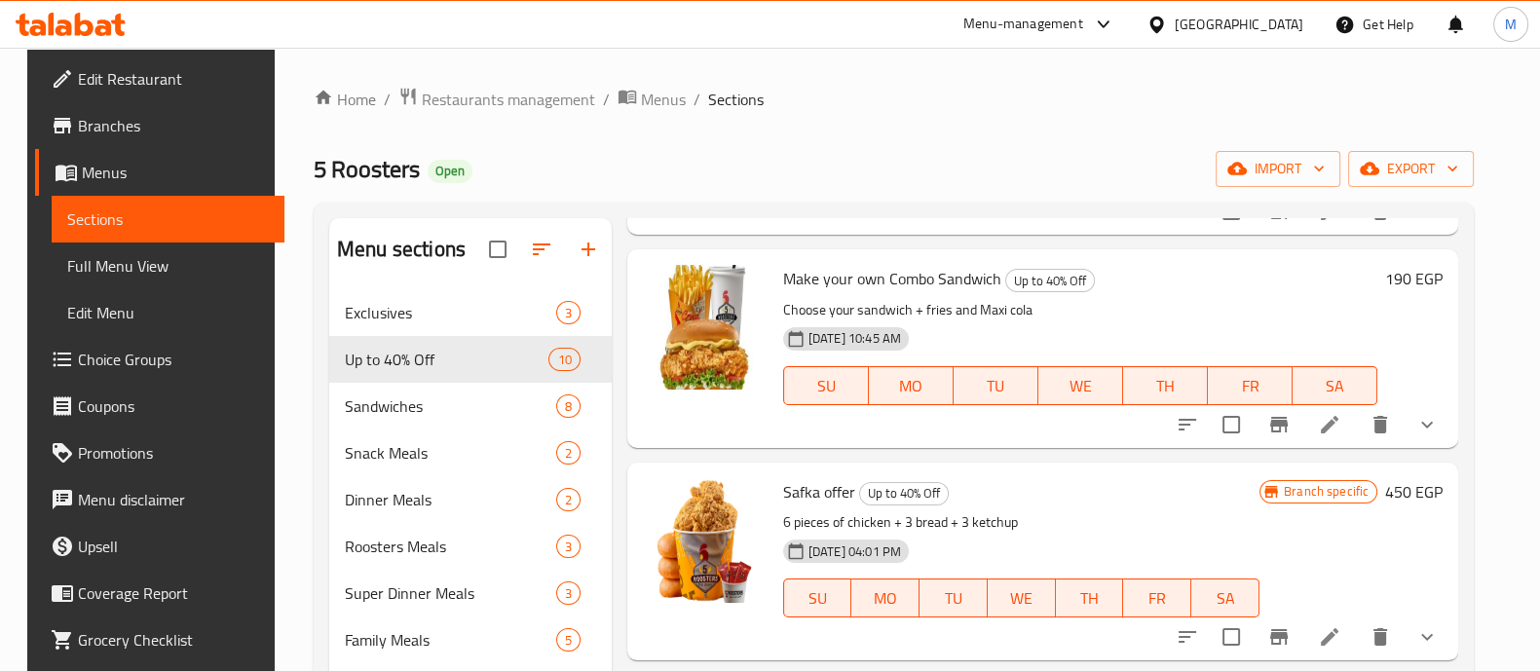
scroll to position [250, 0]
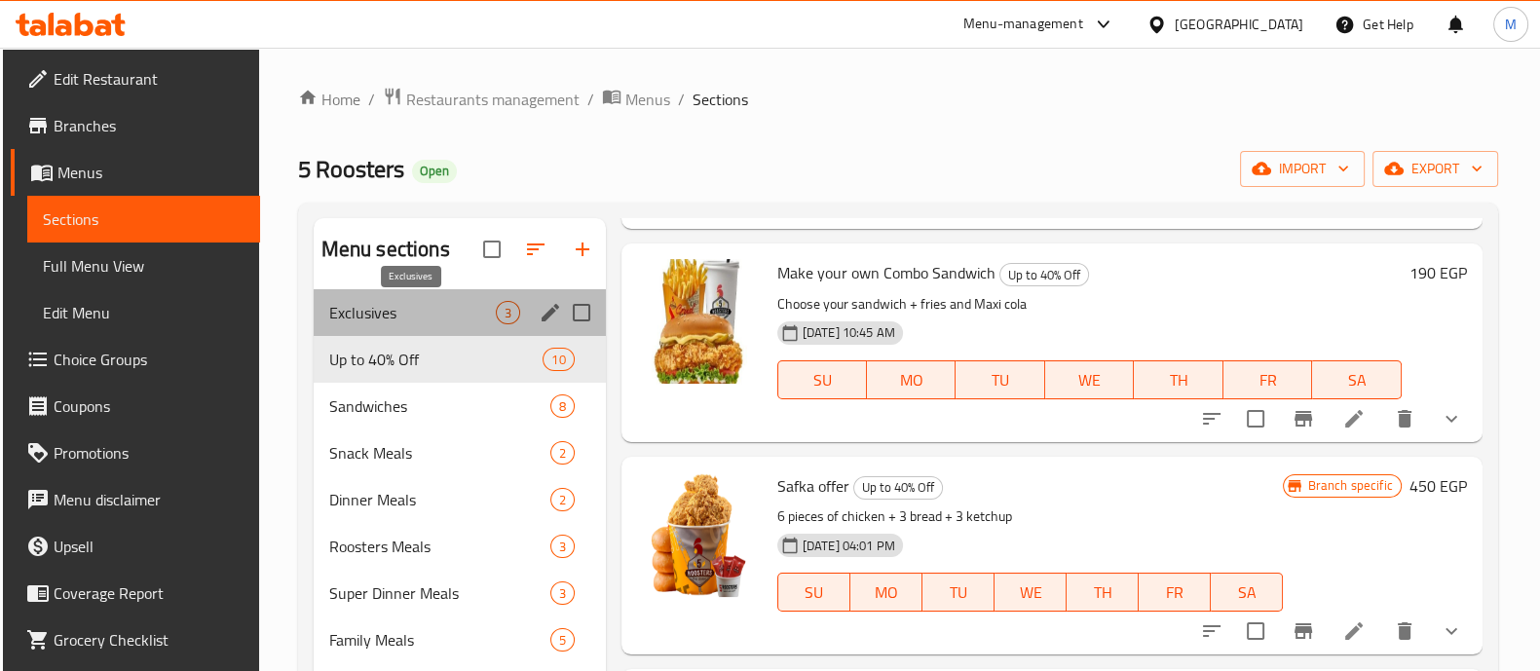
click at [389, 321] on span "Exclusives" at bounding box center [412, 312] width 167 height 23
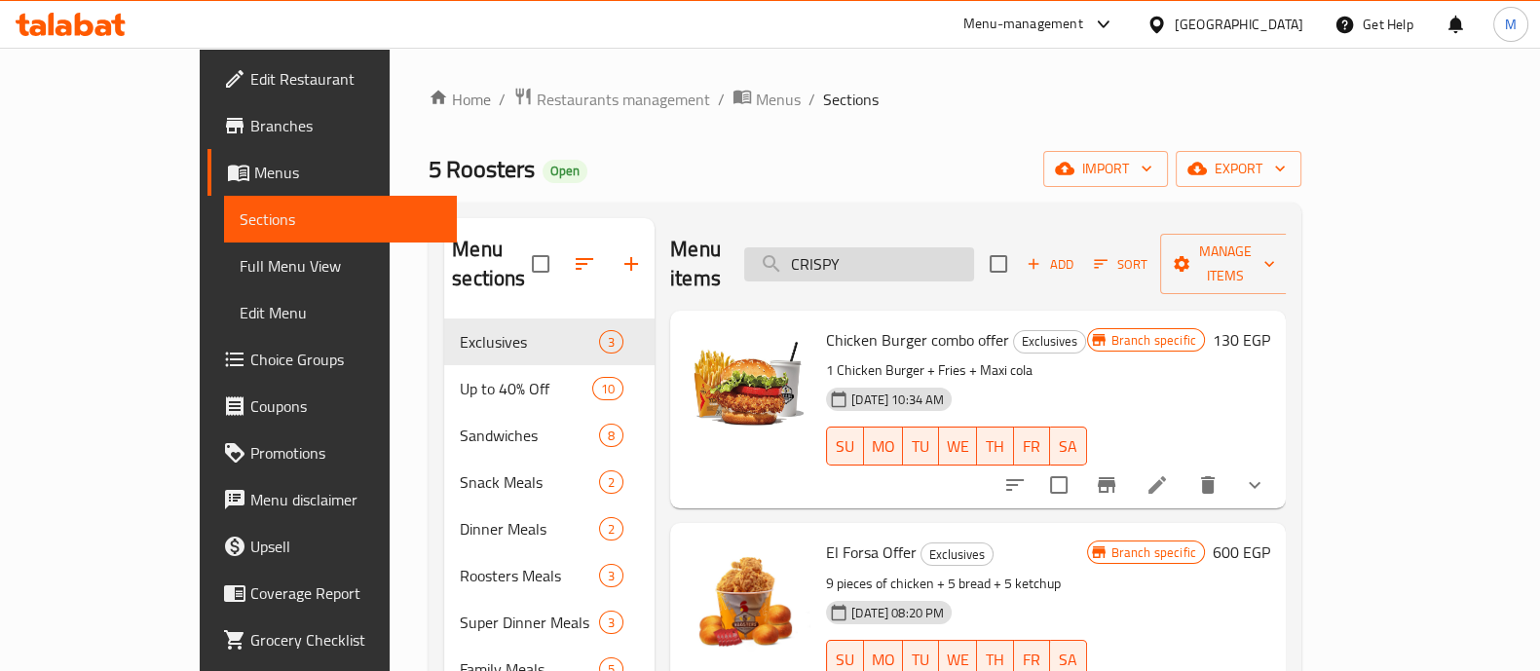
click at [947, 247] on input "CRISPY" at bounding box center [859, 264] width 230 height 34
type input "CRISPY"
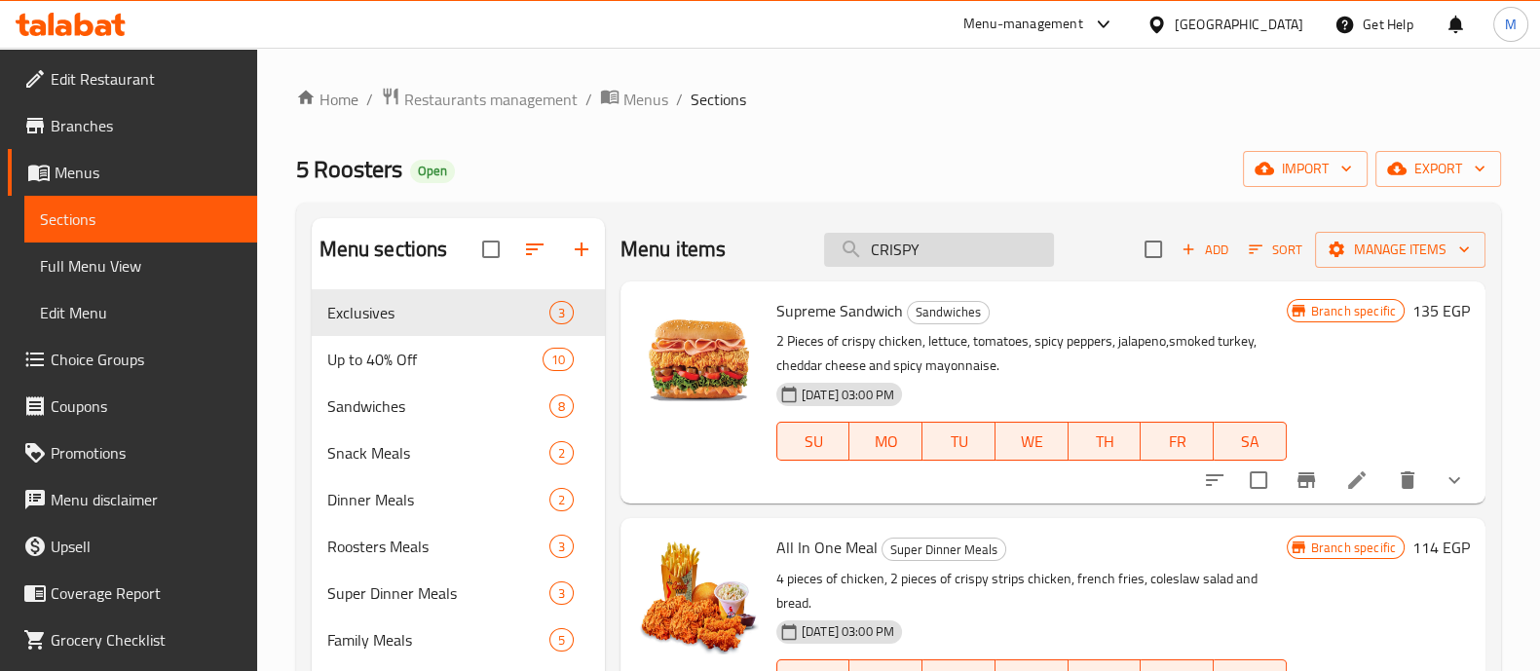
drag, startPoint x: 936, startPoint y: 266, endPoint x: 848, endPoint y: 244, distance: 91.4
click at [848, 244] on input "CRISPY" at bounding box center [939, 250] width 230 height 34
paste input "6 Pieces chicken, family fries, 3 bread, 3 ketchup"
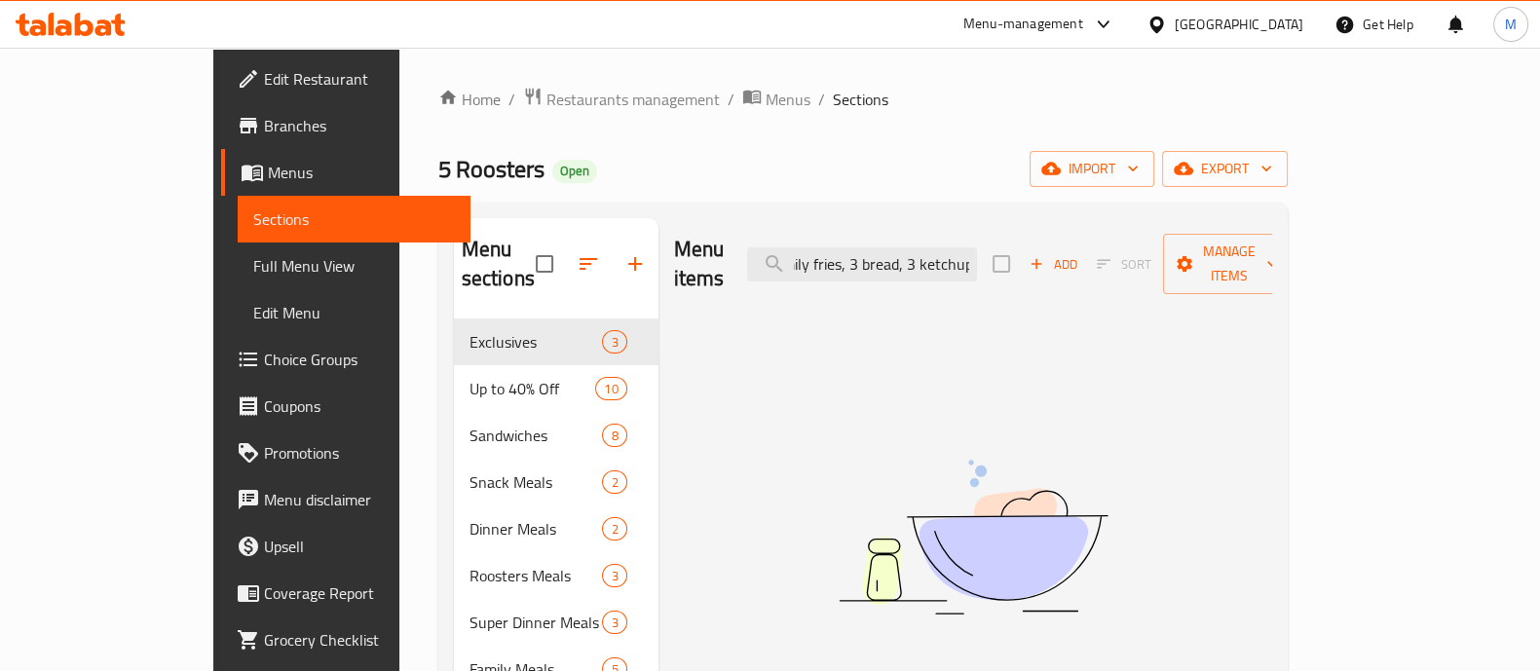
drag, startPoint x: 921, startPoint y: 248, endPoint x: 1262, endPoint y: 226, distance: 341.7
click at [1262, 226] on div "Menu items 6 Pieces chicken, family fries, 3 bread, 3 ketchup Add Sort Manage i…" at bounding box center [973, 264] width 598 height 93
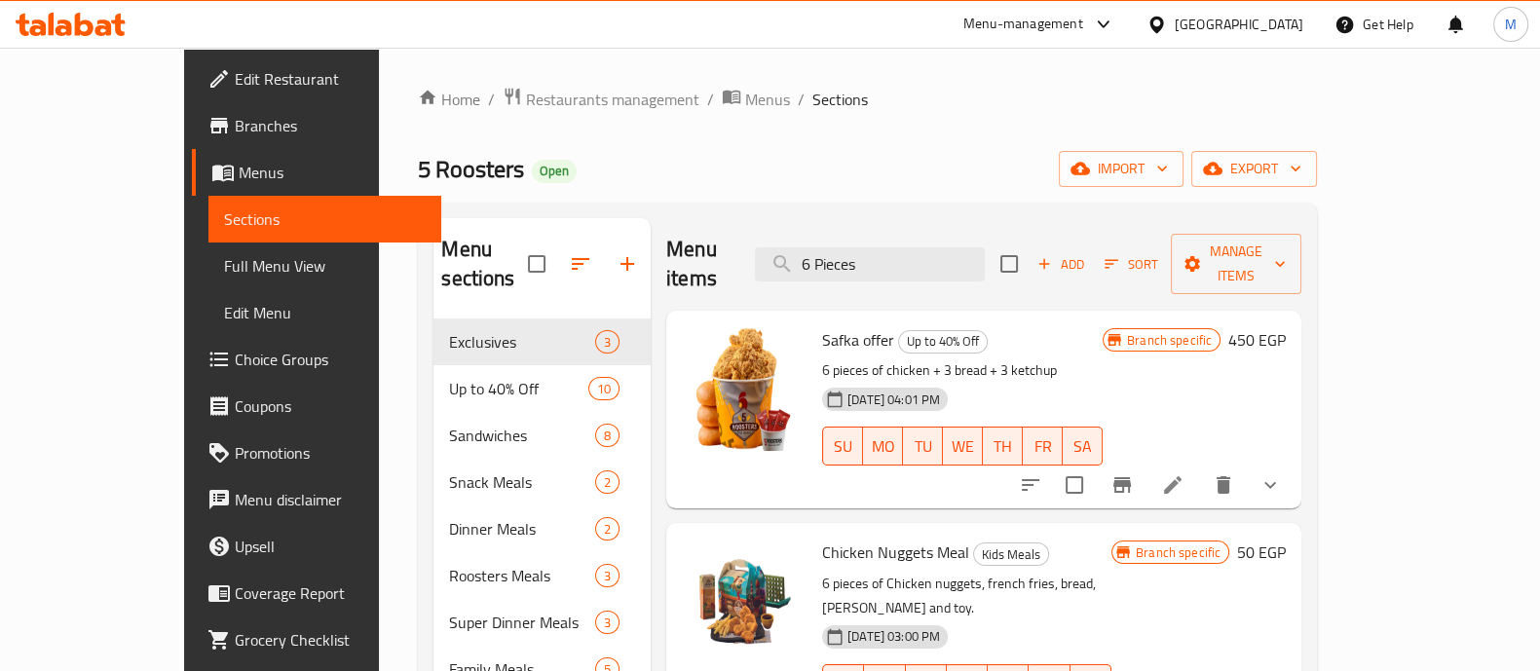
type input "6 Pieces"
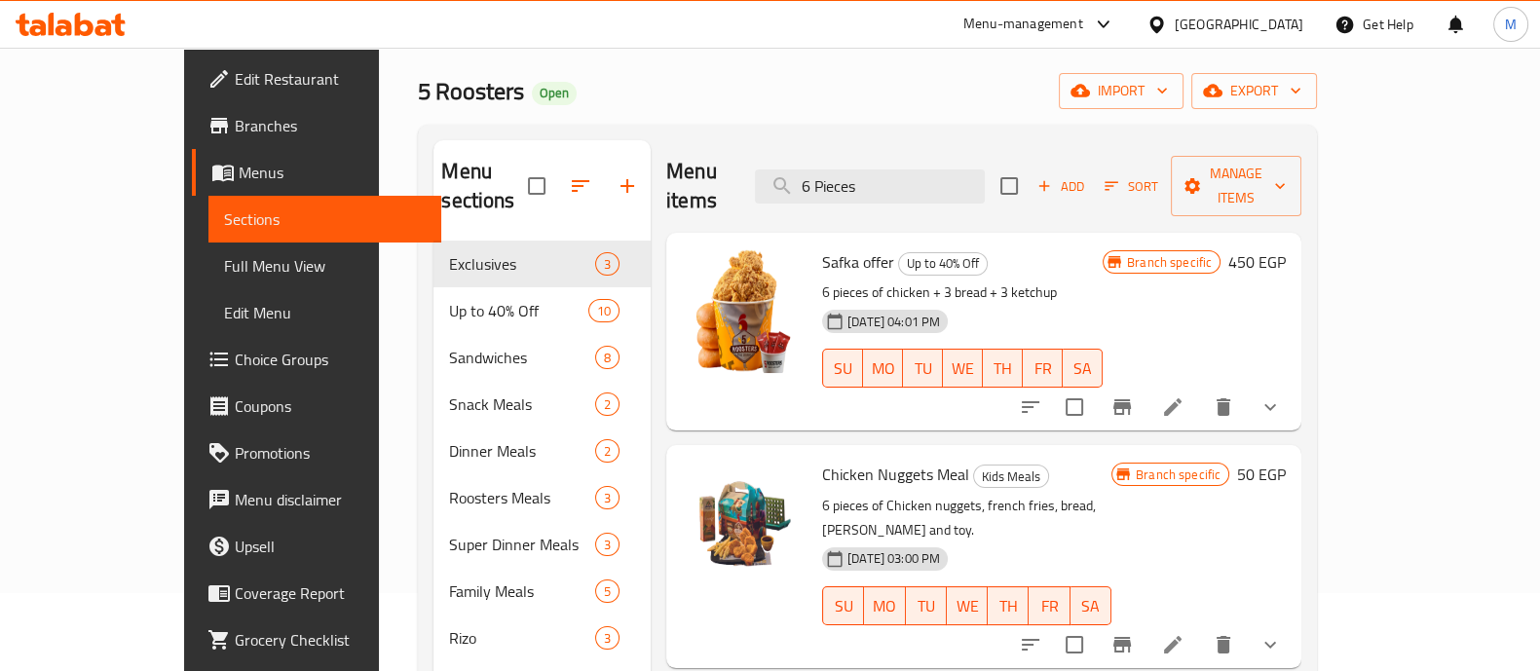
scroll to position [65, 0]
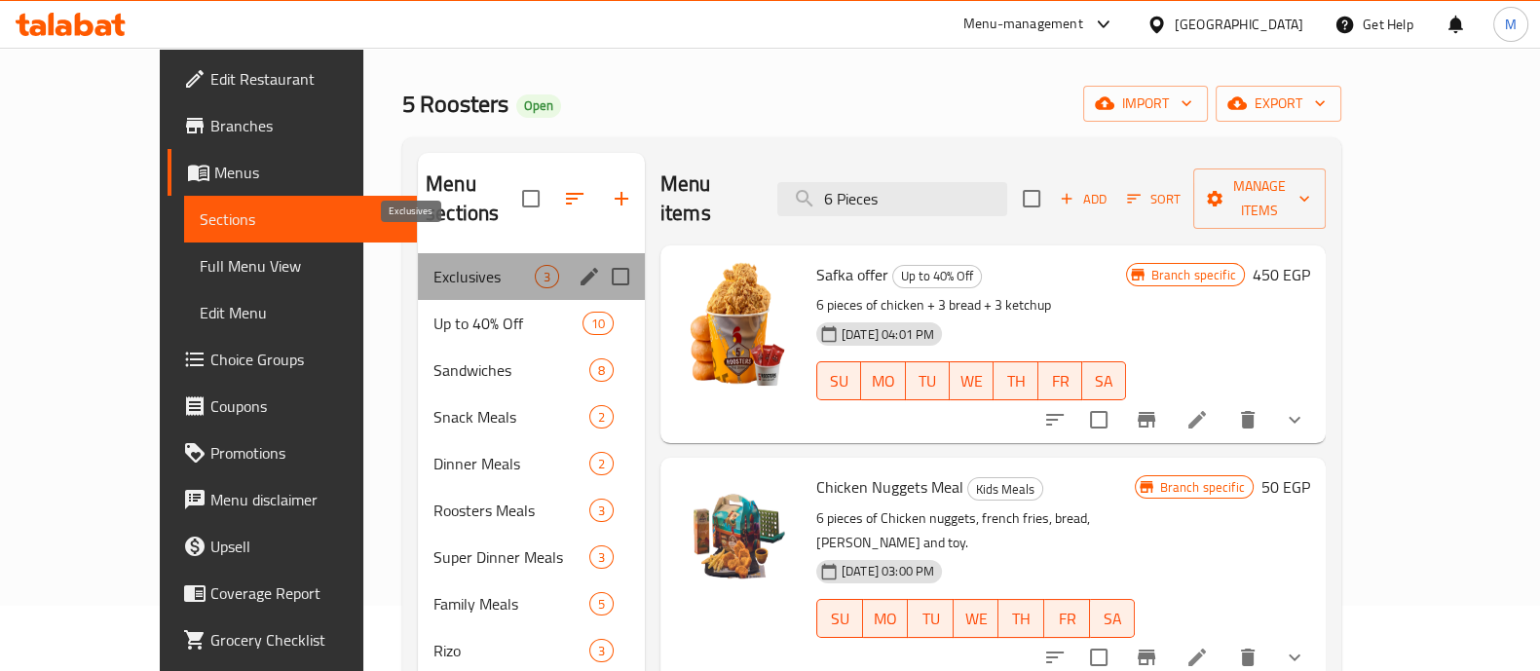
click at [443, 265] on span "Exclusives" at bounding box center [484, 276] width 101 height 23
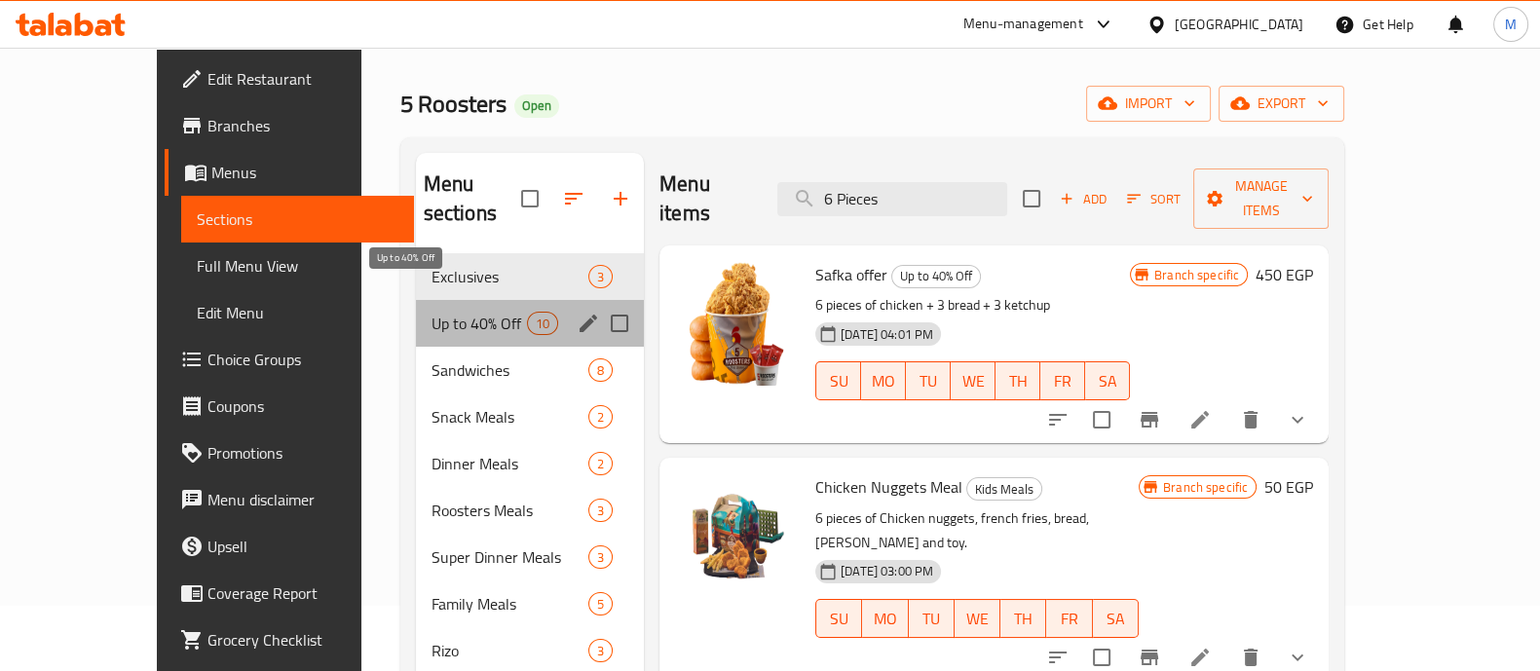
click at [464, 312] on span "Up to 40% Off" at bounding box center [479, 323] width 95 height 23
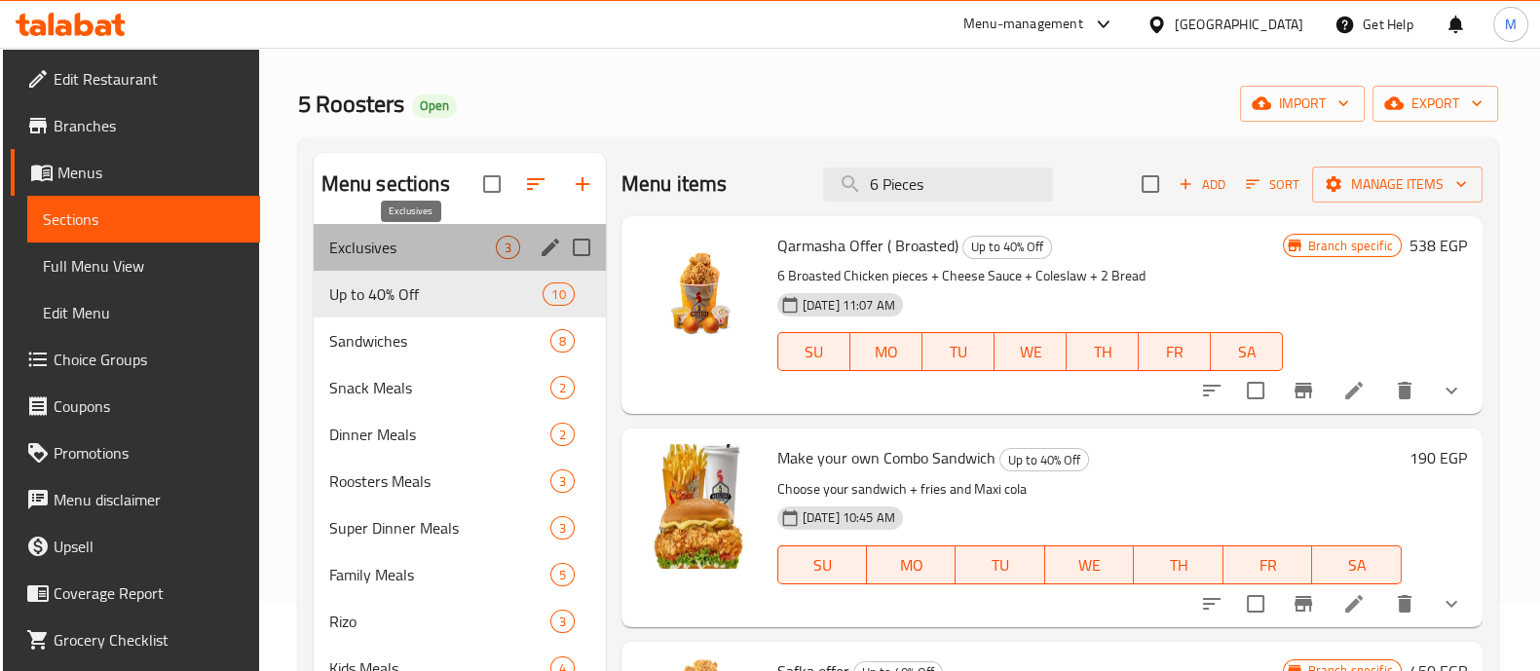
click at [434, 238] on span "Exclusives" at bounding box center [412, 247] width 167 height 23
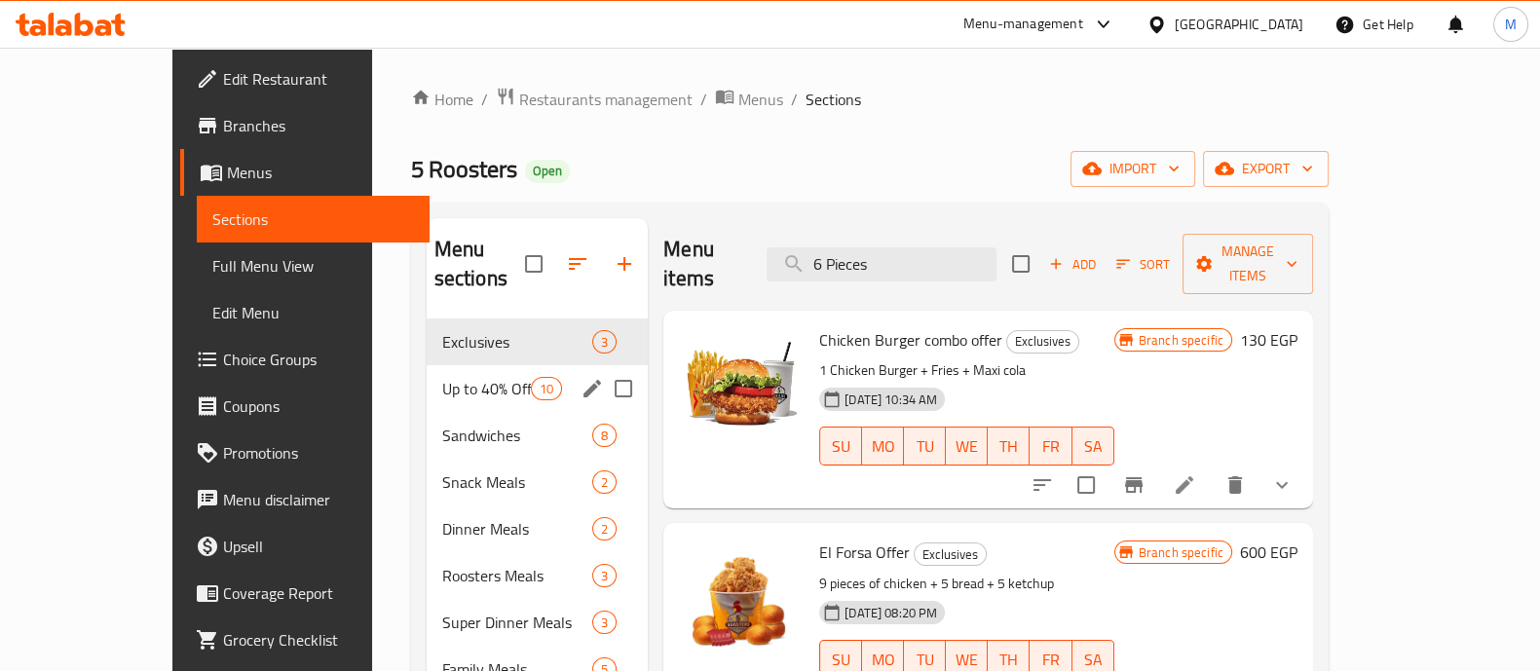
click at [432, 365] on div "Up to 40% Off 10" at bounding box center [538, 388] width 222 height 47
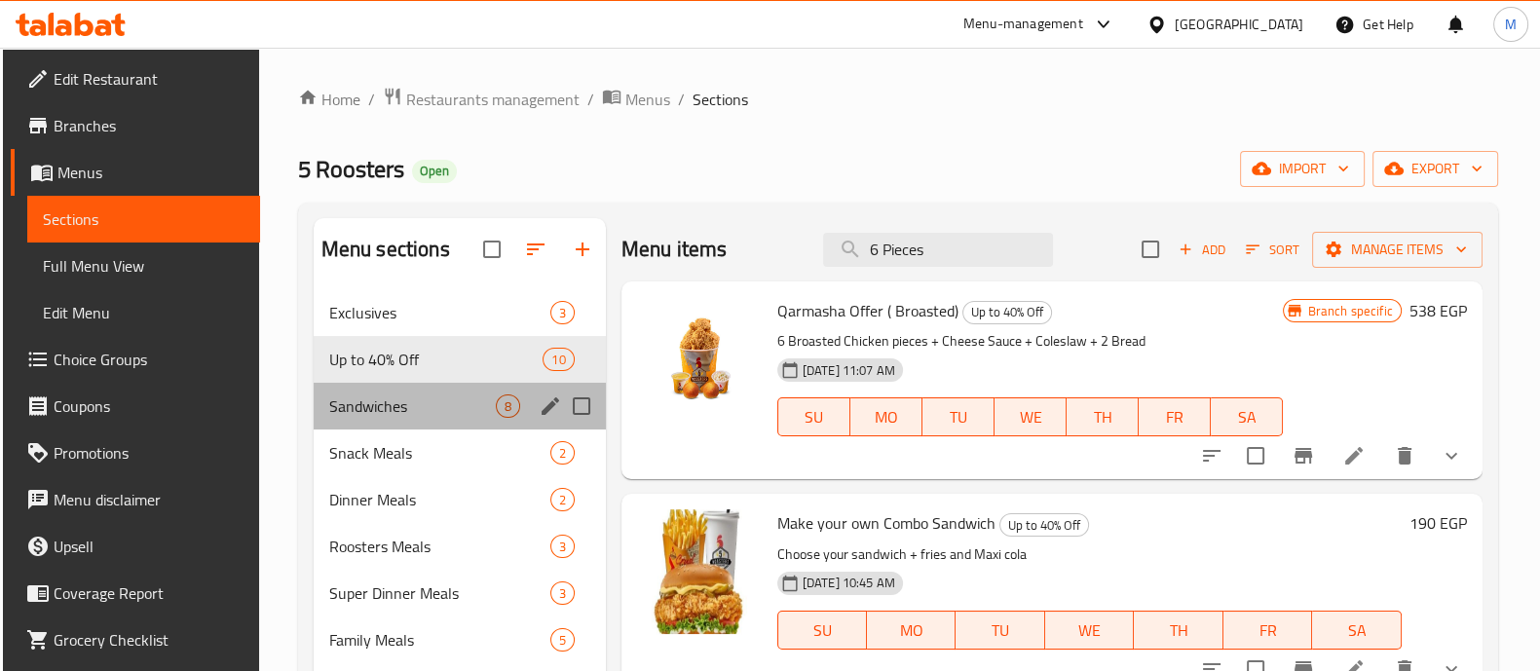
click at [414, 390] on div "Sandwiches 8" at bounding box center [460, 406] width 292 height 47
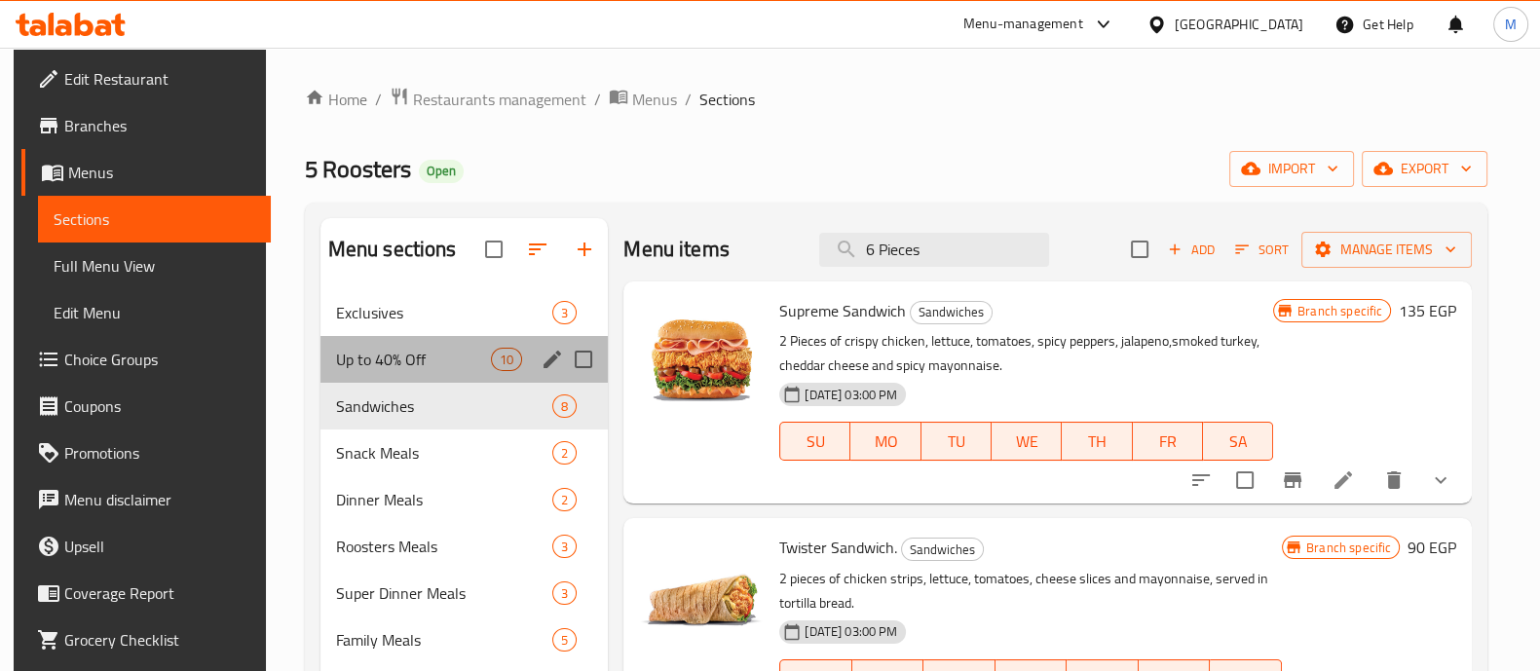
click at [412, 340] on div "Up to 40% Off 10" at bounding box center [465, 359] width 288 height 47
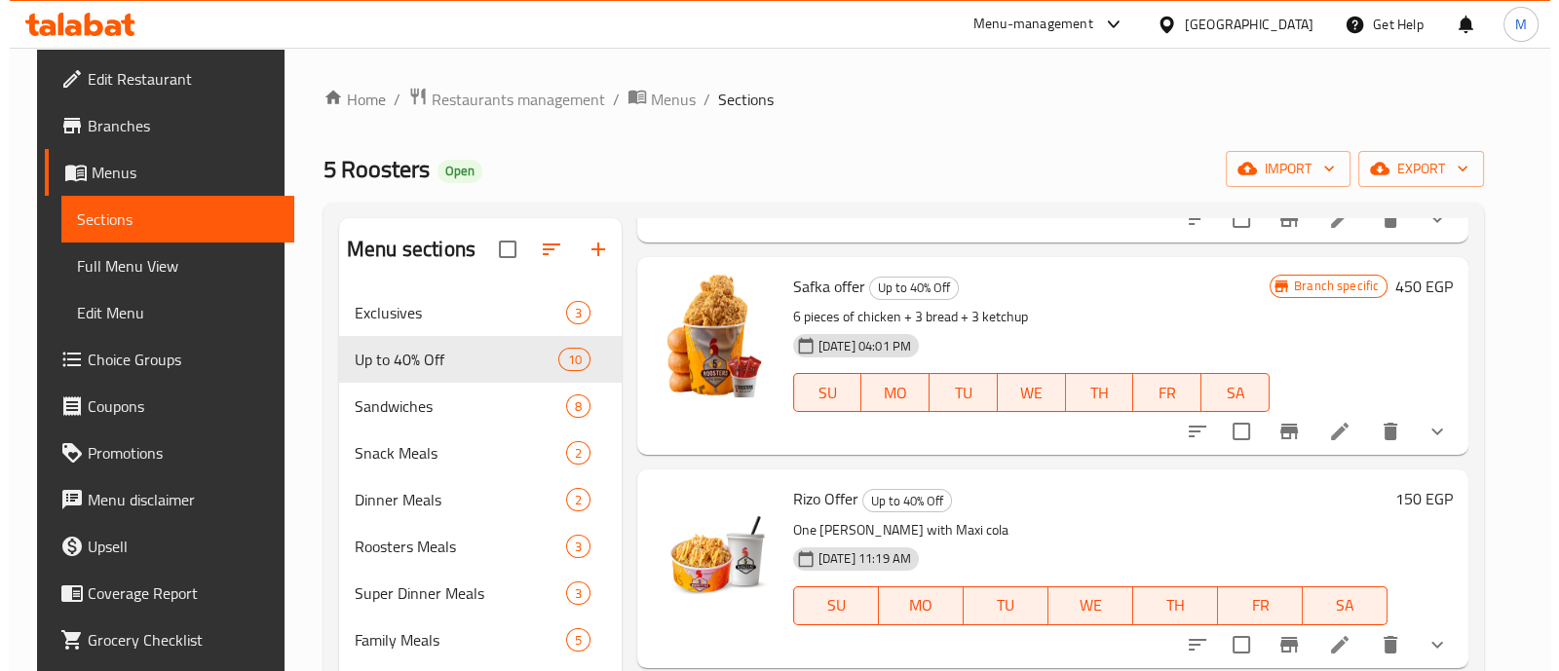
scroll to position [433, 0]
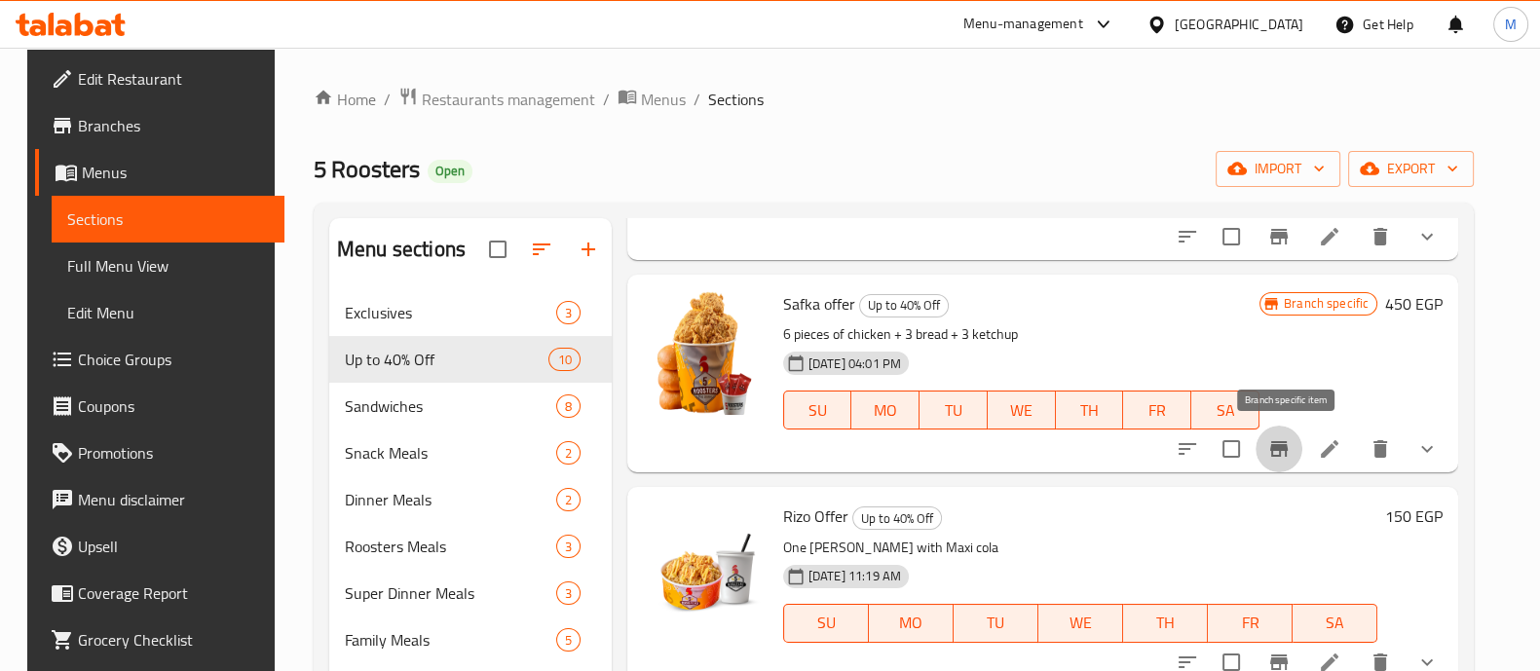
click at [1283, 442] on icon "Branch-specific-item" at bounding box center [1279, 448] width 23 height 23
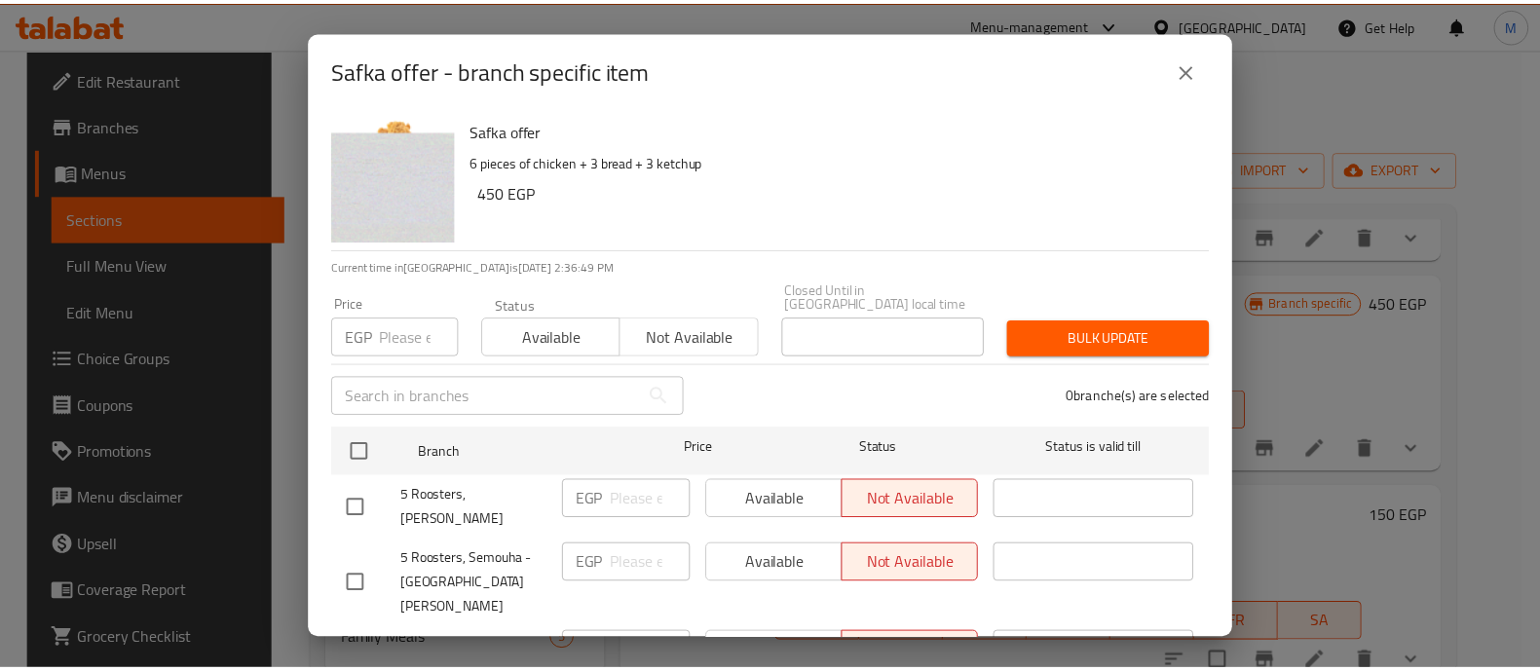
scroll to position [356, 0]
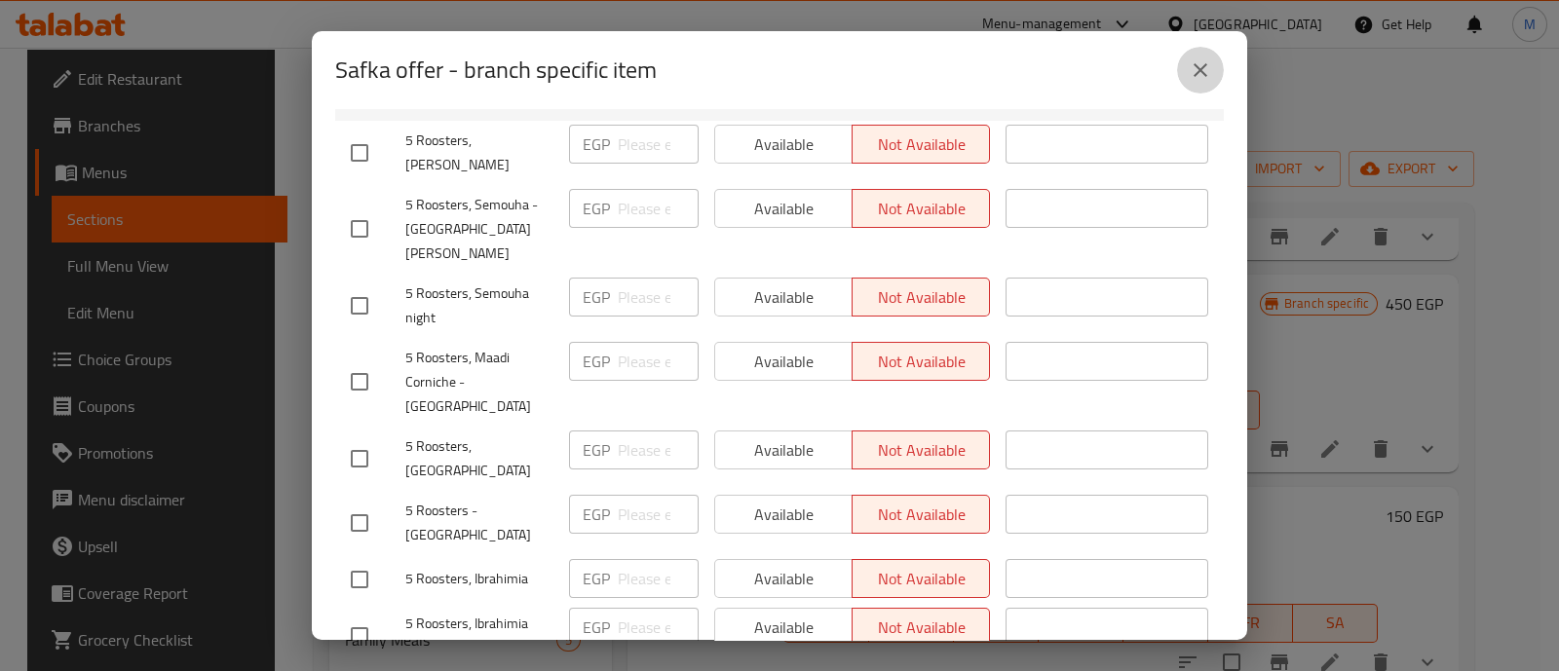
click at [1202, 83] on button "close" at bounding box center [1200, 70] width 47 height 47
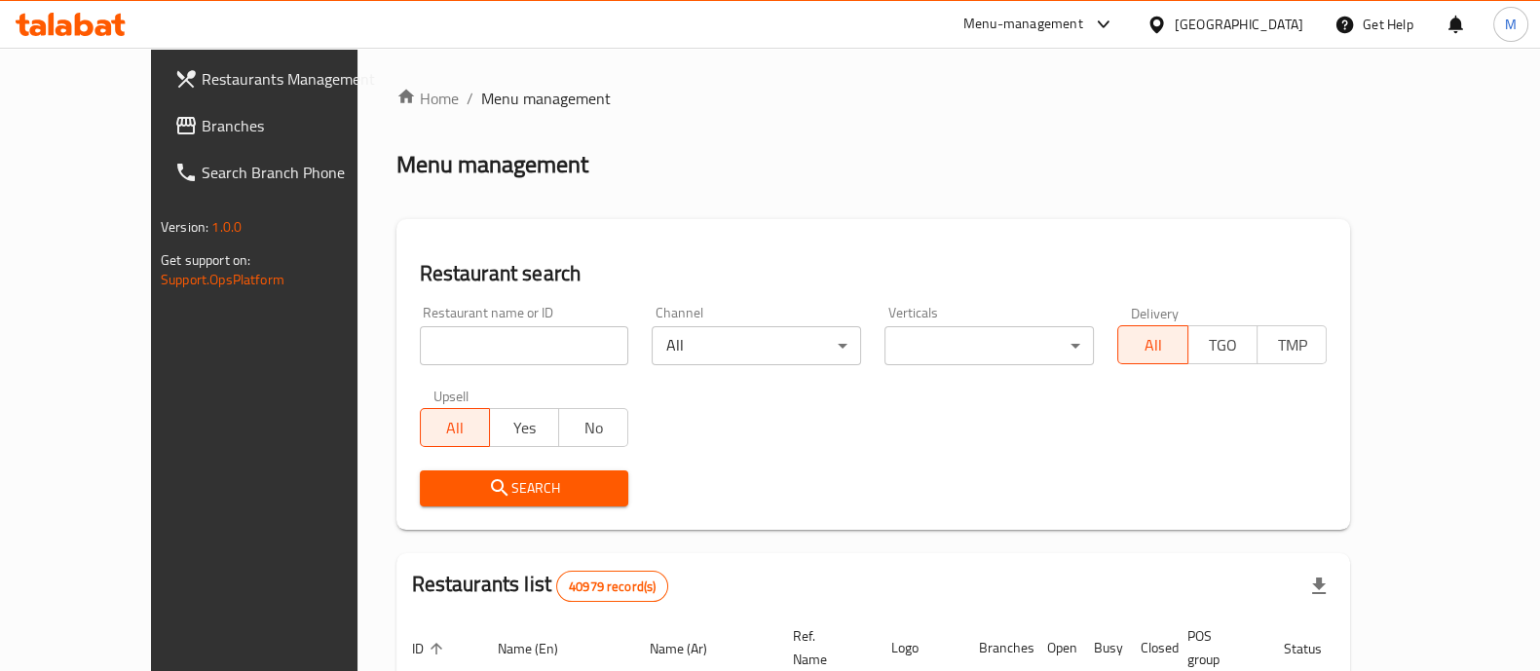
click at [202, 123] on span "Branches" at bounding box center [297, 125] width 191 height 23
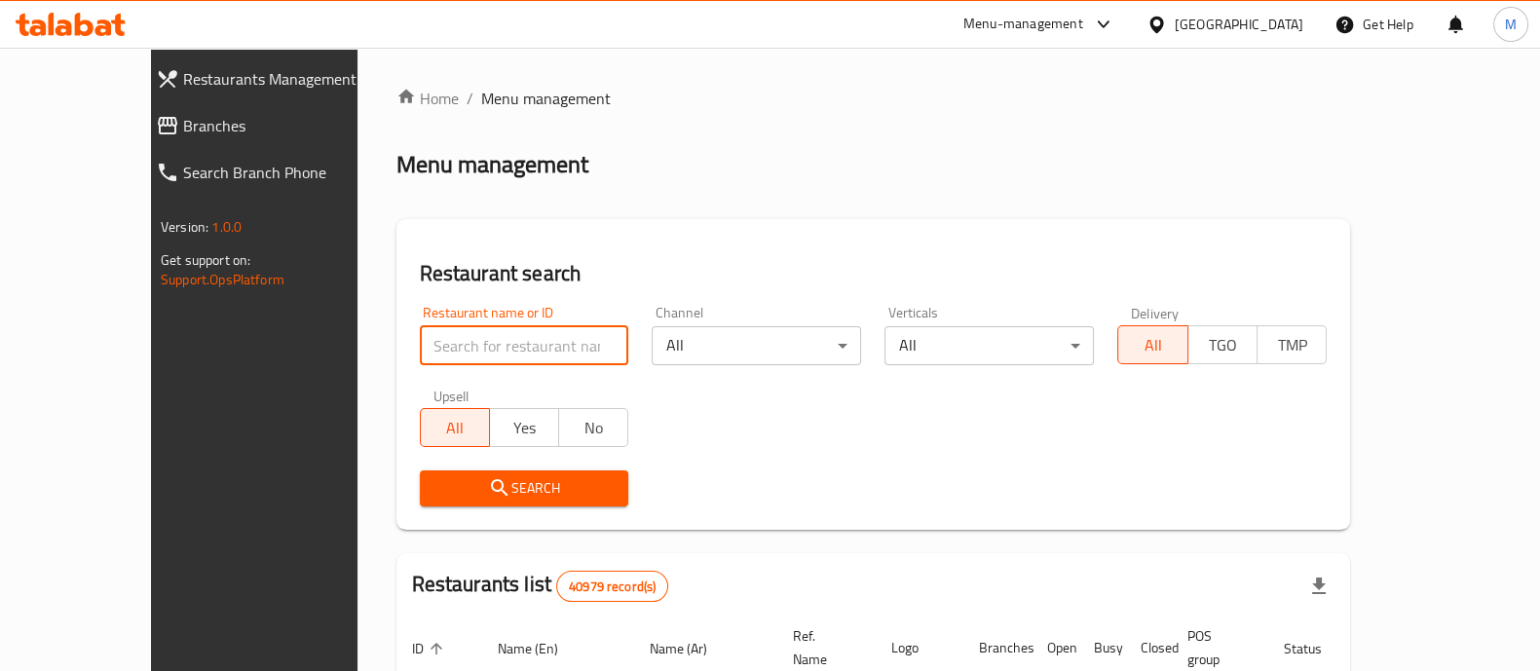
click at [487, 338] on input "search" at bounding box center [524, 345] width 209 height 39
type input "5 roosters"
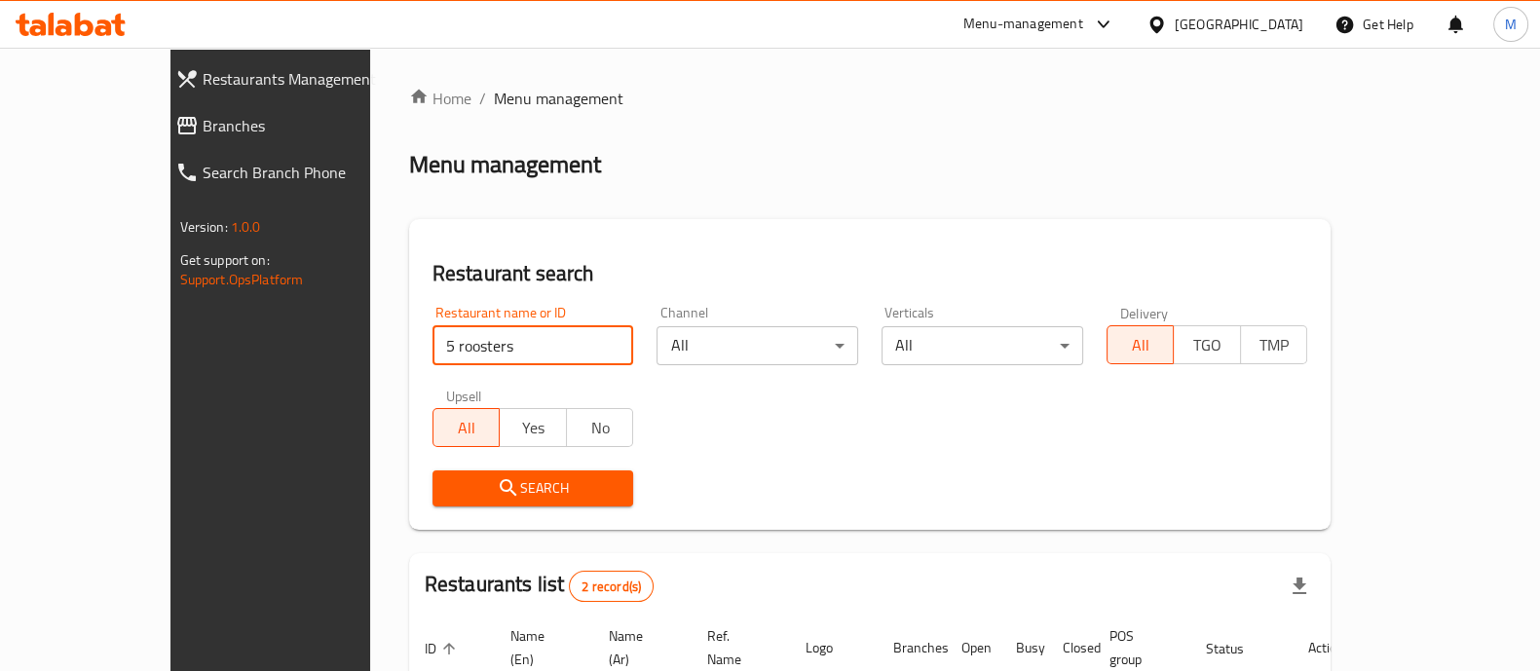
scroll to position [228, 0]
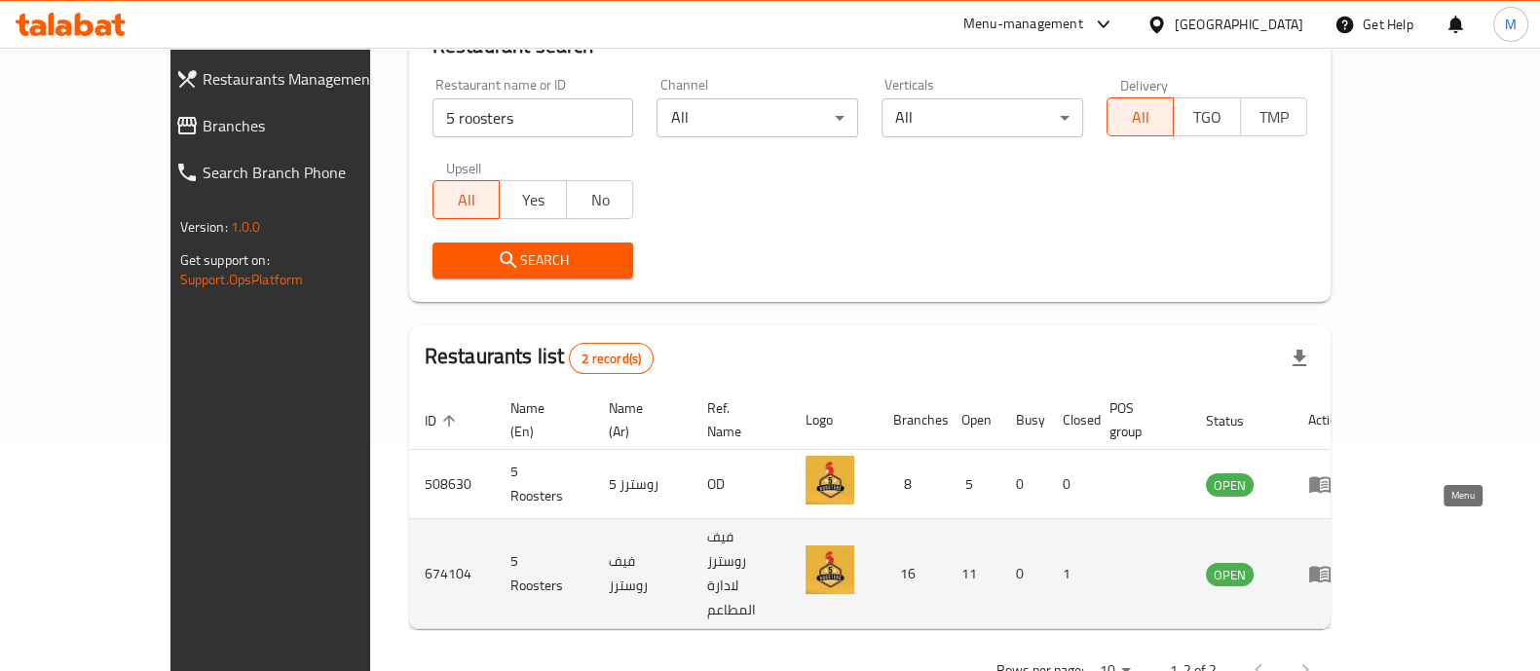
click at [1345, 562] on link "enhanced table" at bounding box center [1326, 573] width 36 height 23
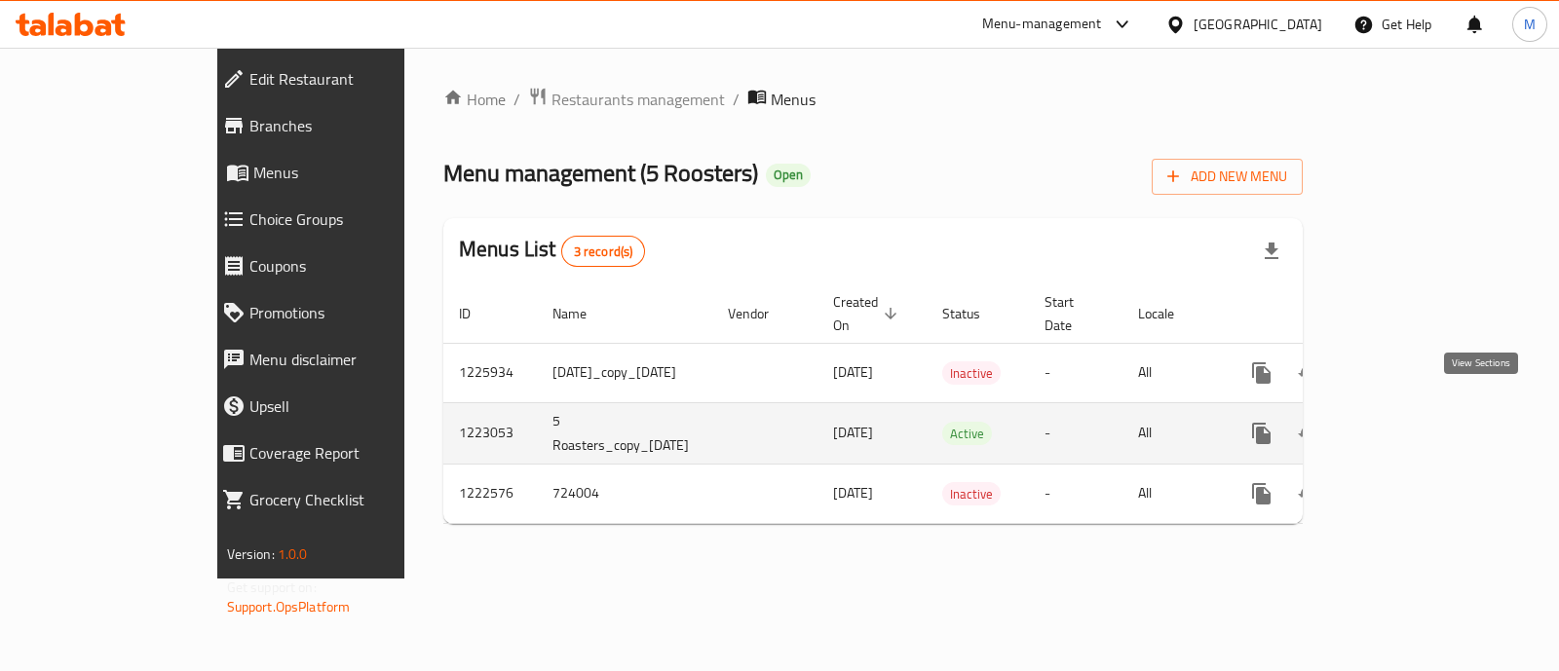
click at [1411, 425] on icon "enhanced table" at bounding box center [1402, 434] width 18 height 18
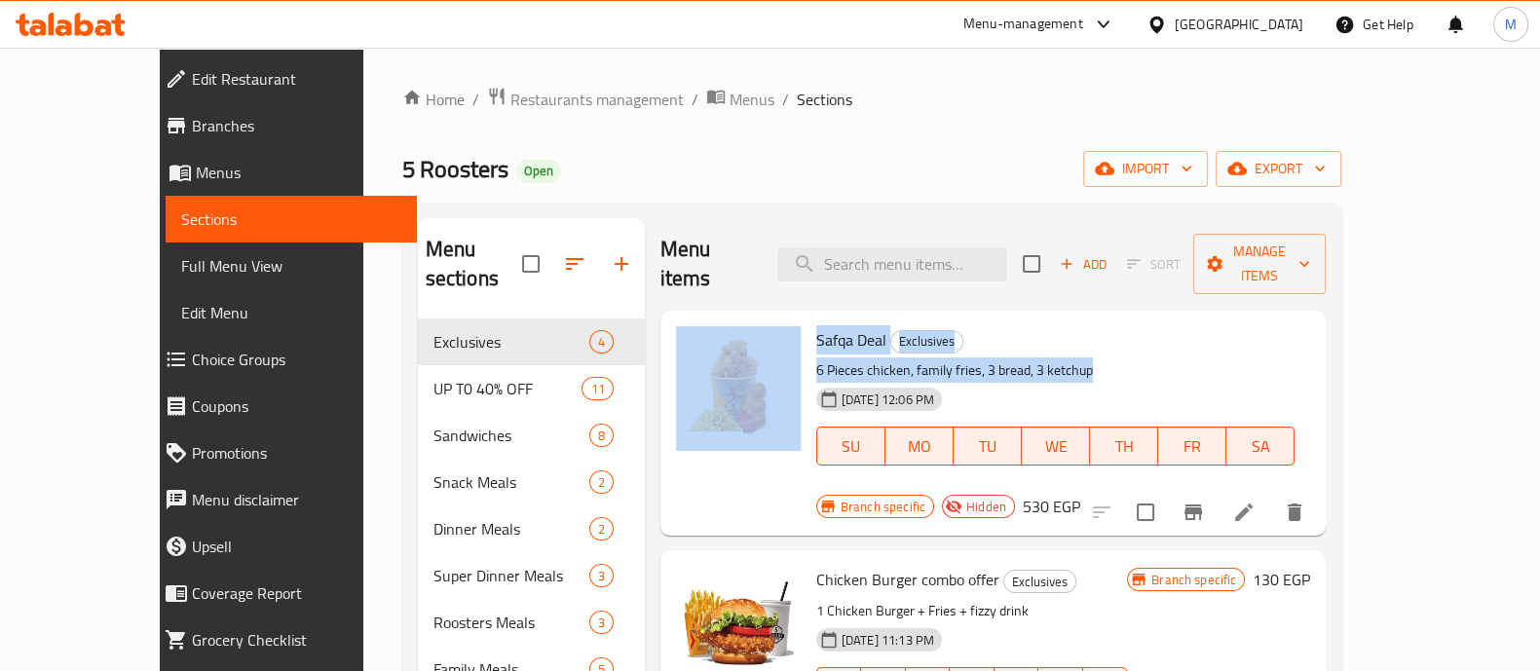
drag, startPoint x: 760, startPoint y: 341, endPoint x: 1062, endPoint y: 346, distance: 302.1
click at [1062, 346] on div "Safqa Deal Exclusives 6 Pieces chicken, family fries, 3 bread, 3 ketchup [DATE]…" at bounding box center [993, 423] width 651 height 209
click at [1062, 359] on p "6 Pieces chicken, family fries, 3 bread, 3 ketchup" at bounding box center [1055, 371] width 479 height 24
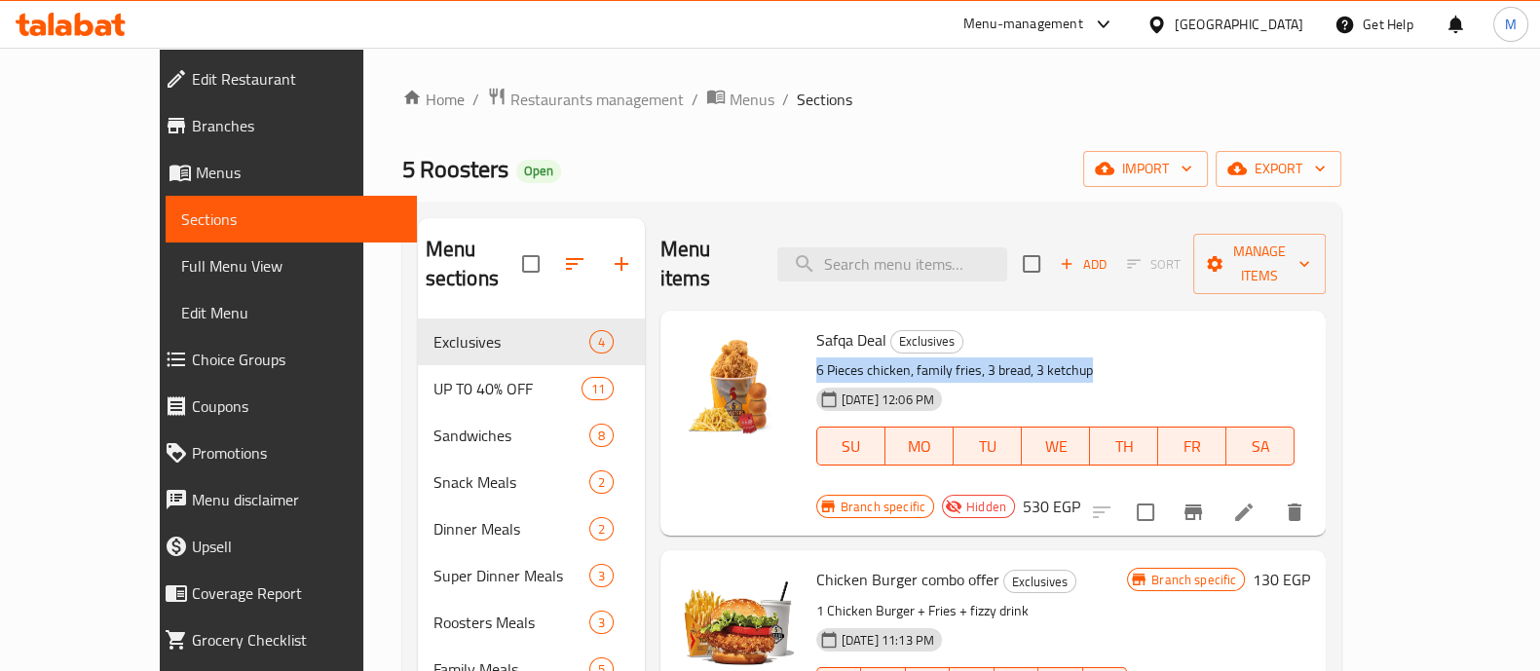
drag, startPoint x: 1062, startPoint y: 346, endPoint x: 772, endPoint y: 348, distance: 290.3
click at [809, 348] on div "Safqa Deal Exclusives 6 Pieces chicken, family fries, 3 bread, 3 ketchup [DATE]…" at bounding box center [1056, 410] width 495 height 182
copy p "6 Pieces chicken, family fries, 3 bread, 3 ketchup"
